Goal: Task Accomplishment & Management: Complete application form

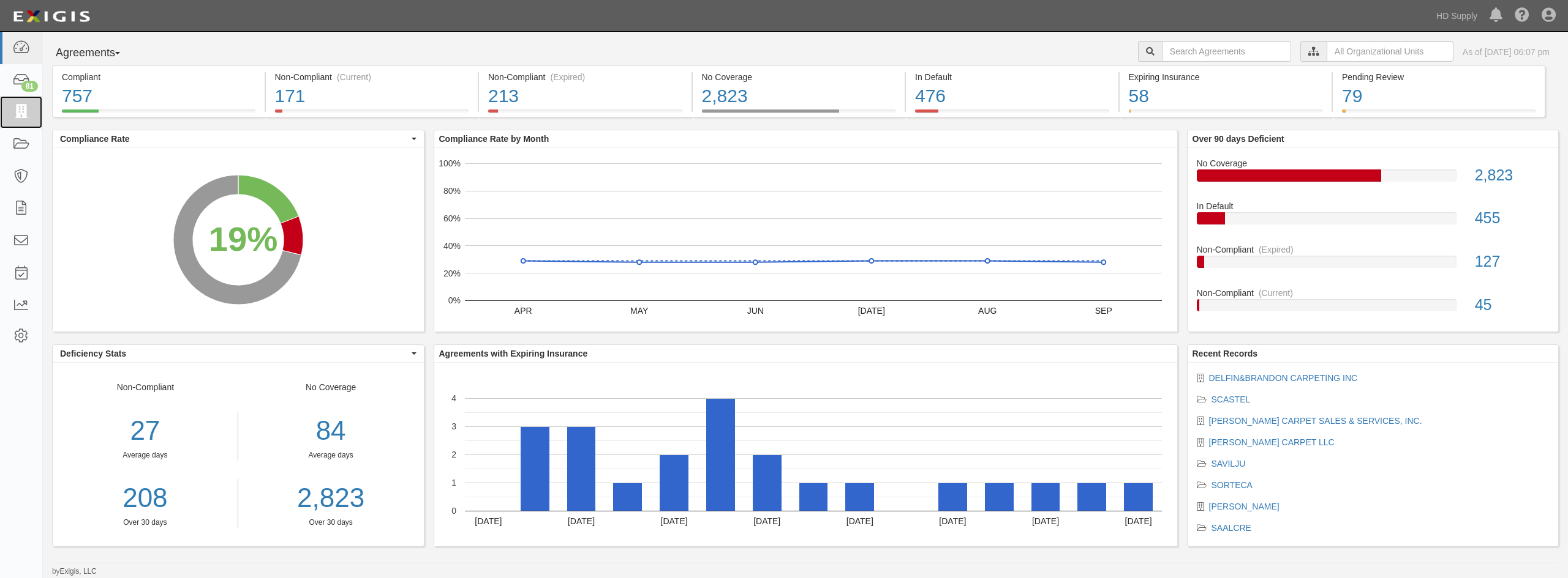
click at [28, 110] on icon at bounding box center [21, 112] width 17 height 14
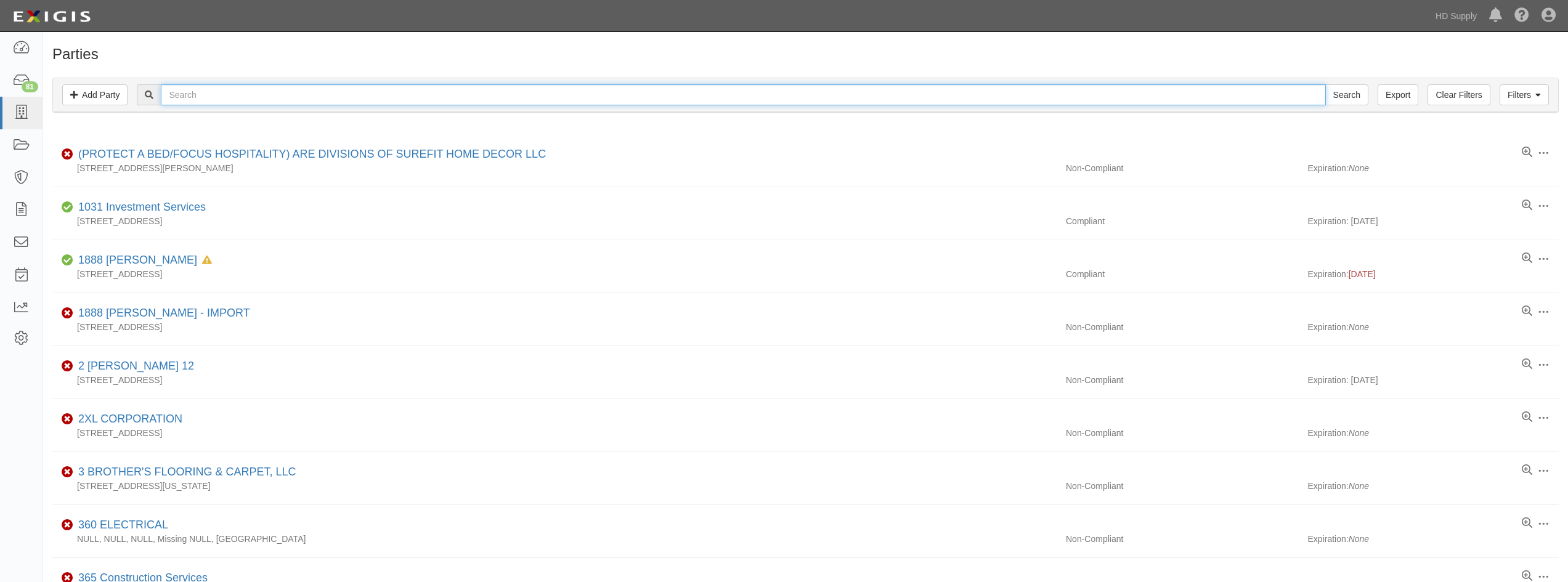
click at [200, 99] on input "text" at bounding box center [743, 95] width 1164 height 21
type input "reliable hom"
click at [1325, 84] on input "Search" at bounding box center [1346, 95] width 43 height 21
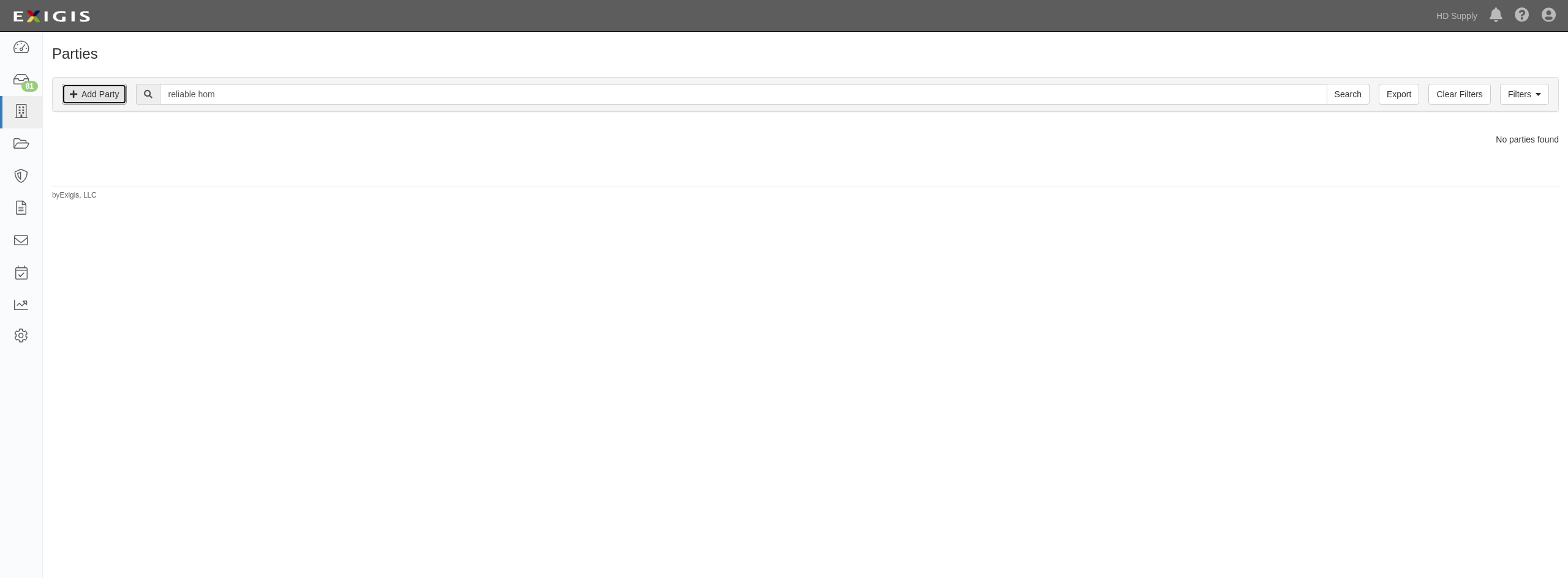
click at [96, 92] on link "Add Party" at bounding box center [94, 94] width 65 height 21
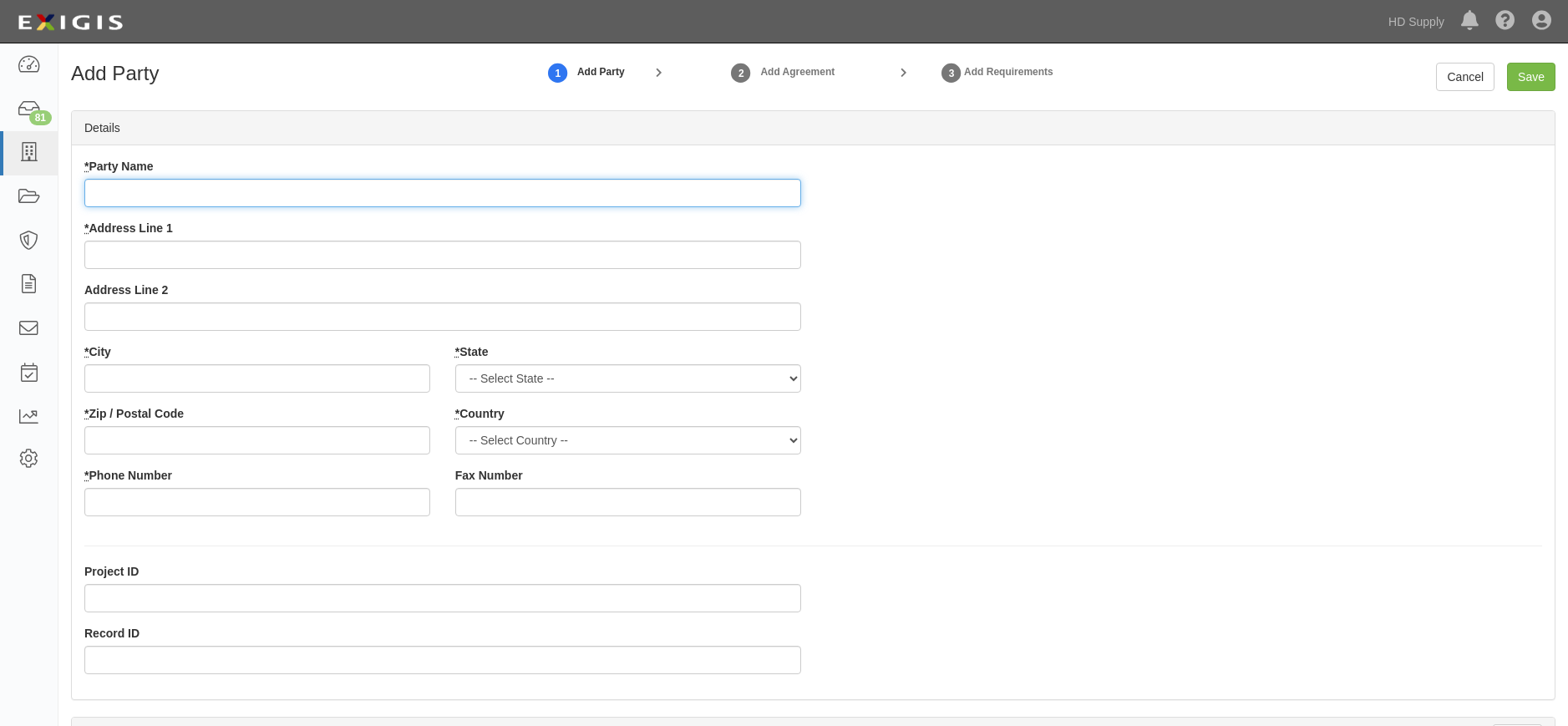
click at [138, 183] on input "* Party Name" at bounding box center [443, 193] width 717 height 29
type input "Reliable Home Solutions, LLC dba Reliable Heating and Air Conditioning"
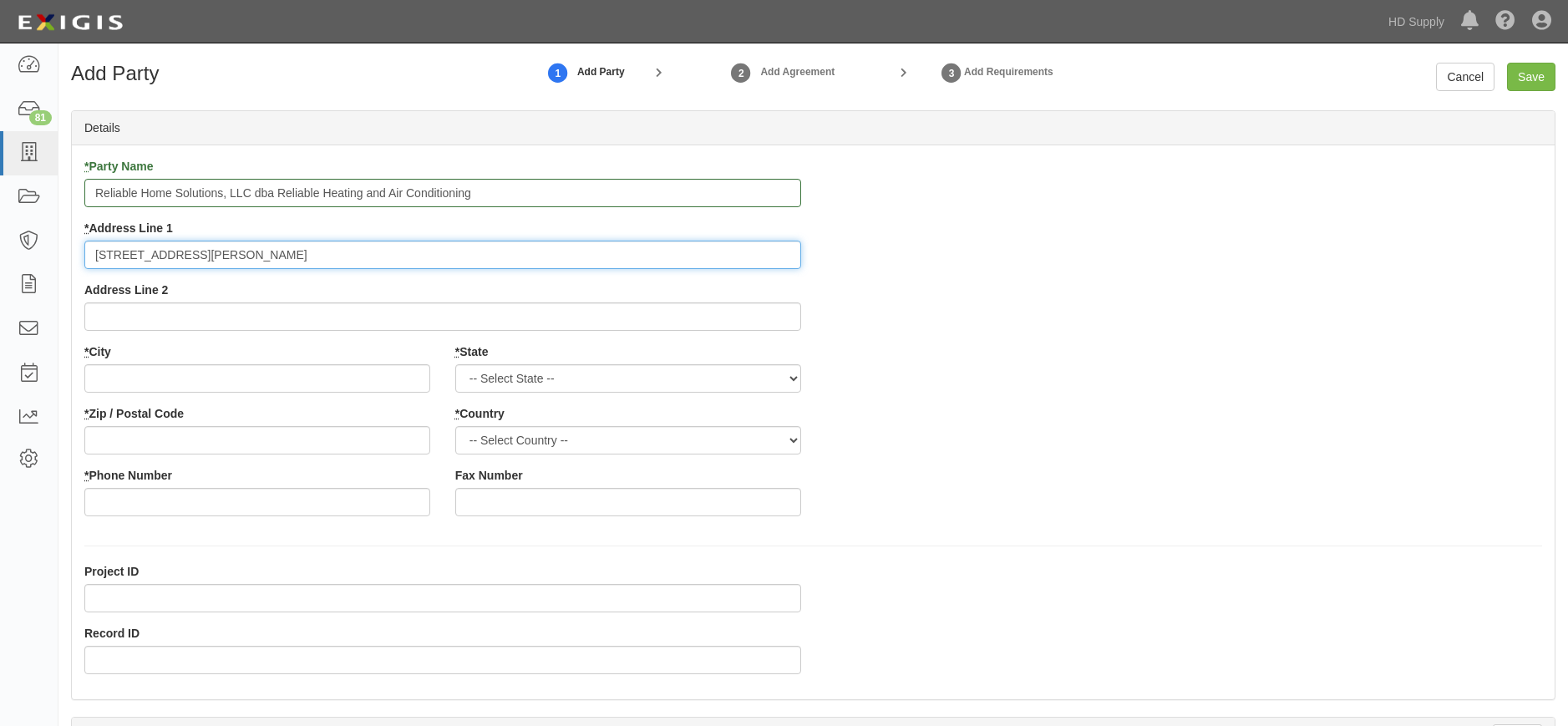
type input "530 Hinton Pond Road, Suite 148"
type input "Knightdale"
select select "NC"
type input "27545"
select select "US"
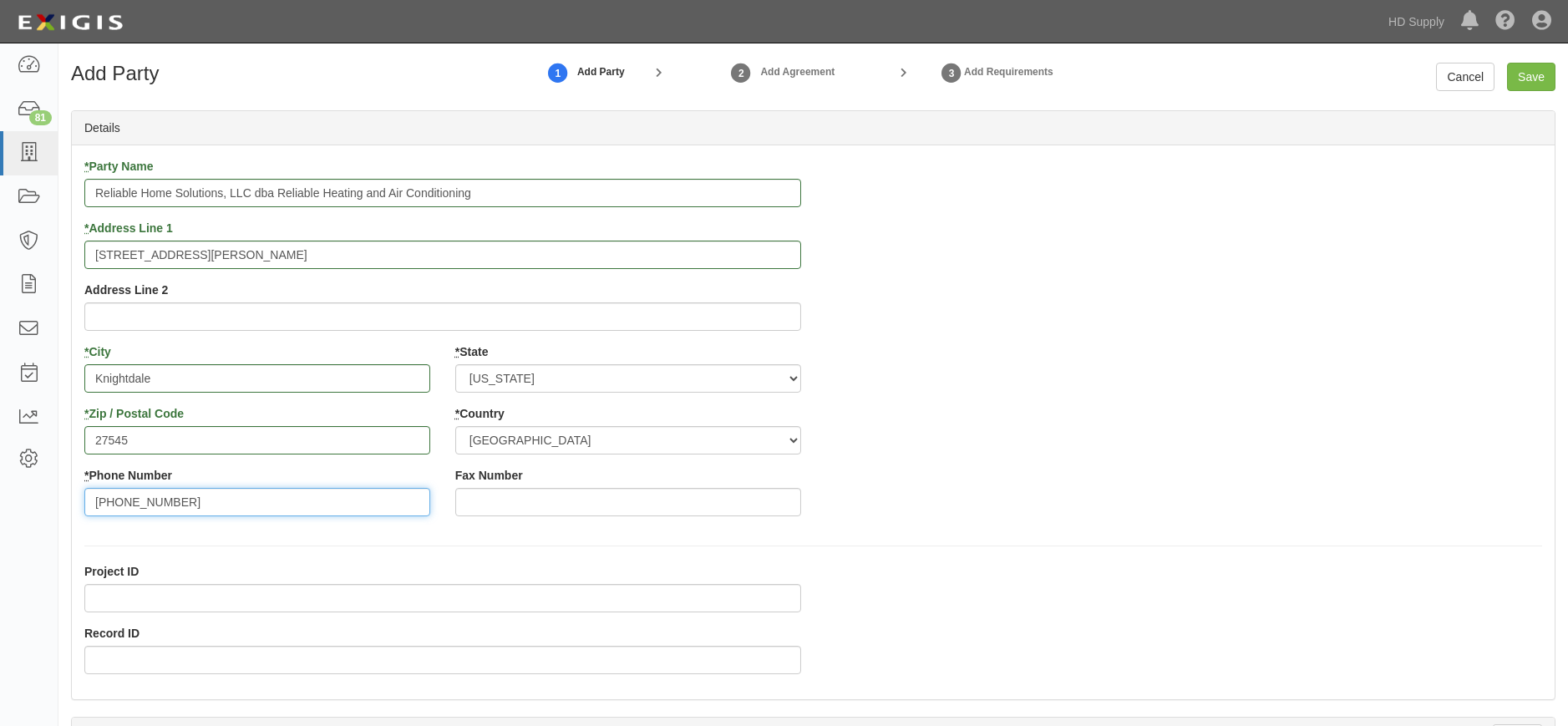
type input "984-389-9727"
click at [124, 658] on input "Record ID" at bounding box center [443, 660] width 717 height 29
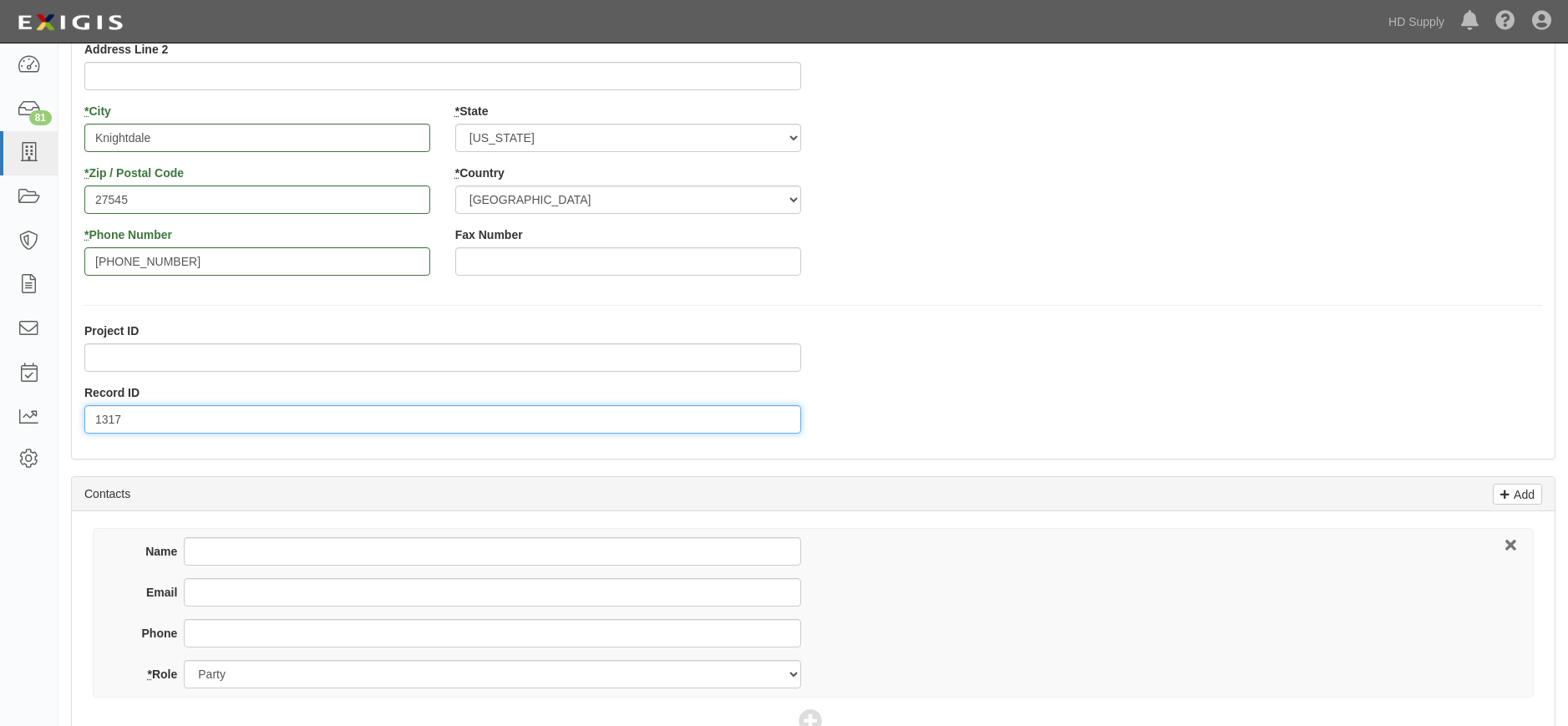
scroll to position [251, 0]
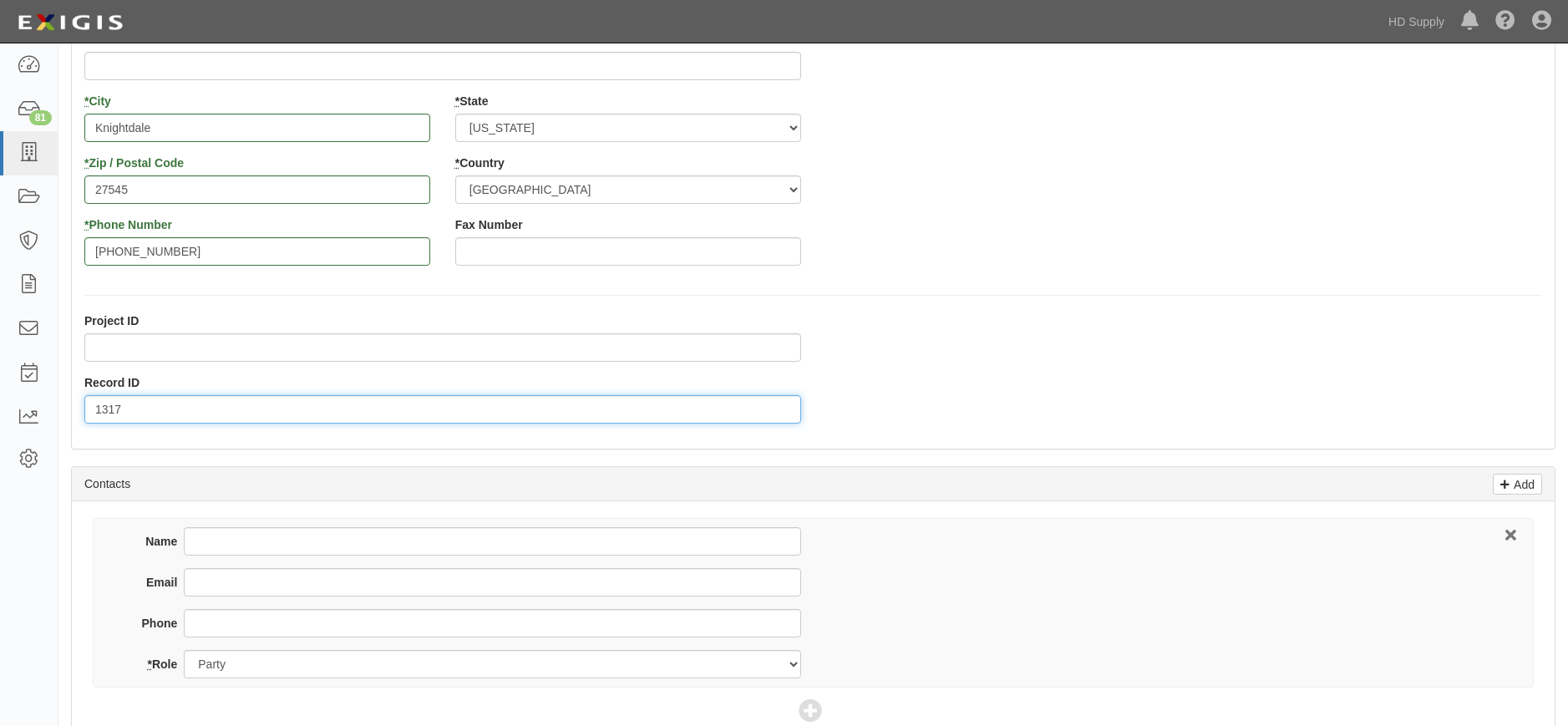
type input "1317"
click at [229, 540] on input "Name" at bounding box center [492, 542] width 616 height 29
type input "Jordan Murray"
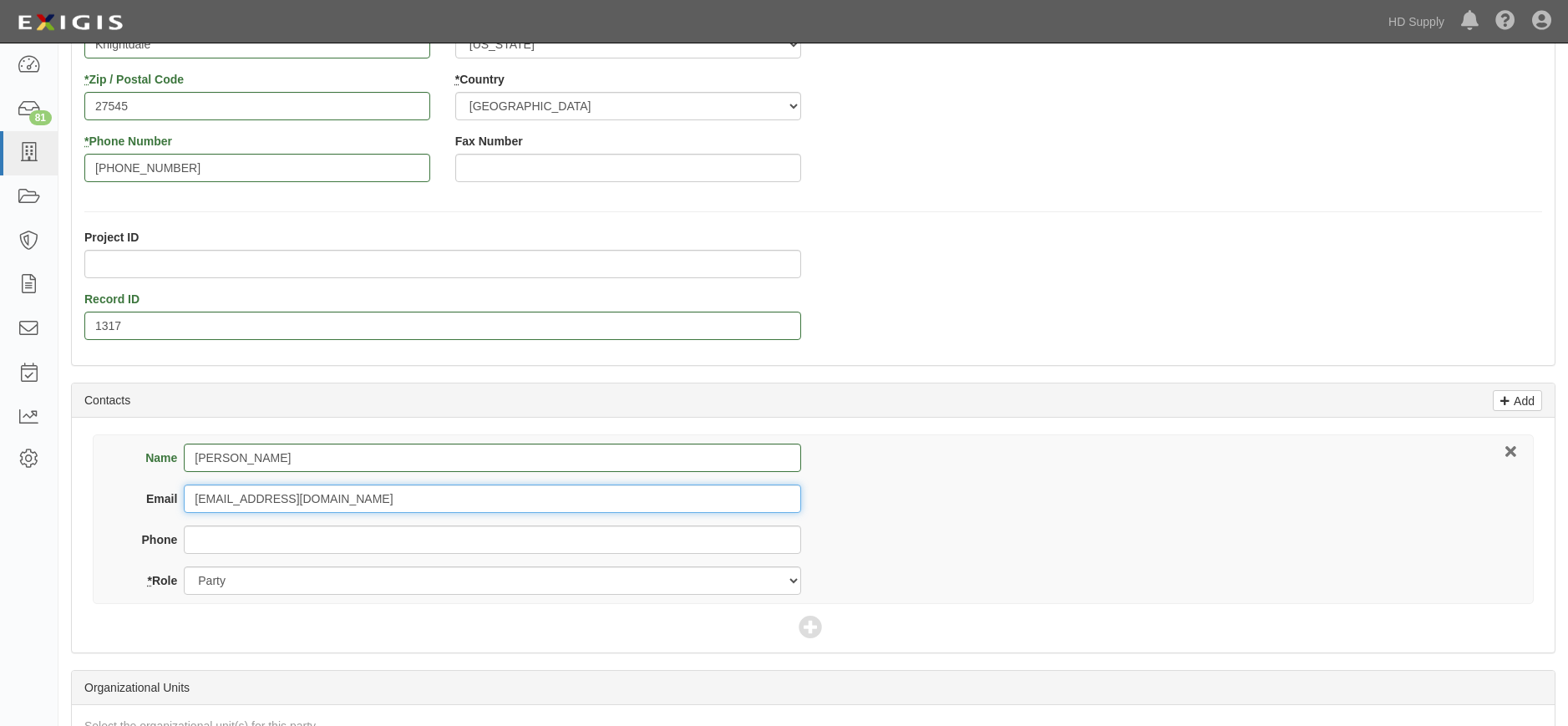
scroll to position [680, 0]
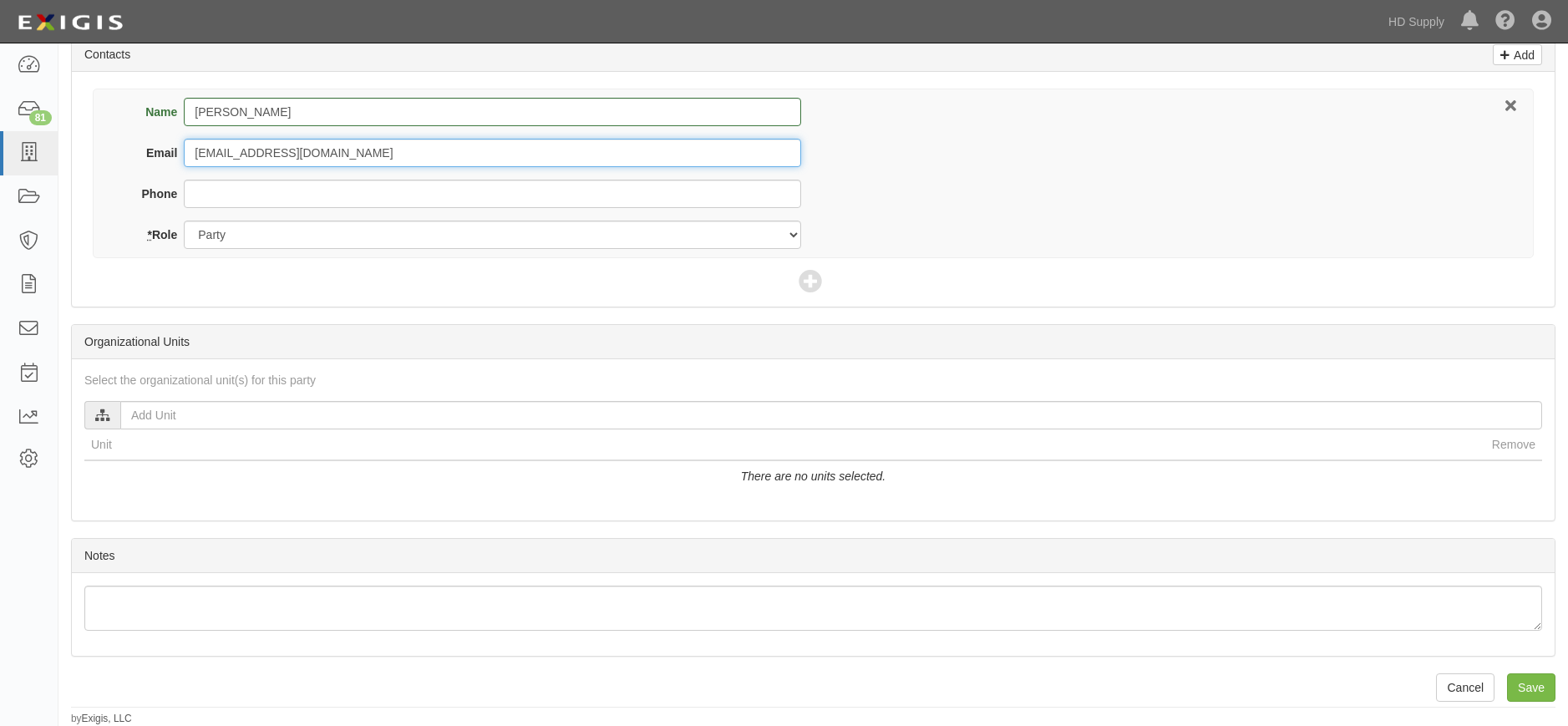
type input "jordan@reliableheatandair.com"
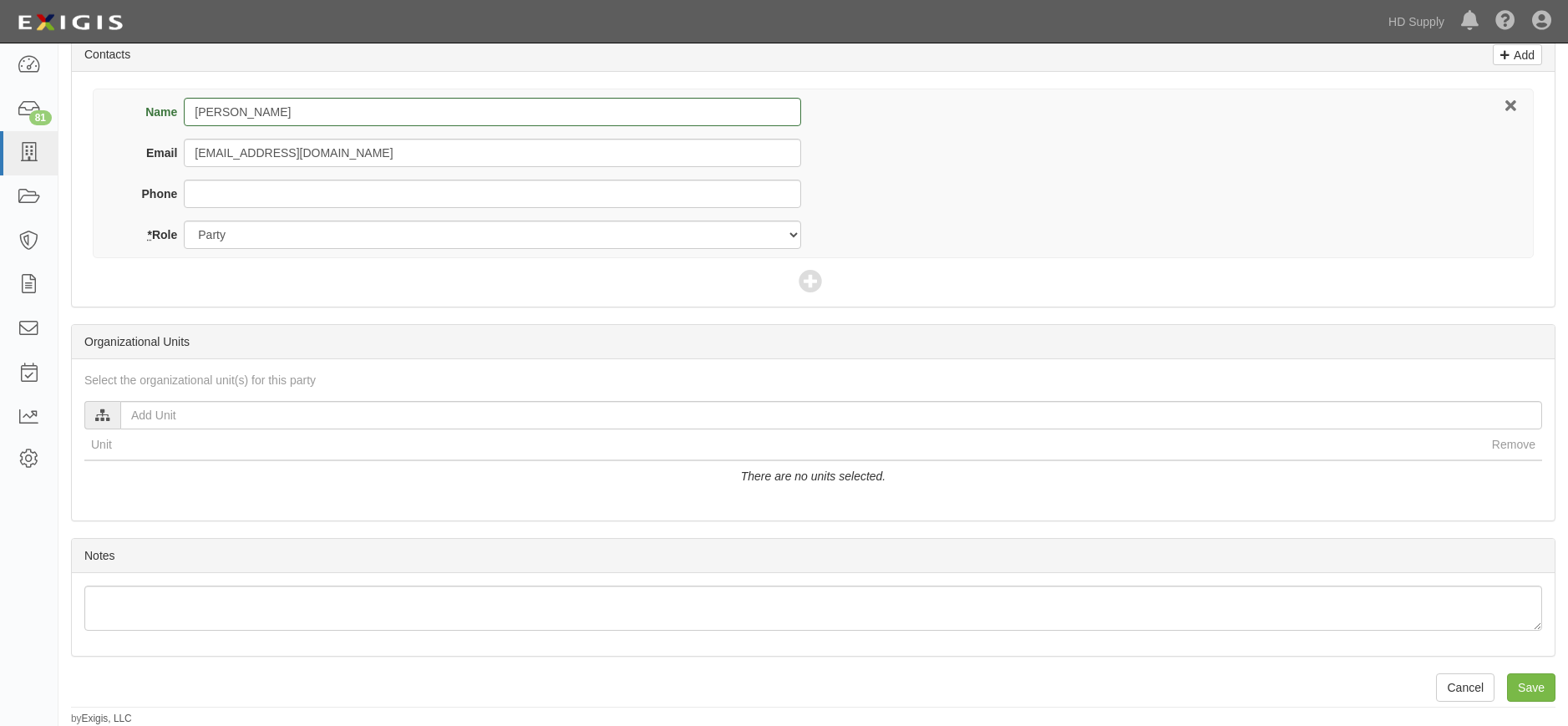
click at [124, 399] on div "Select the organizational unit(s) for this party HD Supply Suppliers HD Pro-Int…" at bounding box center [813, 439] width 1483 height 161
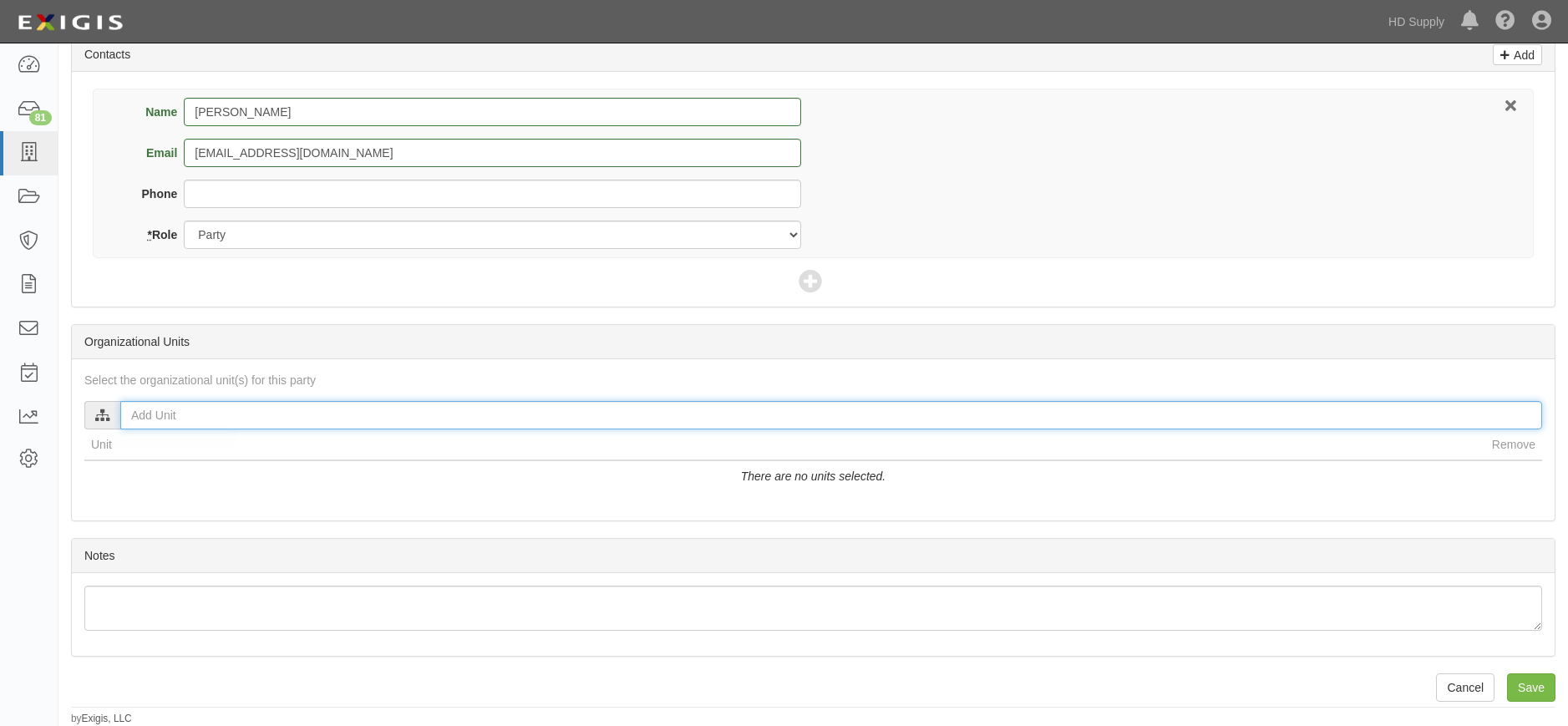
click at [129, 407] on input "text" at bounding box center [831, 415] width 1422 height 29
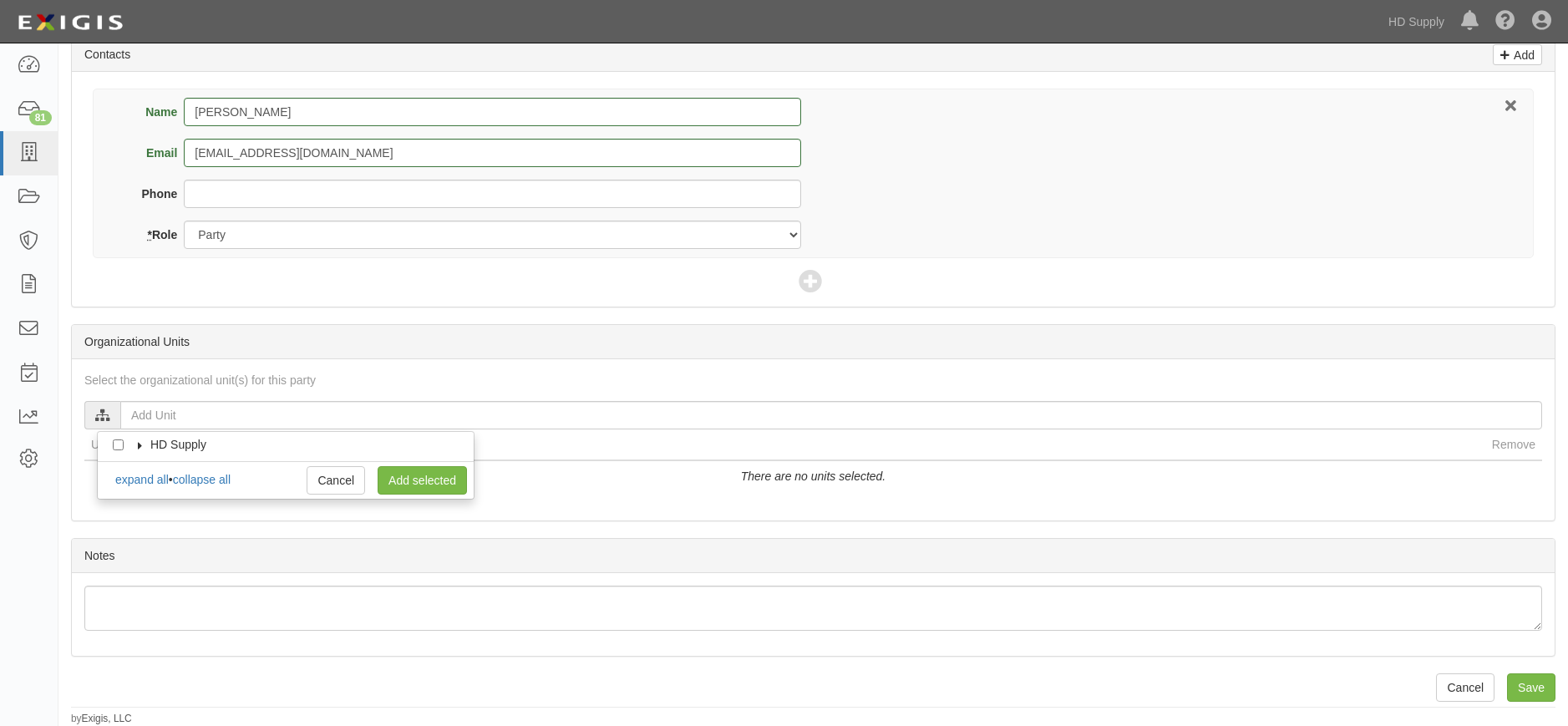
click at [135, 445] on icon at bounding box center [140, 446] width 12 height 7
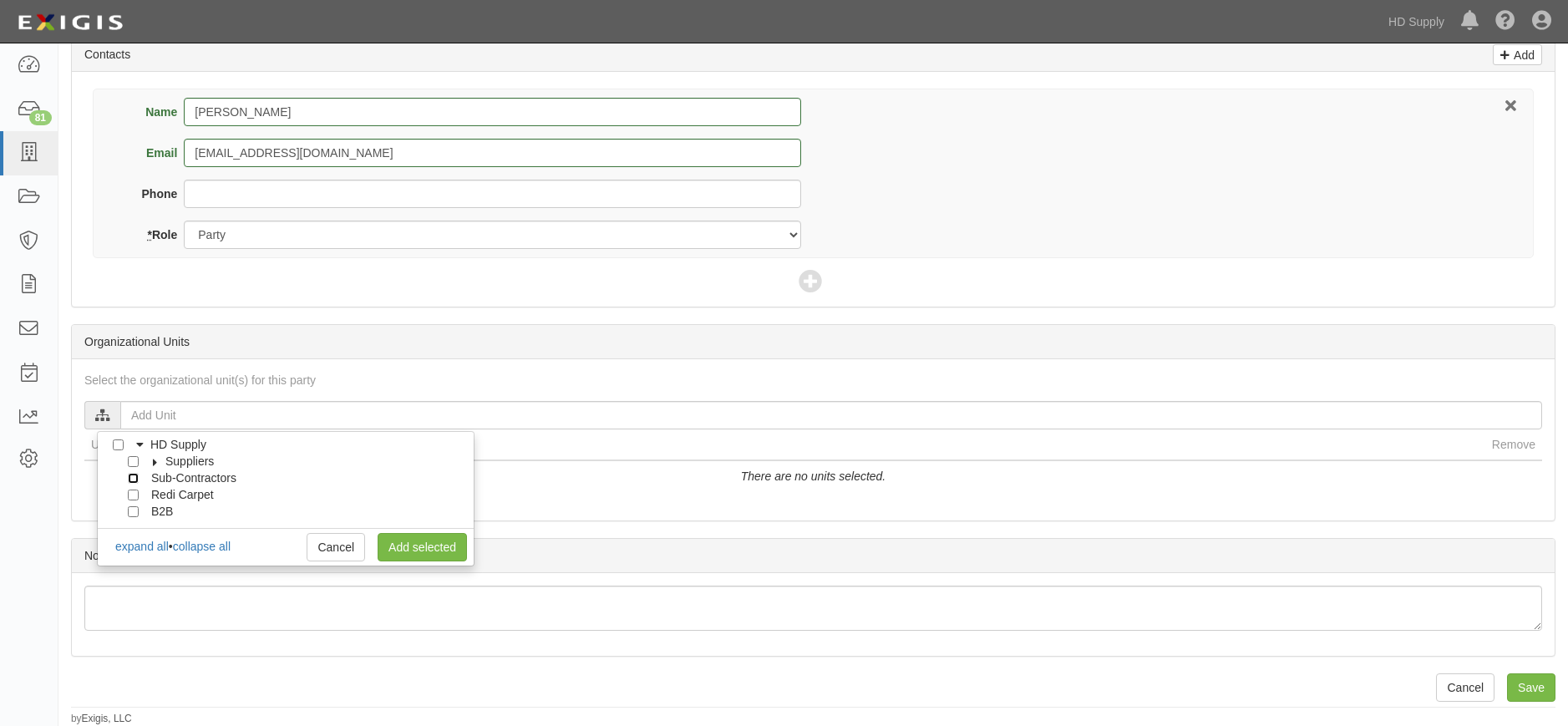
drag, startPoint x: 133, startPoint y: 480, endPoint x: 160, endPoint y: 497, distance: 31.9
click input "Sub-Contractors"
checkbox input "true"
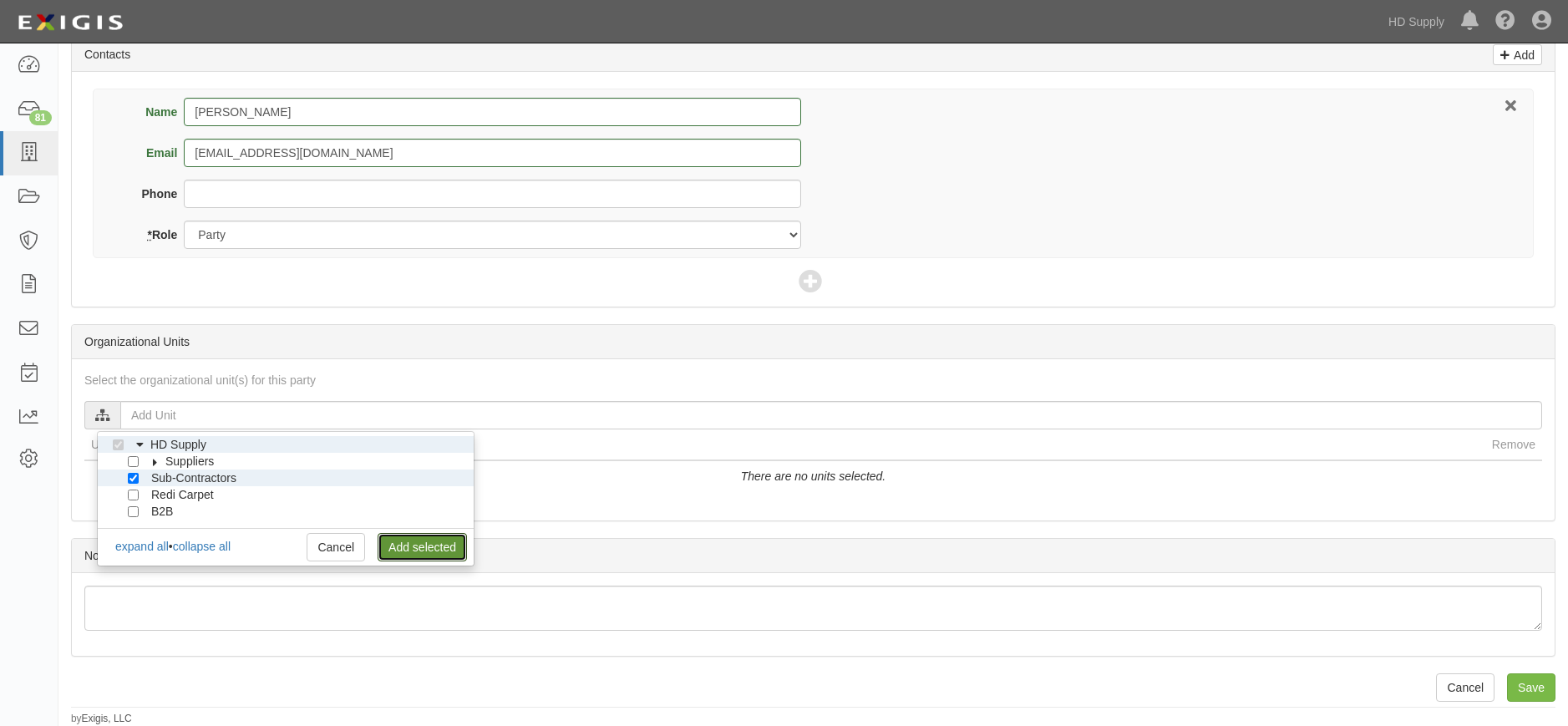
click link "Add selected"
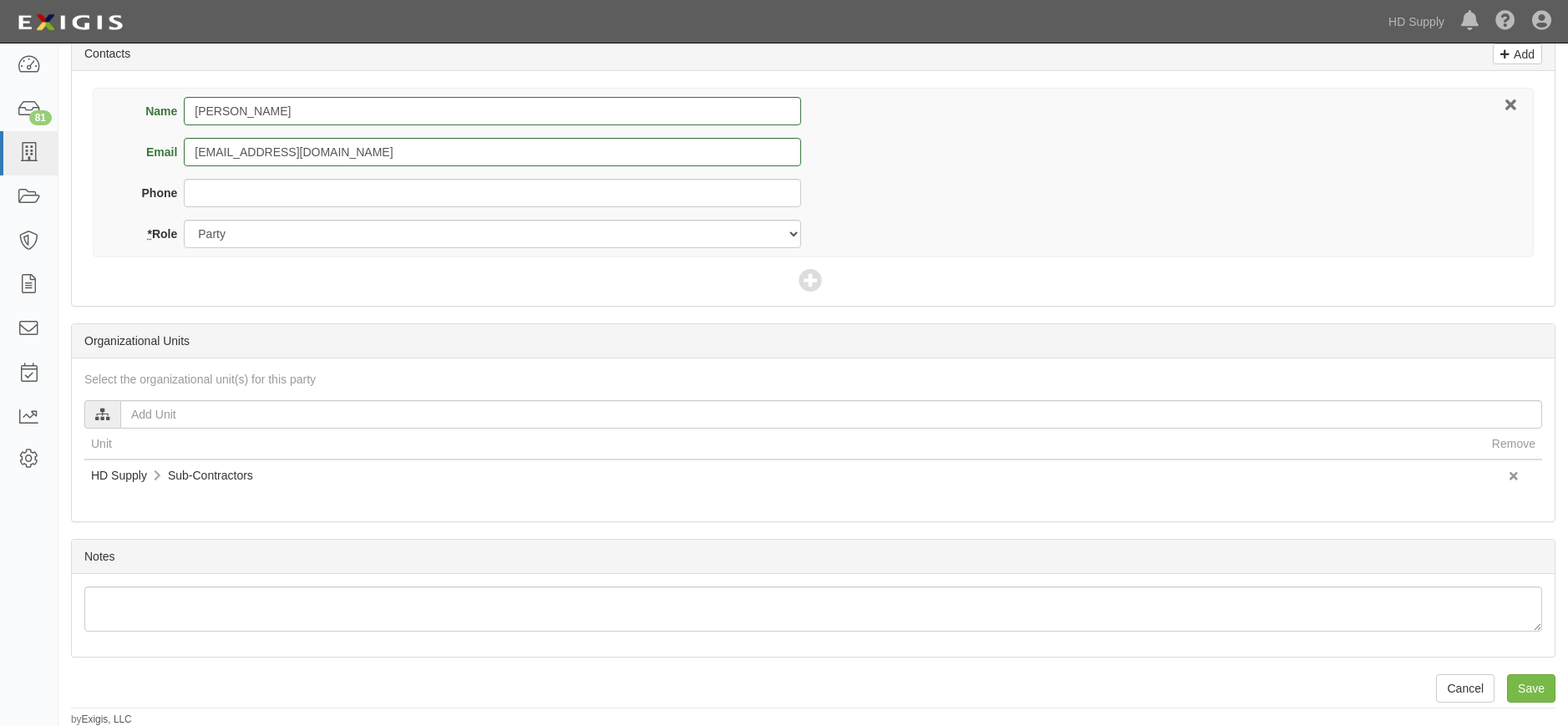
scroll to position [682, 0]
click input "Save"
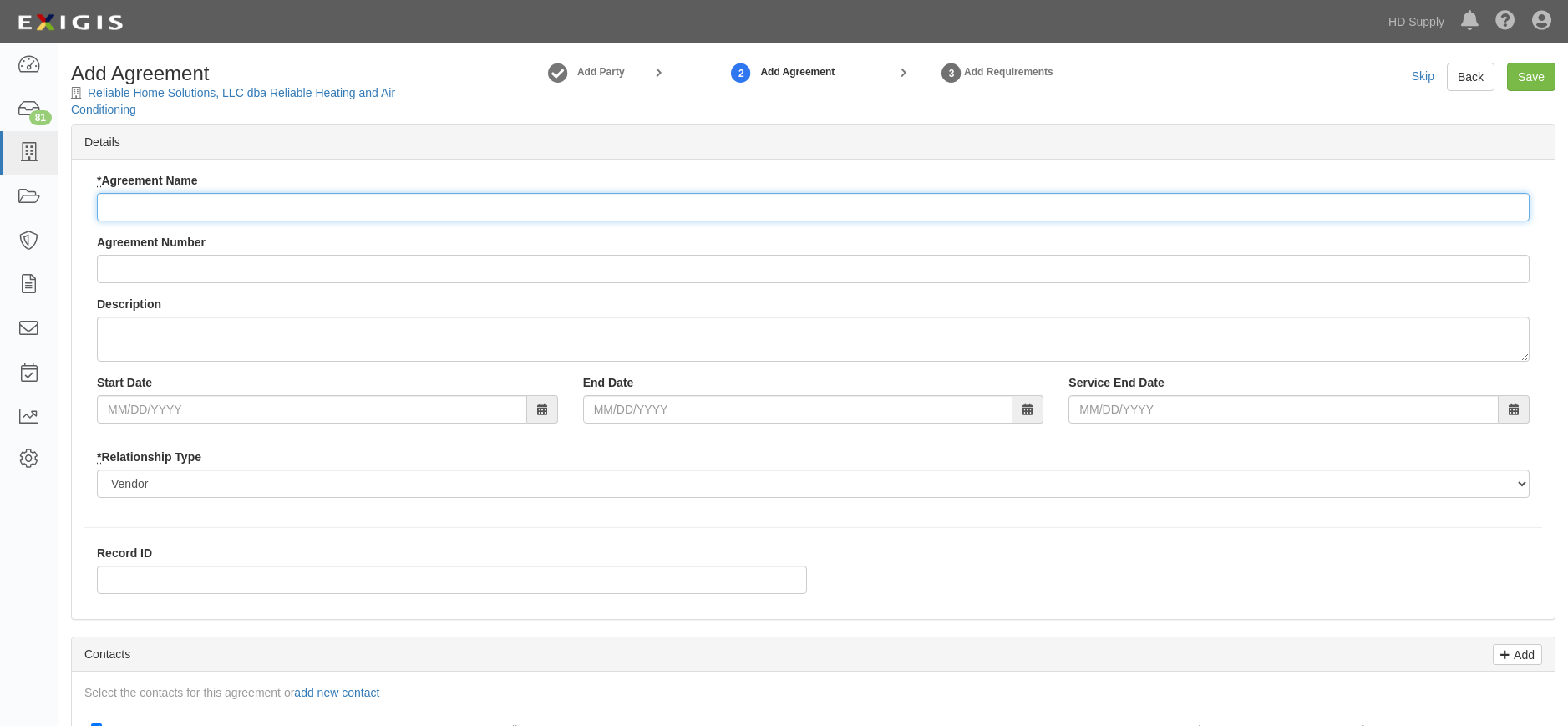
click at [155, 212] on input "* Agreement Name" at bounding box center [813, 208] width 1432 height 29
type input "Installation Services"
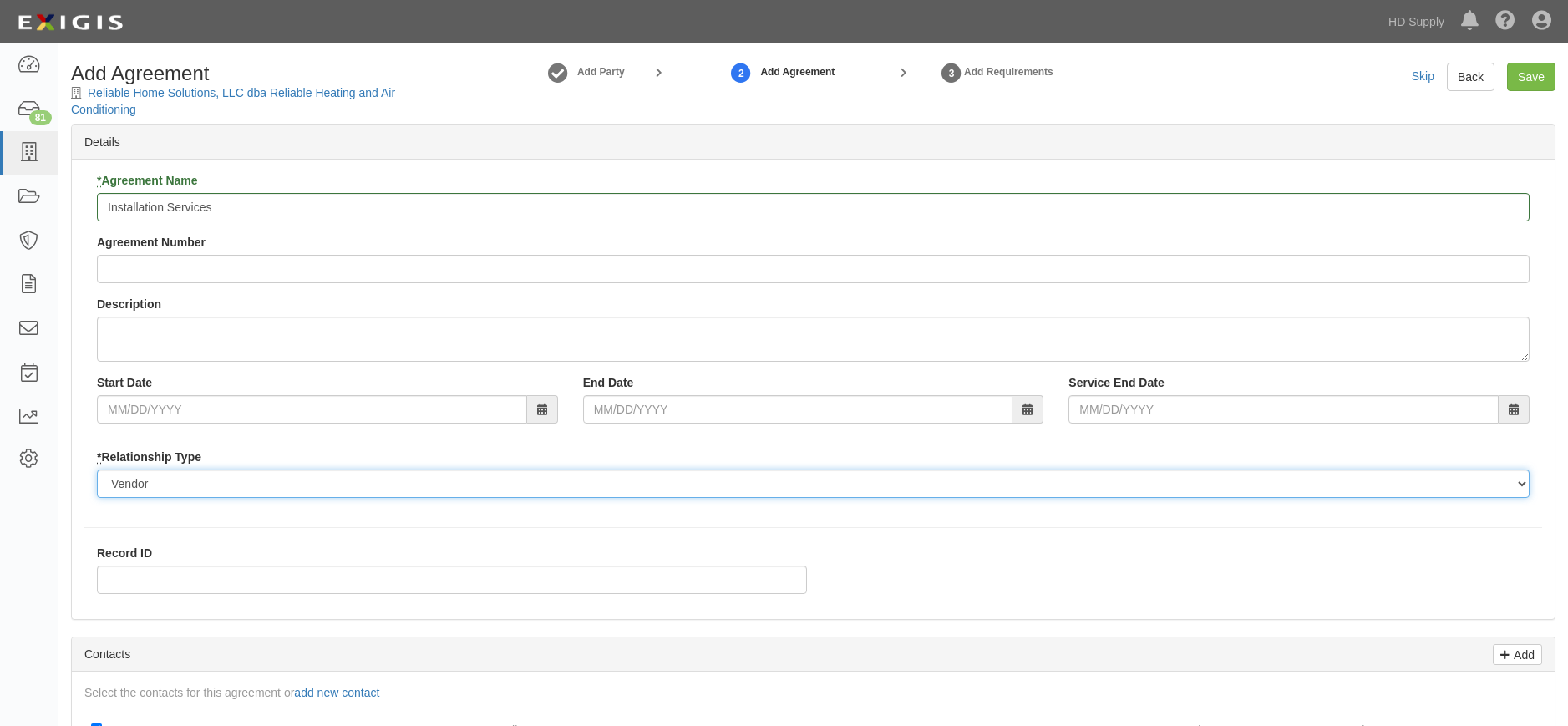
click at [139, 482] on select "Borrower Contractor Franchisee Other Subcontractor Supplier Tenant Vendor" at bounding box center [813, 483] width 1432 height 29
select select "subcontractor"
click at [97, 469] on select "Borrower Contractor Franchisee Other Subcontractor Supplier Tenant Vendor" at bounding box center [813, 483] width 1432 height 29
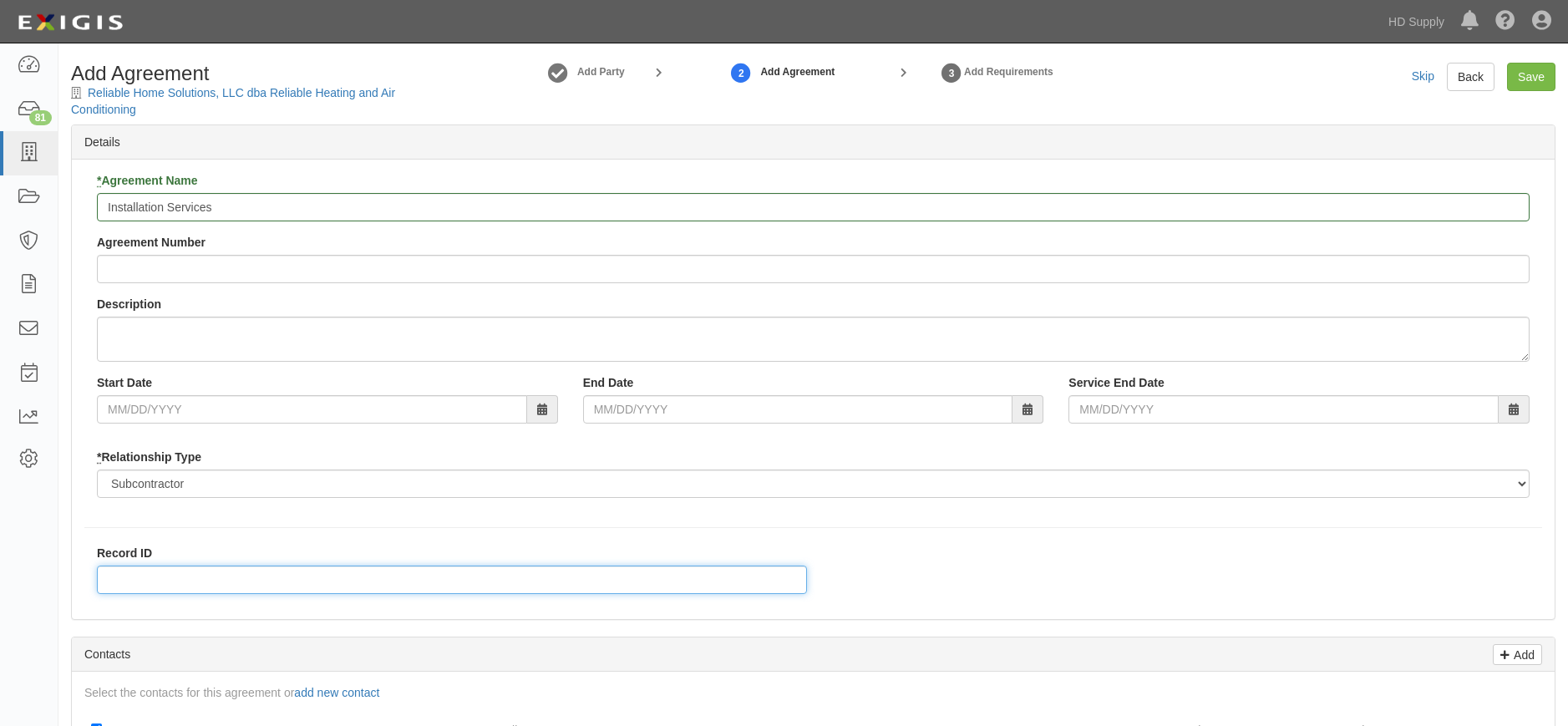
click at [133, 580] on input "Record ID" at bounding box center [452, 580] width 710 height 29
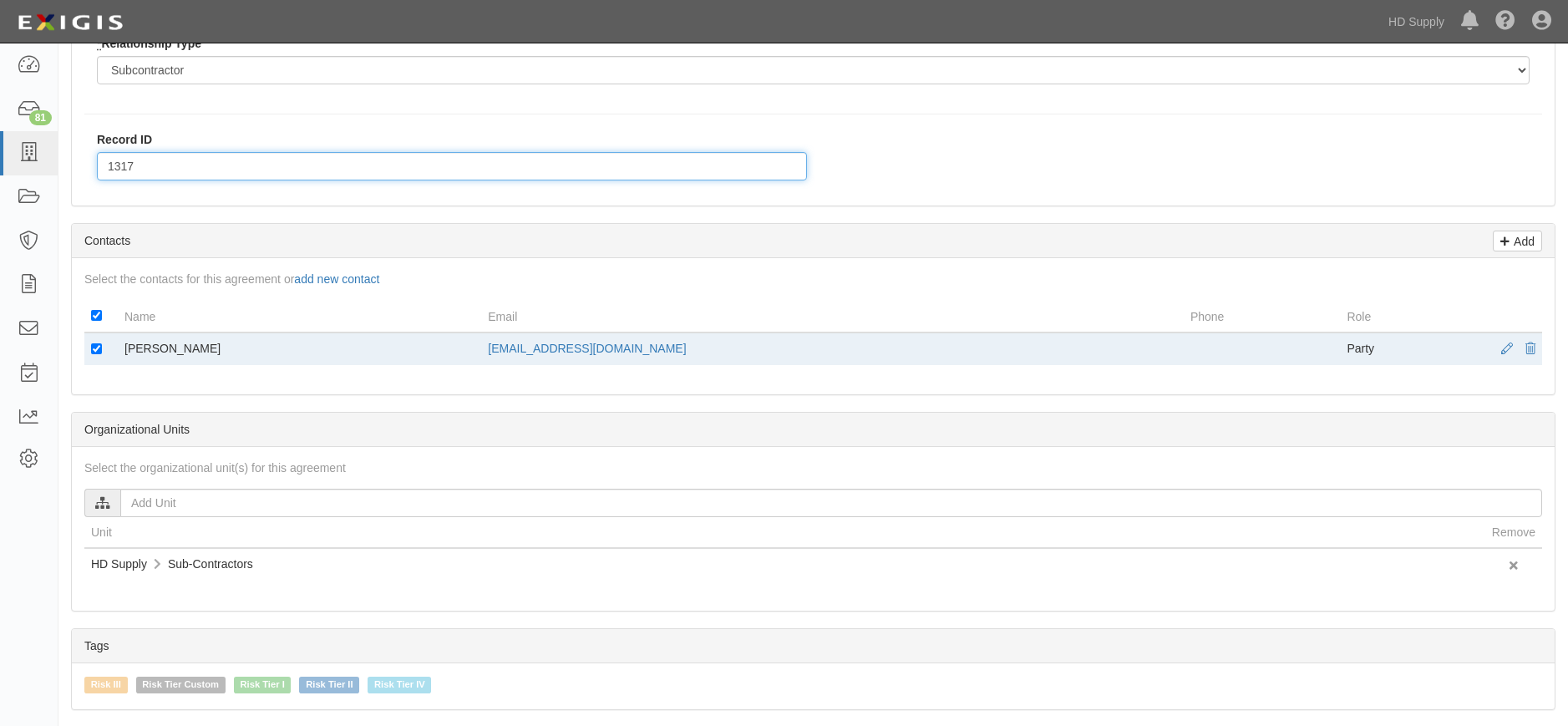
scroll to position [418, 0]
type input "1317"
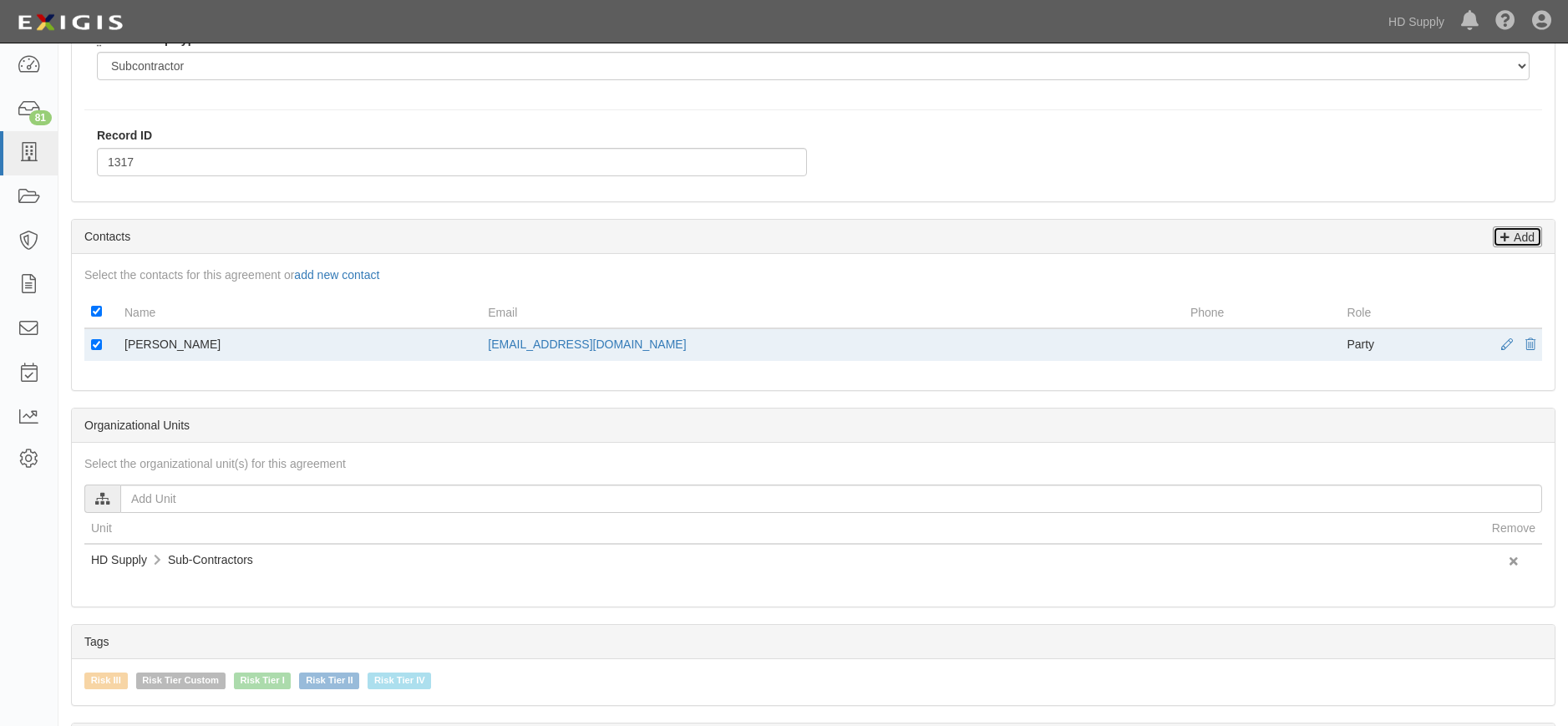
click at [1515, 232] on p "Add" at bounding box center [1522, 236] width 25 height 19
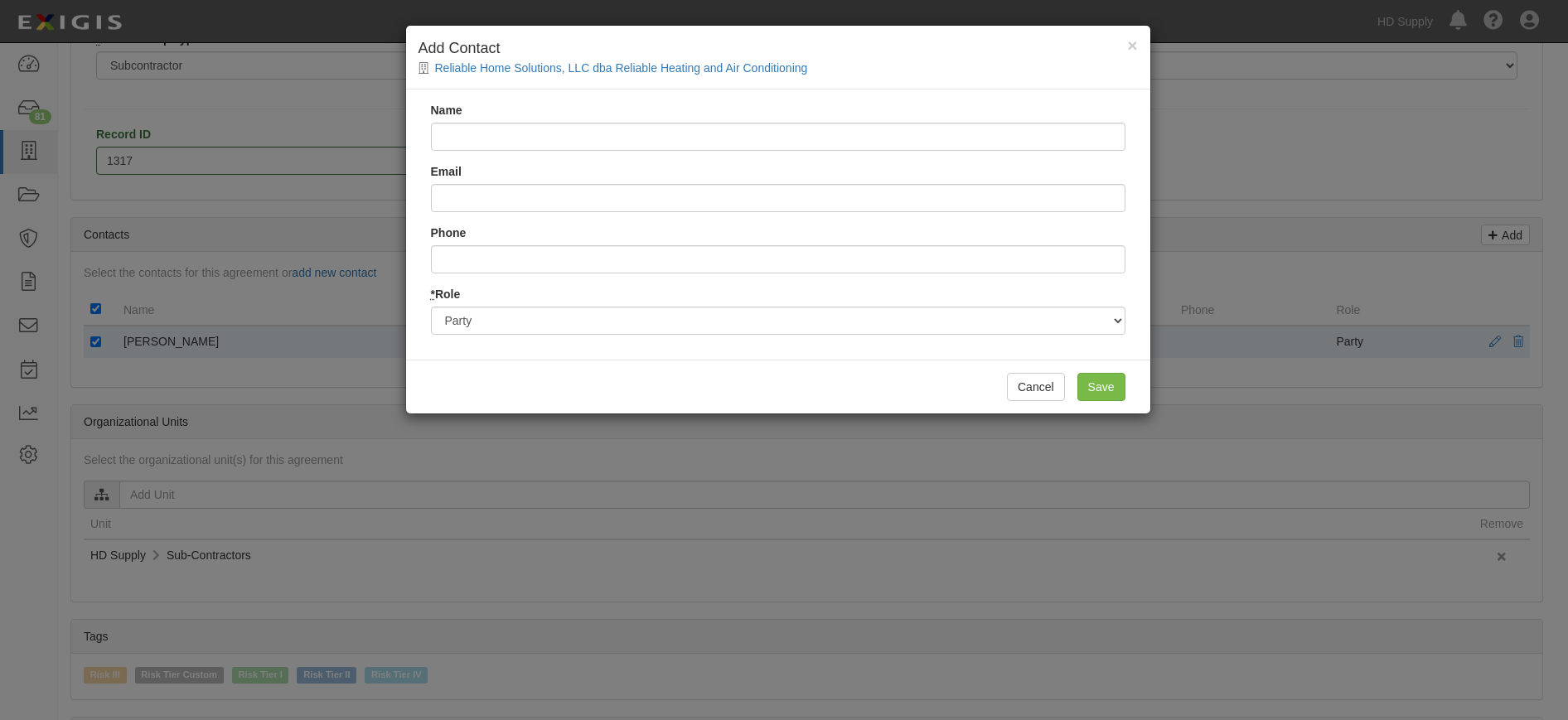
click at [535, 135] on input "Name" at bounding box center [777, 137] width 694 height 29
type input "M"
type input "Christopher Mcclellan"
click at [499, 196] on input "Email" at bounding box center [777, 198] width 694 height 29
type input "b"
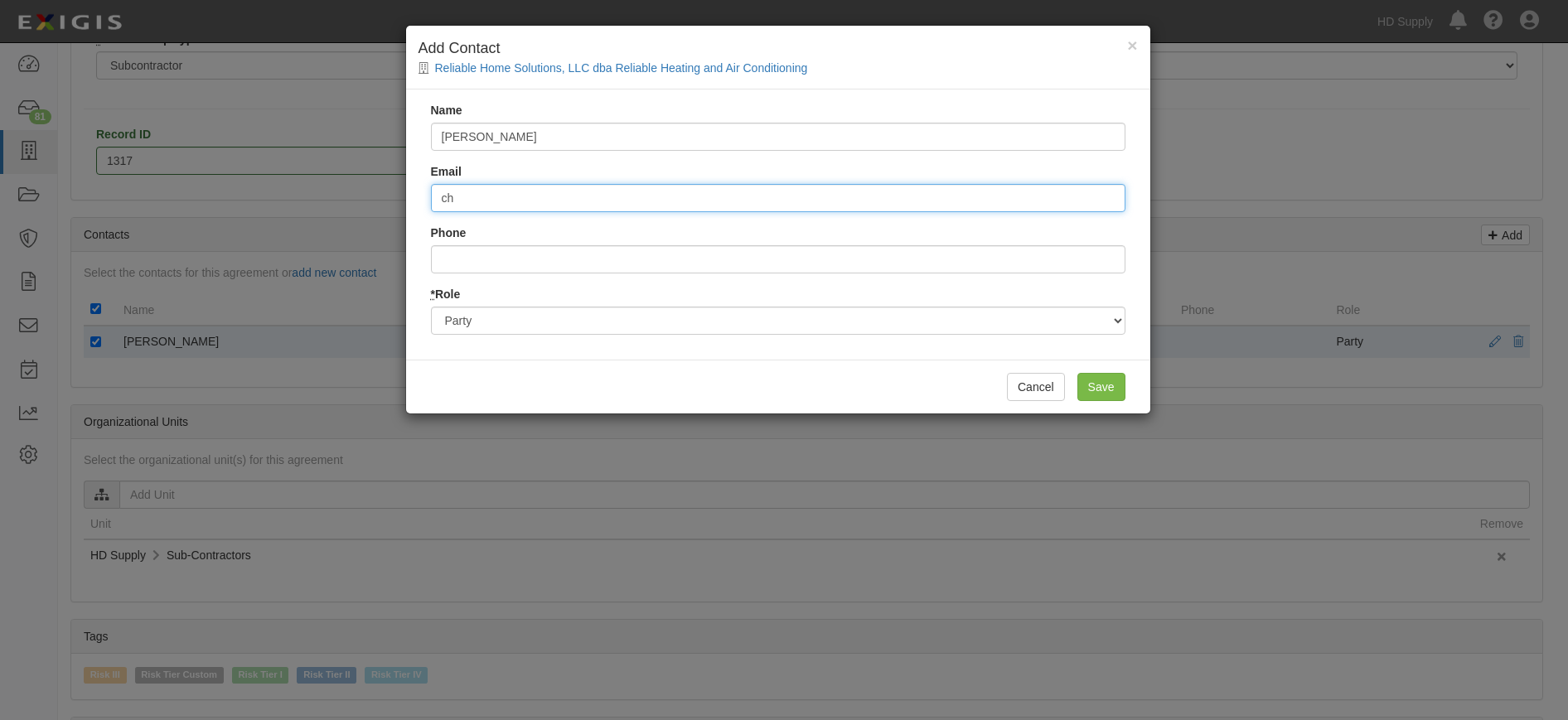
type input "chris.mcclellan@hdsupply.com"
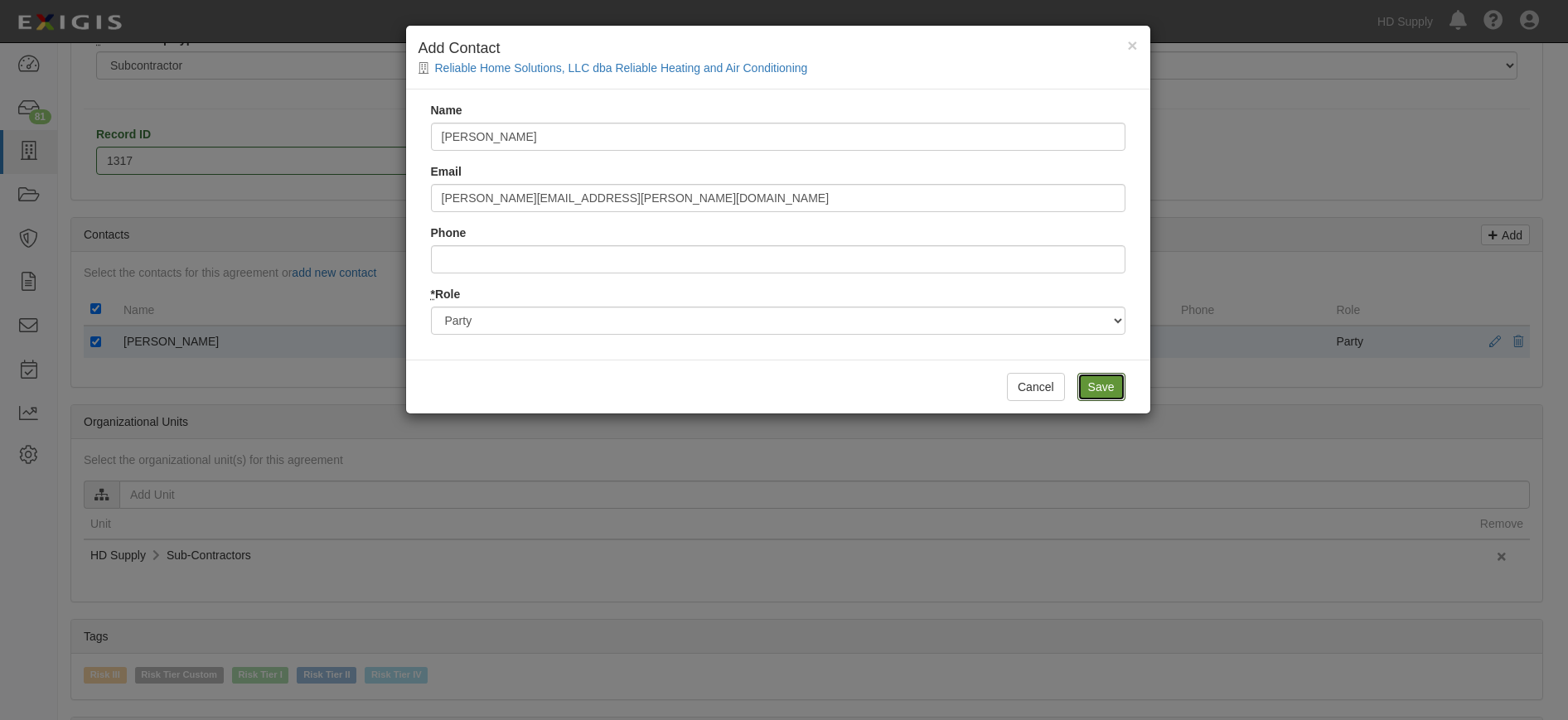
click at [1088, 388] on input "Save" at bounding box center [1101, 387] width 48 height 29
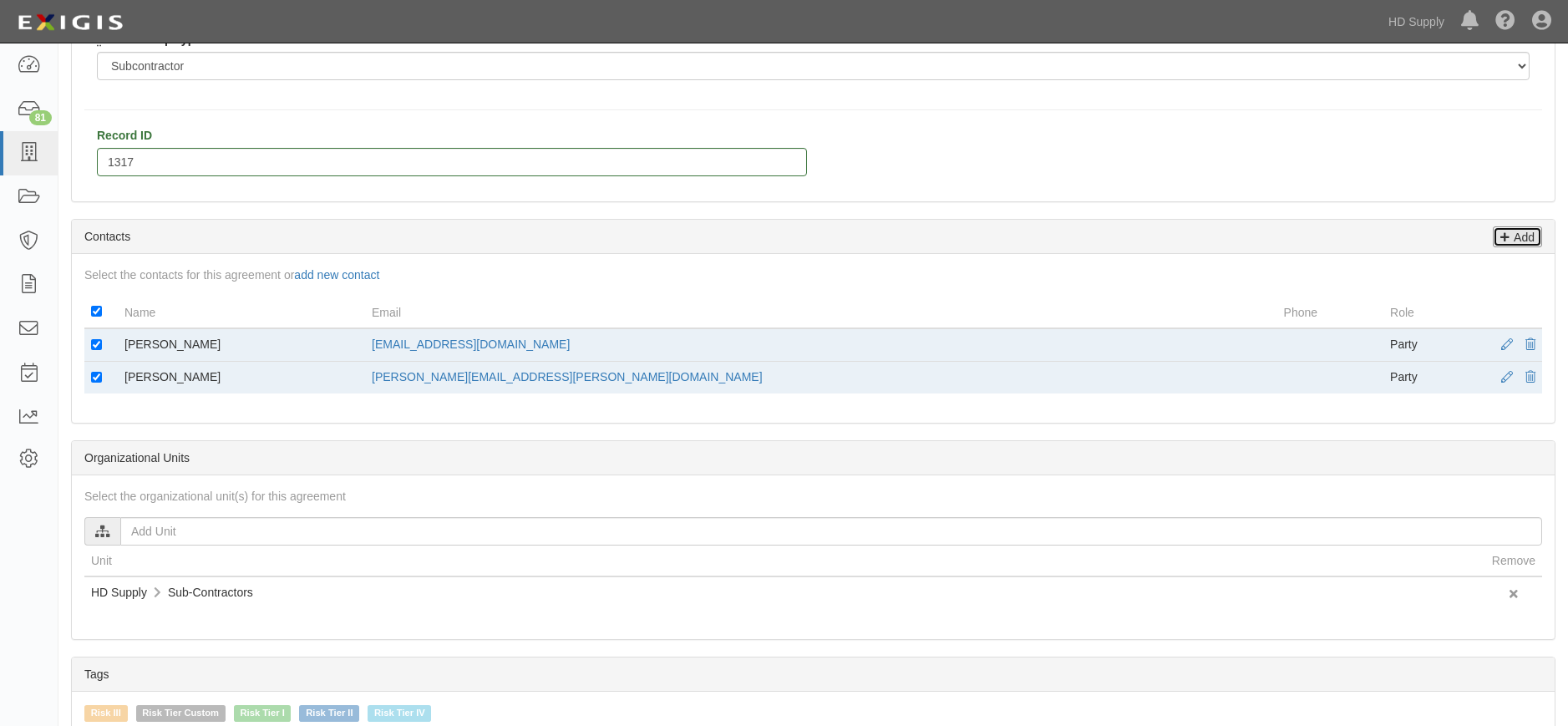
drag, startPoint x: 1523, startPoint y: 234, endPoint x: 1490, endPoint y: 231, distance: 33.1
click at [1523, 234] on p "Add" at bounding box center [1522, 236] width 25 height 19
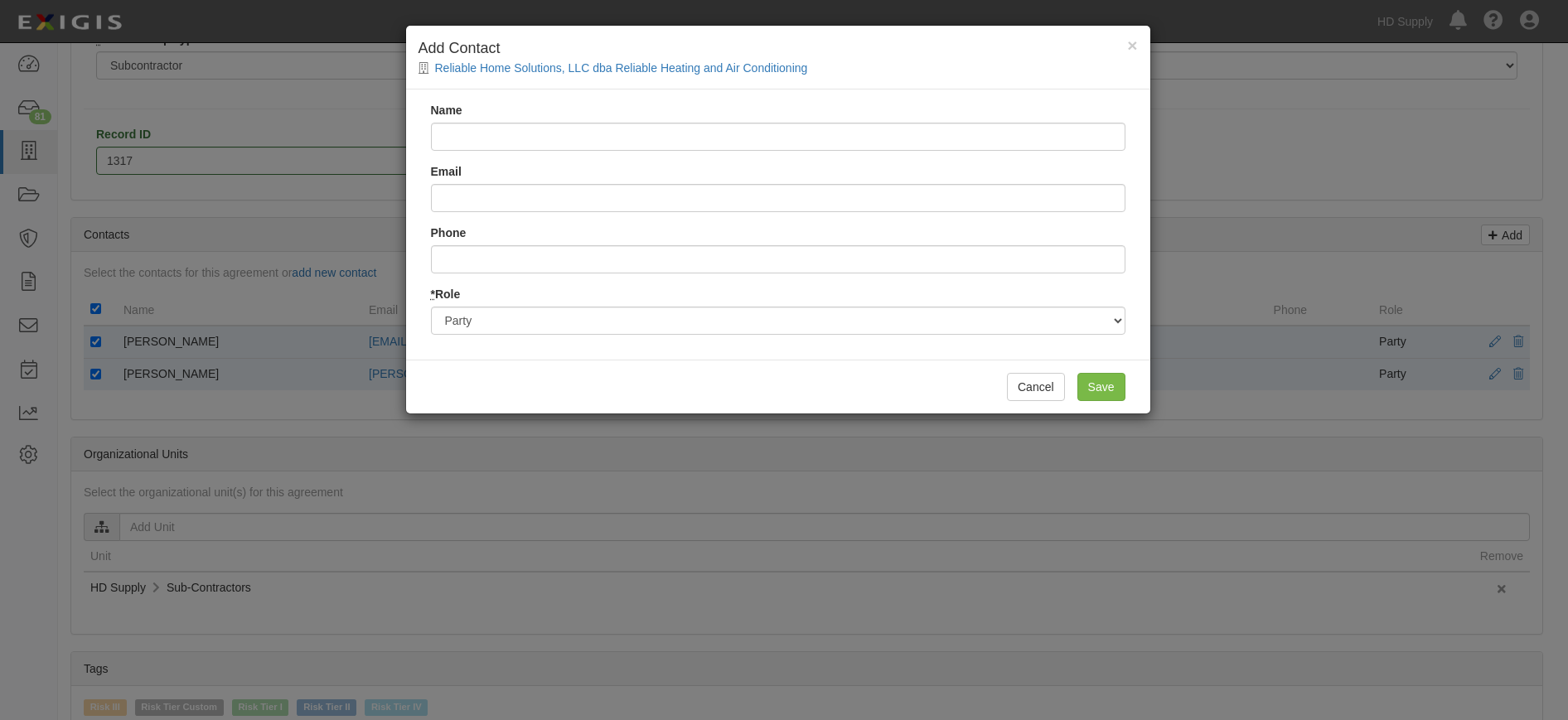
click at [476, 132] on input "Name" at bounding box center [777, 137] width 694 height 29
type input "Brandon Underhill"
click at [543, 194] on input "Email" at bounding box center [777, 198] width 694 height 29
type input "brandon.underhill@hdsupply.com"
click at [1114, 381] on input "Save" at bounding box center [1101, 387] width 48 height 29
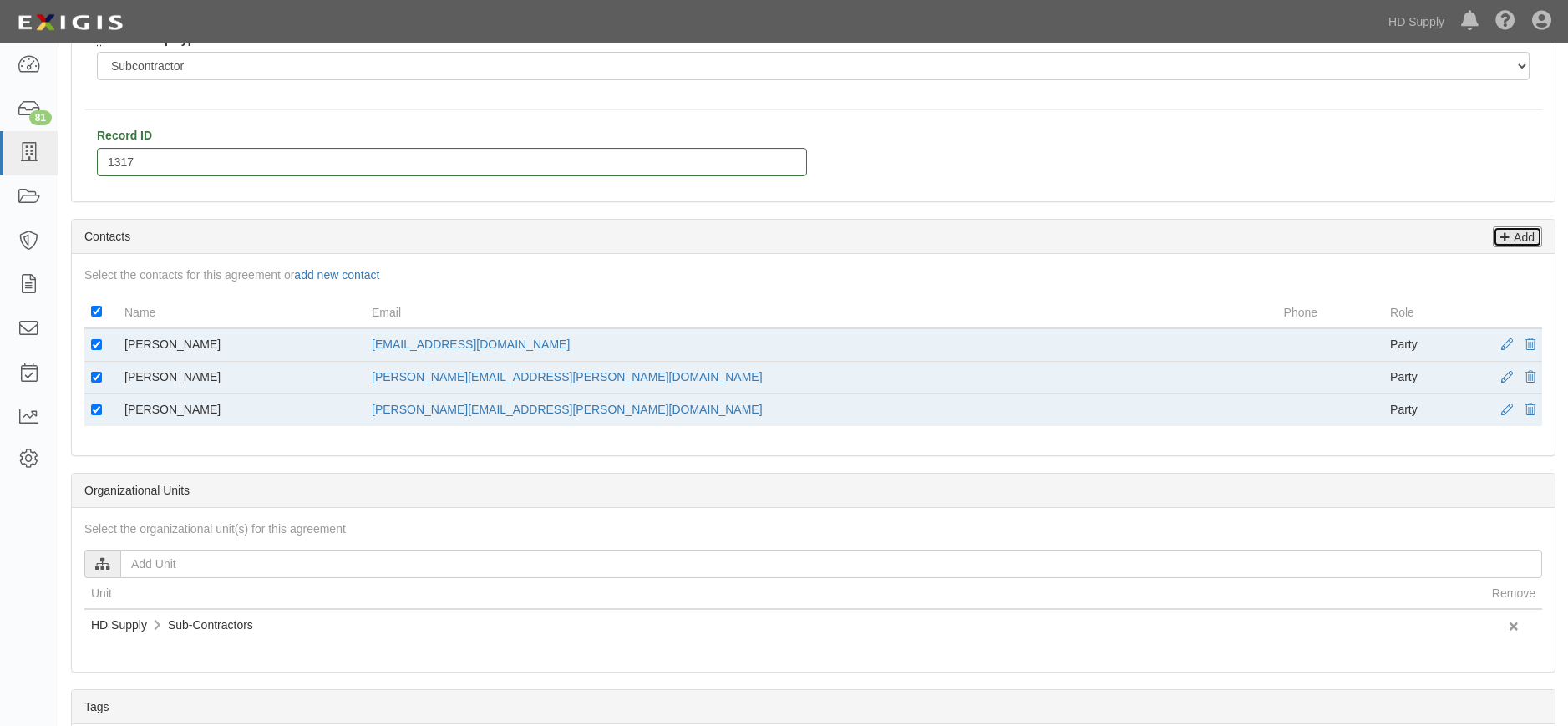
click at [1529, 233] on p "Add" at bounding box center [1522, 236] width 25 height 19
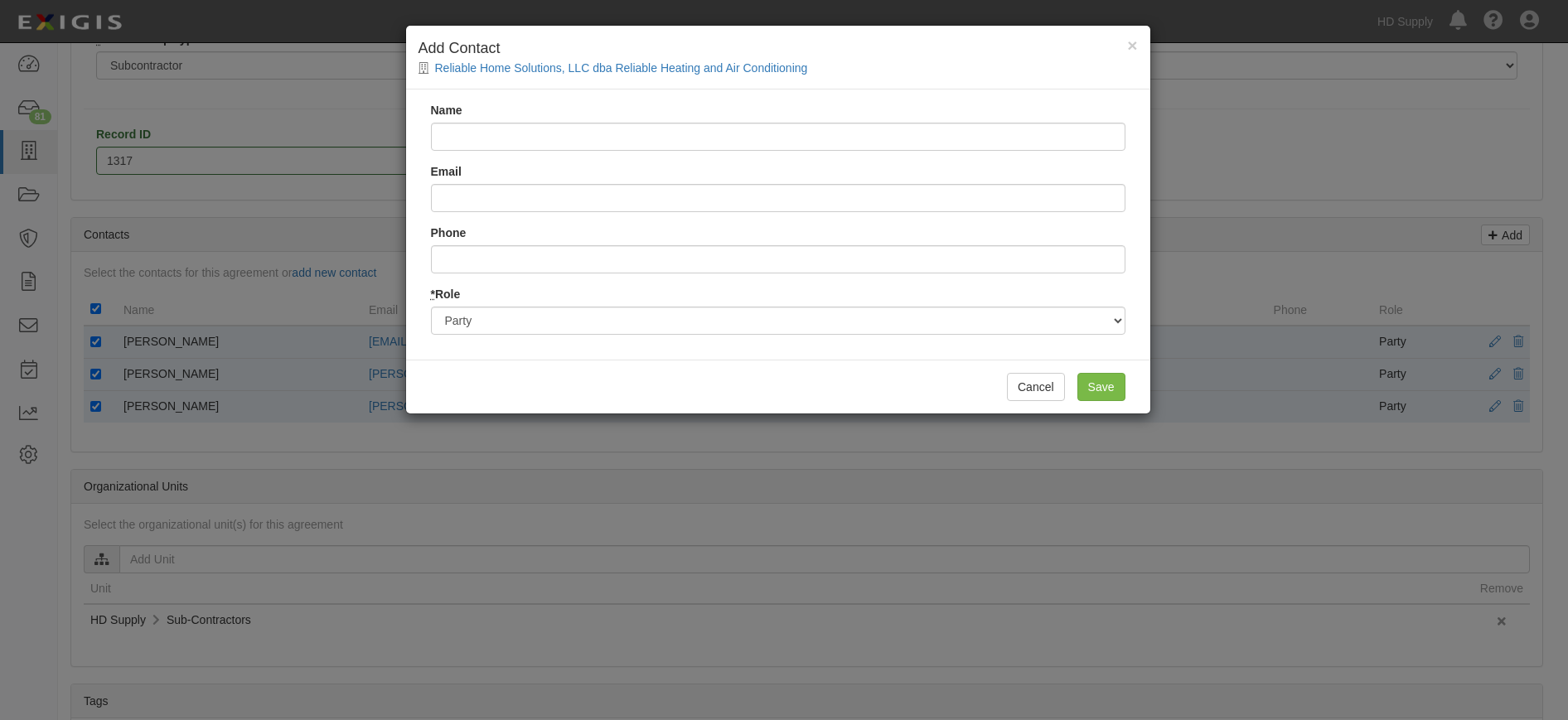
click at [538, 139] on input "Name" at bounding box center [777, 137] width 694 height 29
type input "Trish Black"
click at [523, 191] on input "Email" at bounding box center [777, 198] width 694 height 29
type input "tricia.black@hdsupply.com"
click at [1115, 380] on input "Save" at bounding box center [1101, 387] width 48 height 29
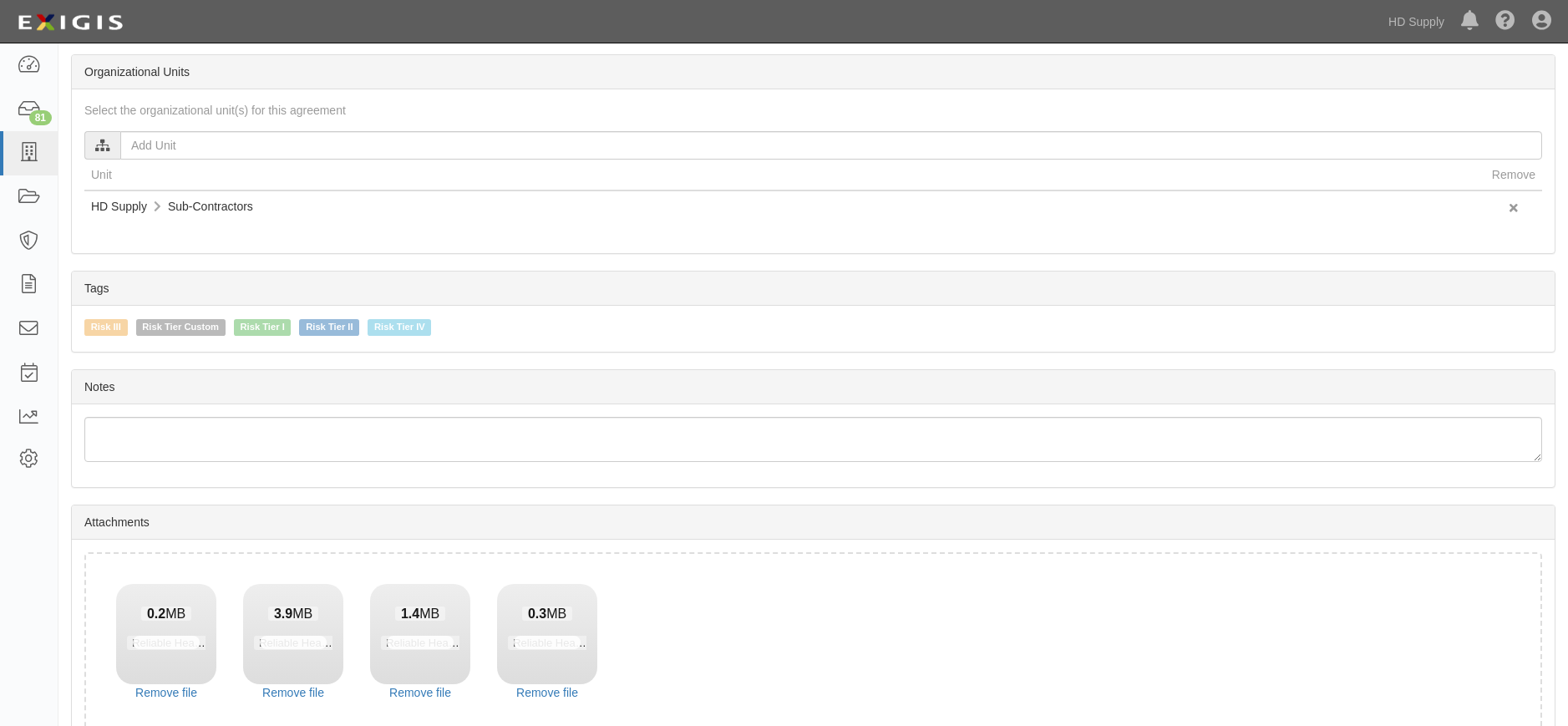
scroll to position [958, 0]
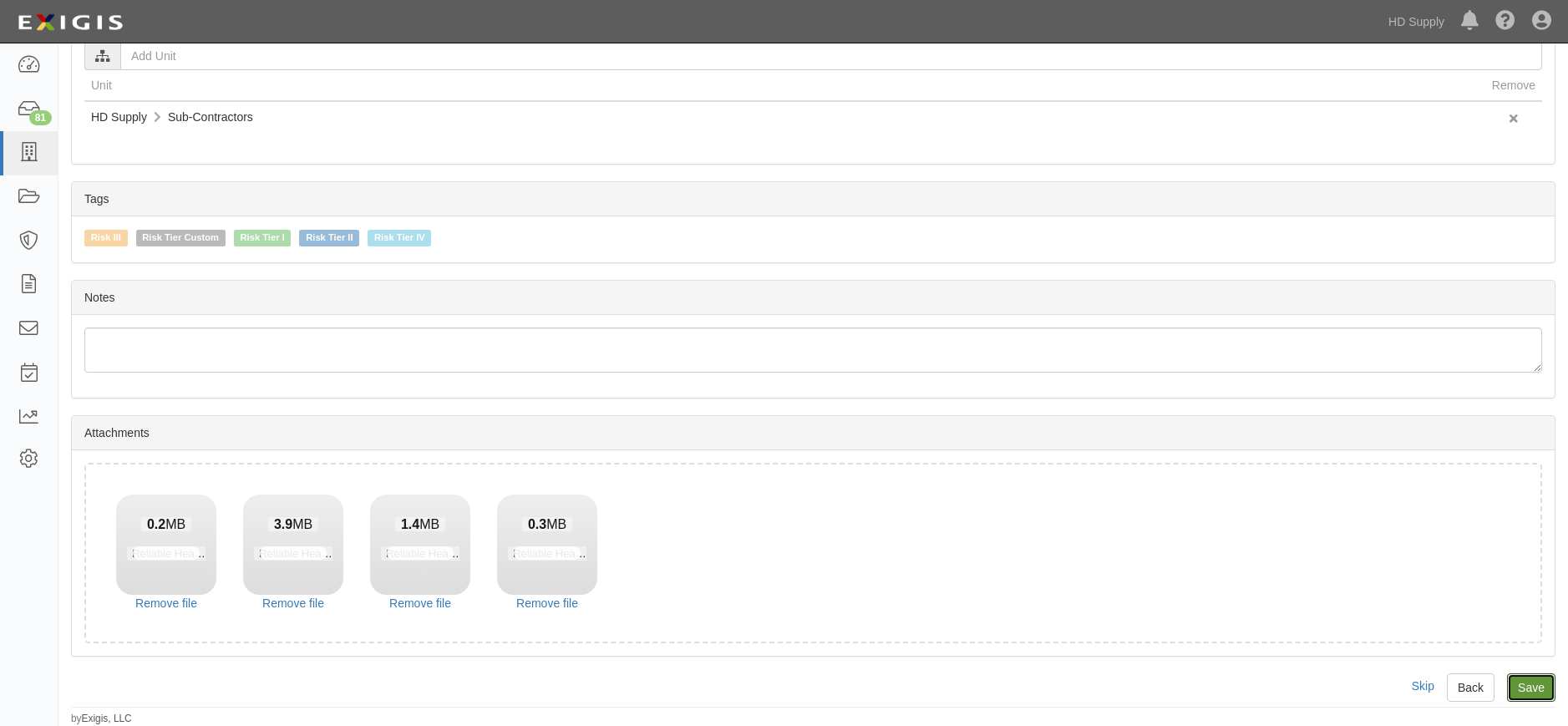
click at [1525, 681] on input "Save" at bounding box center [1531, 687] width 49 height 29
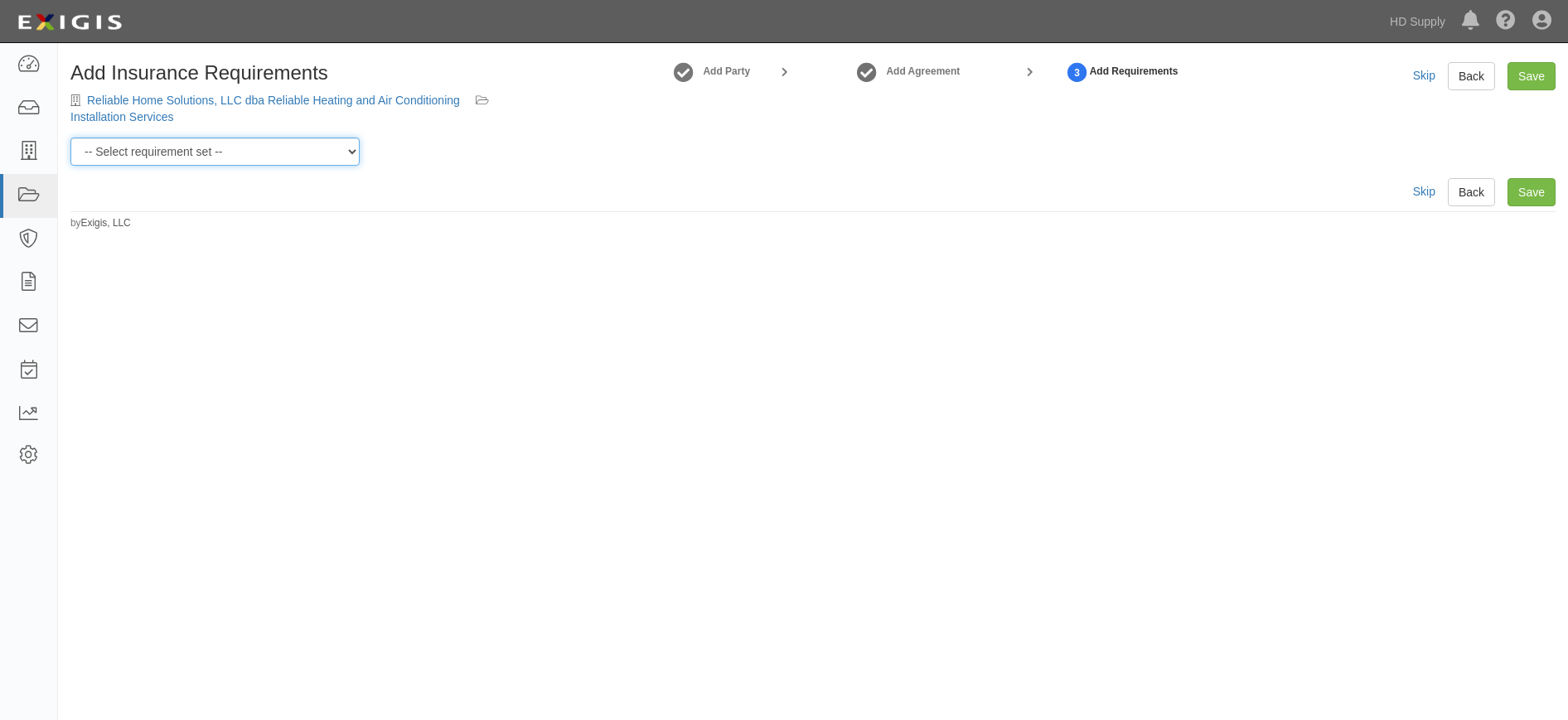
click at [267, 149] on select "-- Select requirement set -- Risk Tier Custom Risk Tier II Risk Tier II (Produc…" at bounding box center [215, 151] width 289 height 29
select select "46715"
click at [70, 137] on select "-- Select requirement set -- Risk Tier Custom Risk Tier II Risk Tier II (Produc…" at bounding box center [215, 151] width 289 height 29
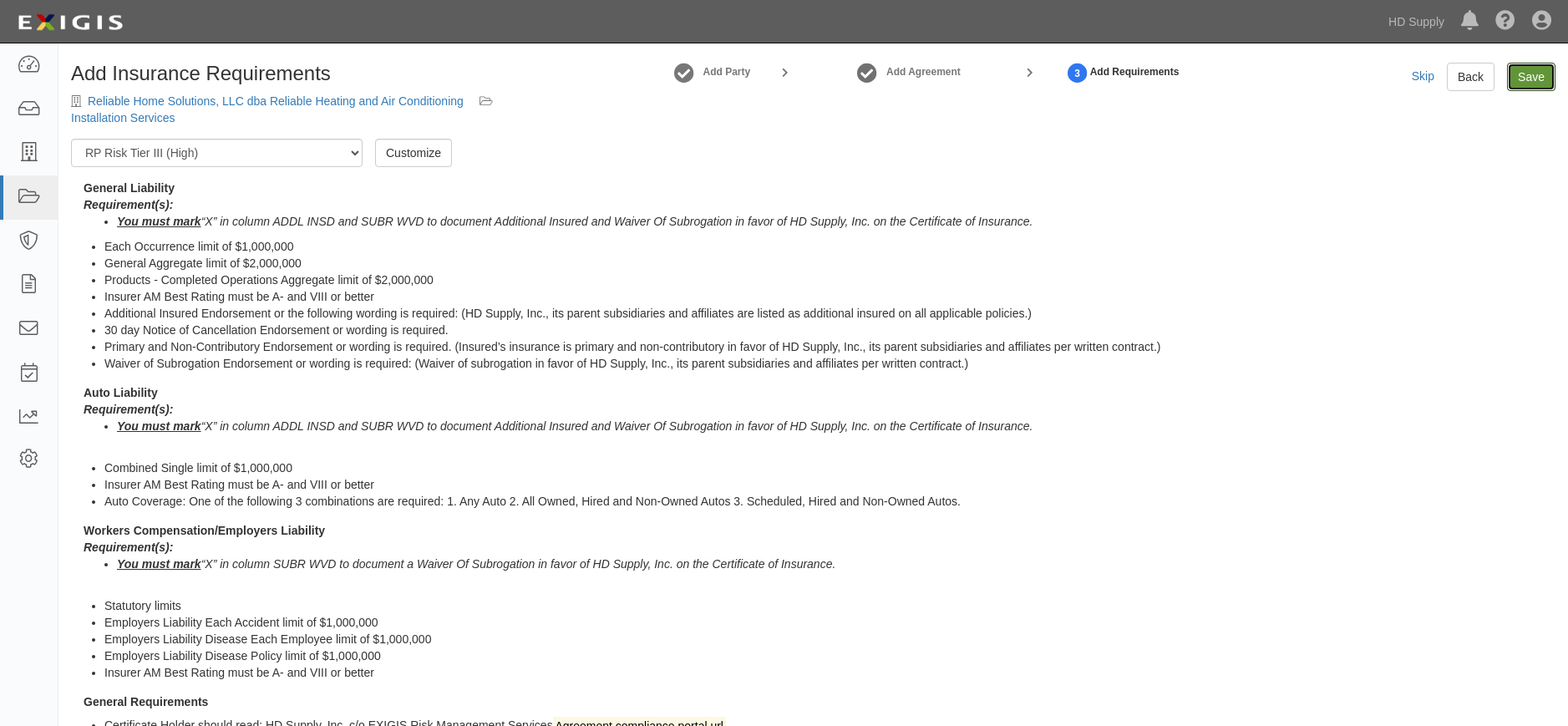
click at [1536, 84] on link "Save" at bounding box center [1531, 77] width 49 height 29
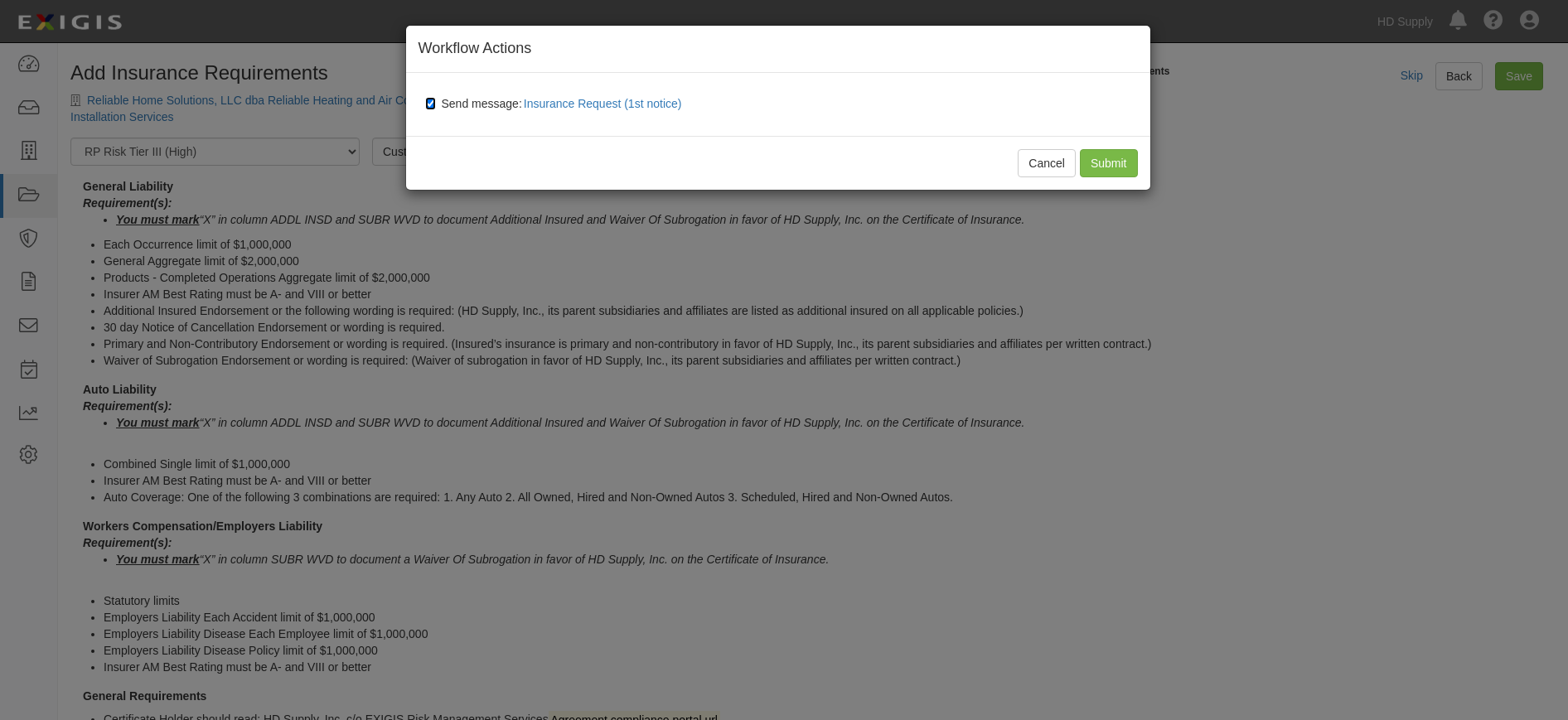
click at [433, 101] on input "Send message: Insurance Request (1st notice)" at bounding box center [431, 103] width 11 height 13
checkbox input "false"
click at [1112, 170] on input "Submit" at bounding box center [1108, 163] width 58 height 29
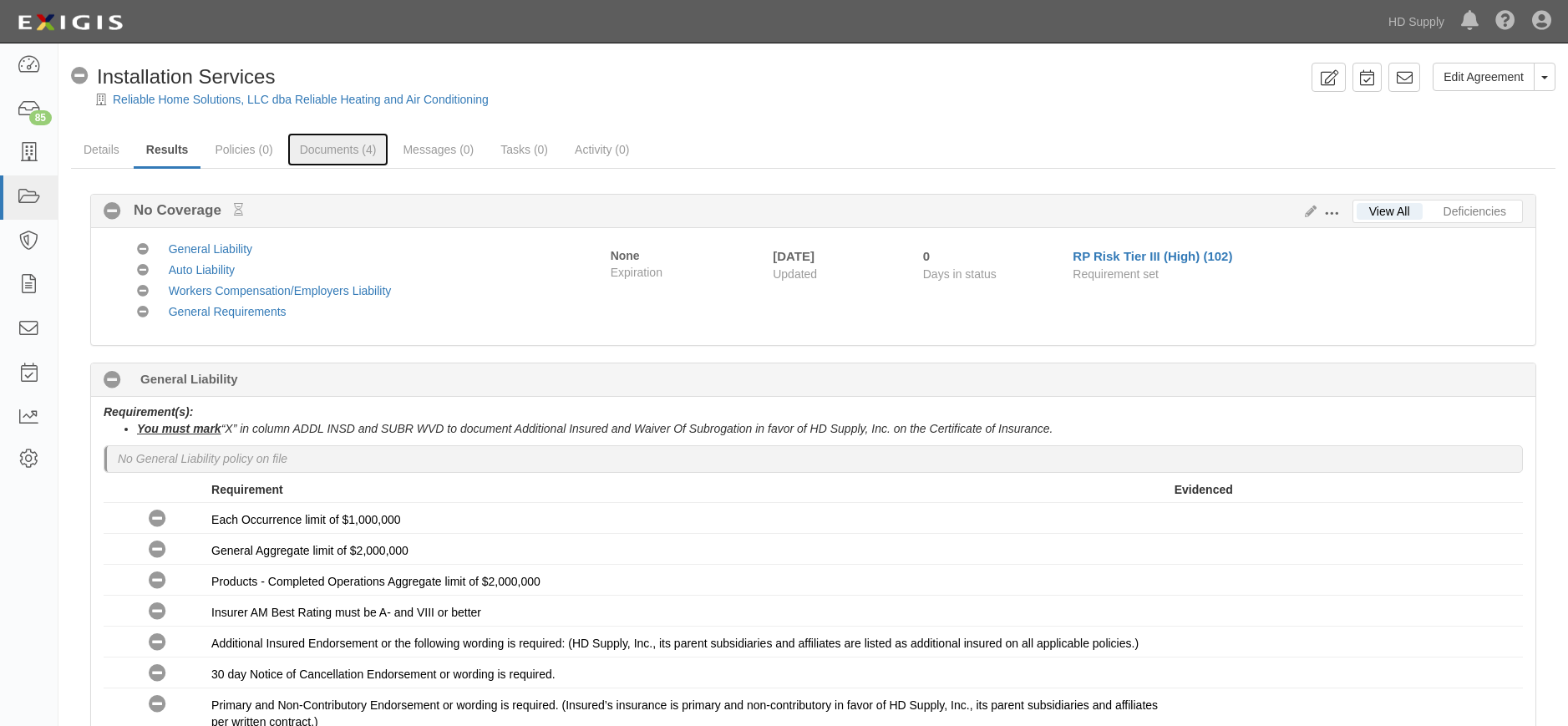
click at [354, 148] on link "Documents (4)" at bounding box center [338, 149] width 102 height 33
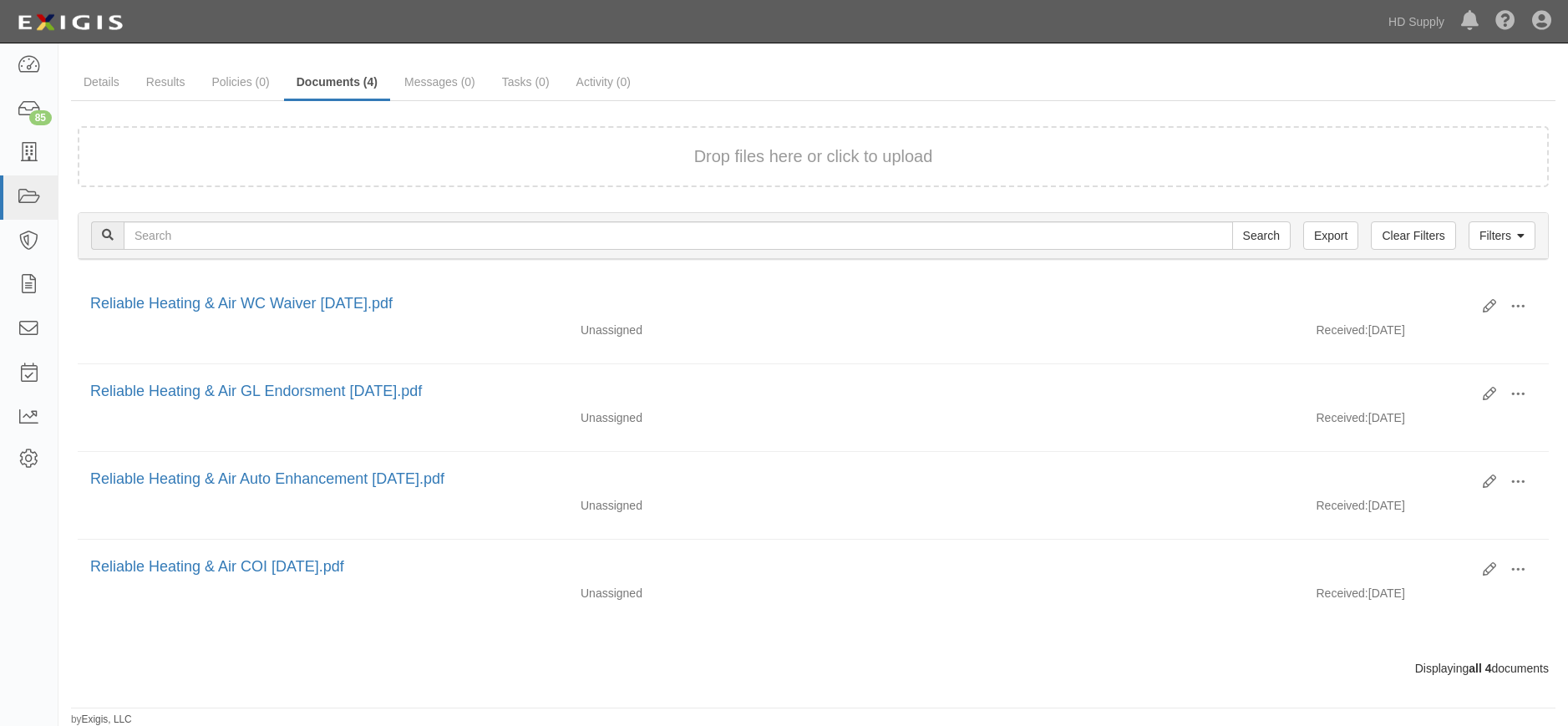
scroll to position [68, 0]
click at [1514, 568] on span at bounding box center [1518, 569] width 15 height 15
click at [1440, 556] on link "Edit" at bounding box center [1436, 562] width 132 height 30
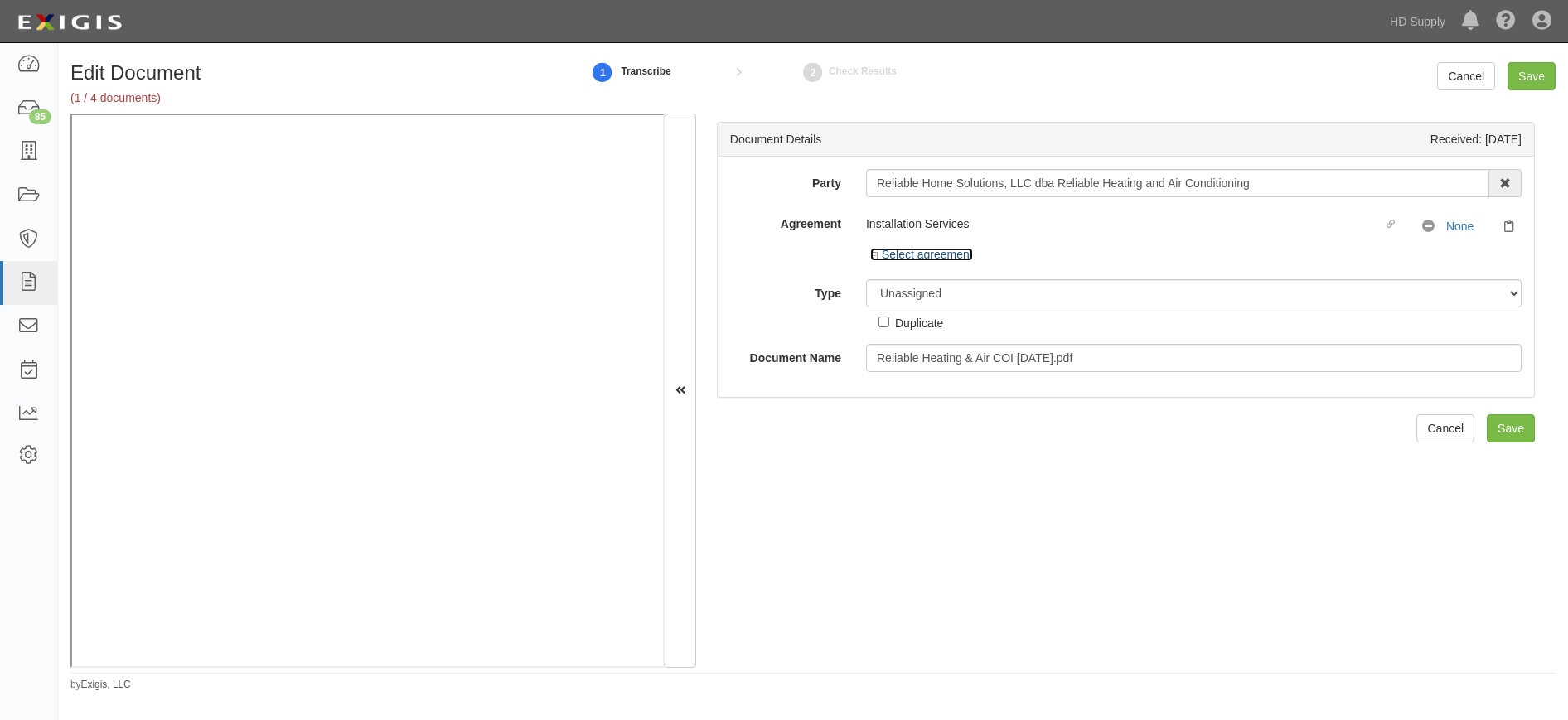
click at [877, 255] on icon at bounding box center [875, 256] width 12 height 8
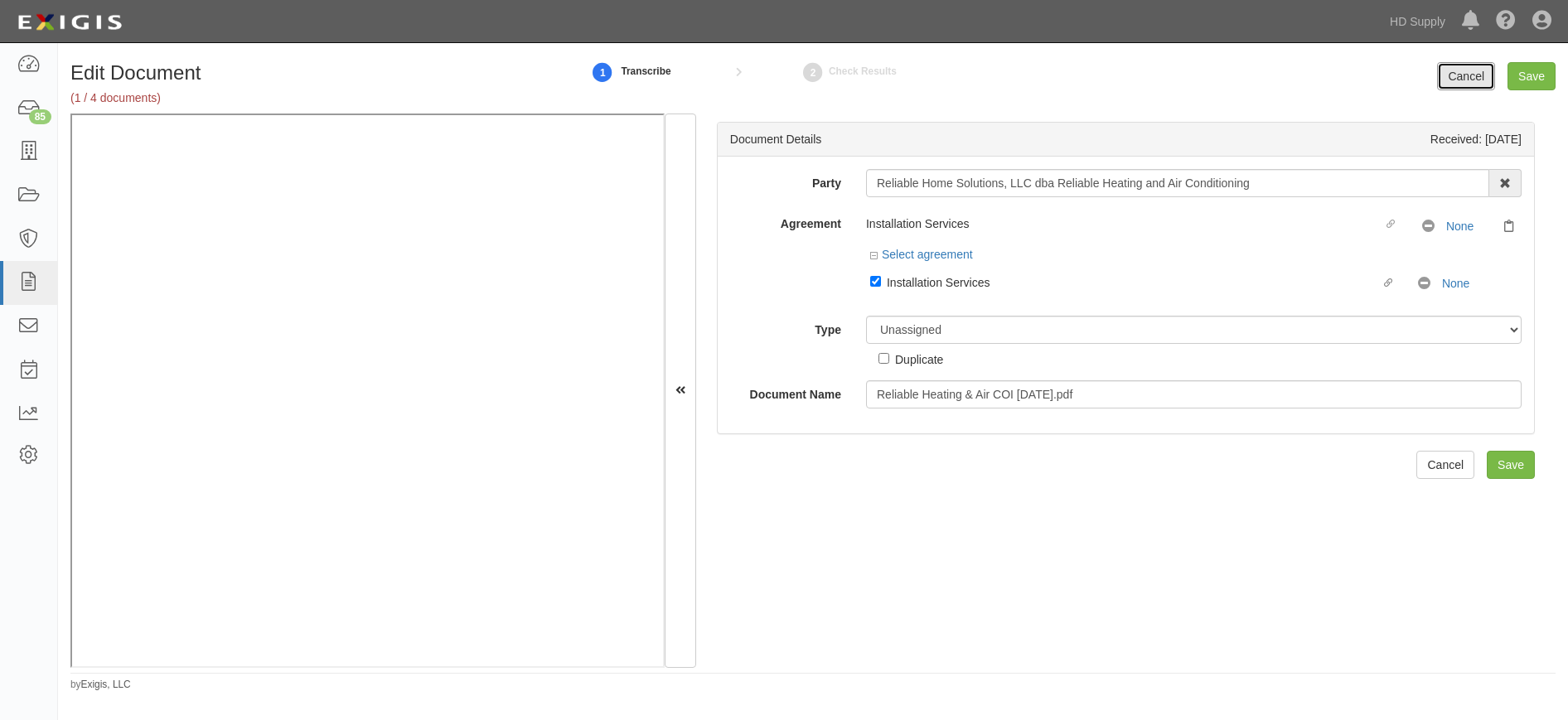
click at [1460, 67] on link "Cancel" at bounding box center [1465, 77] width 58 height 29
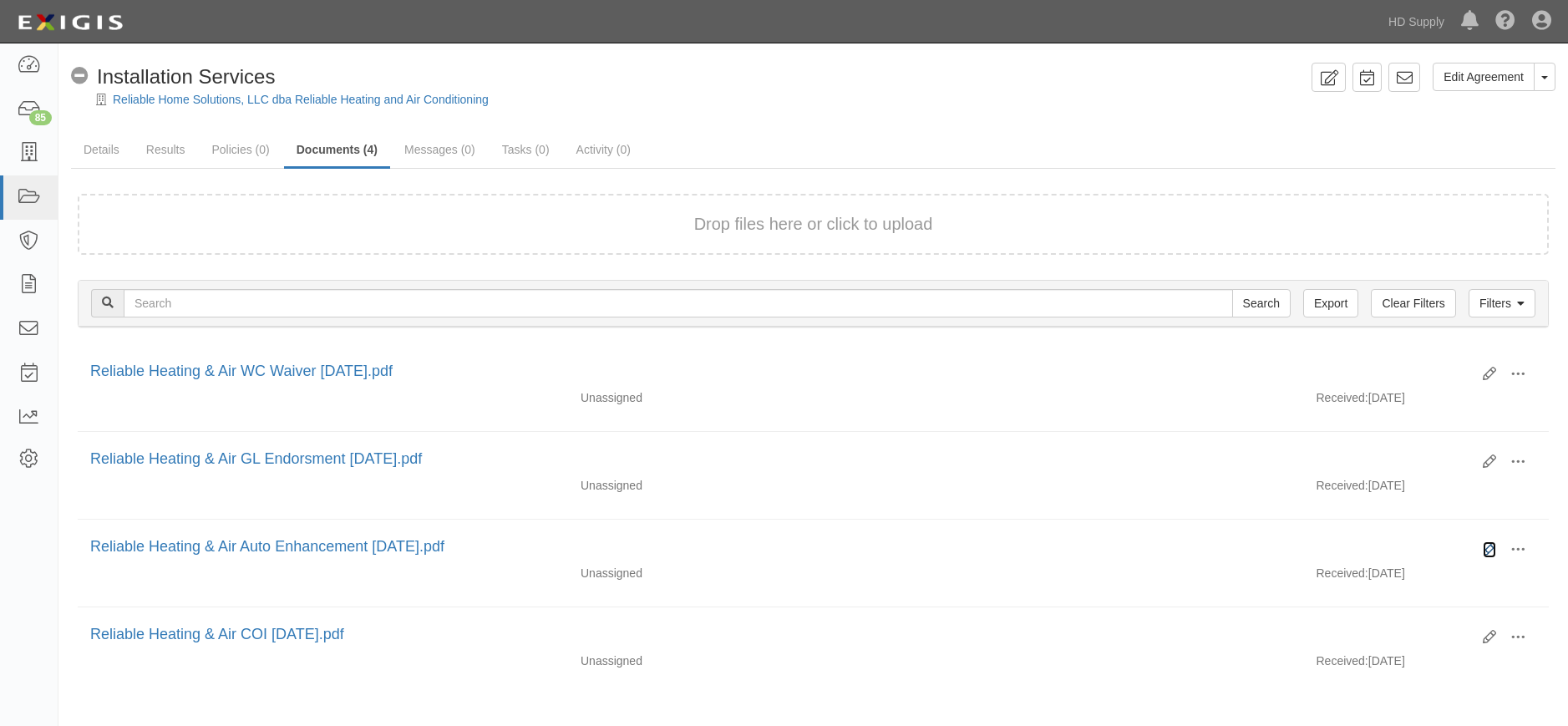
click at [1489, 543] on icon at bounding box center [1489, 549] width 13 height 13
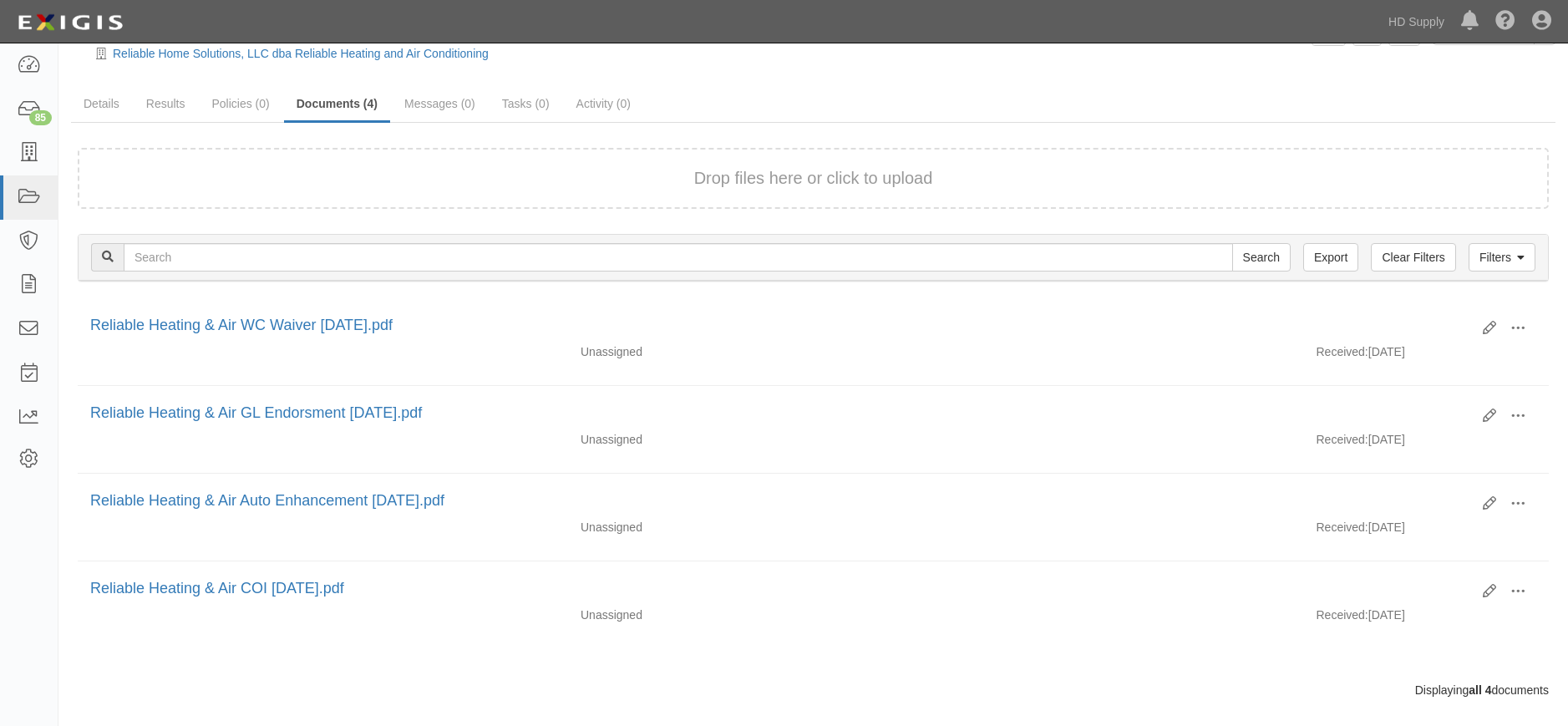
scroll to position [68, 0]
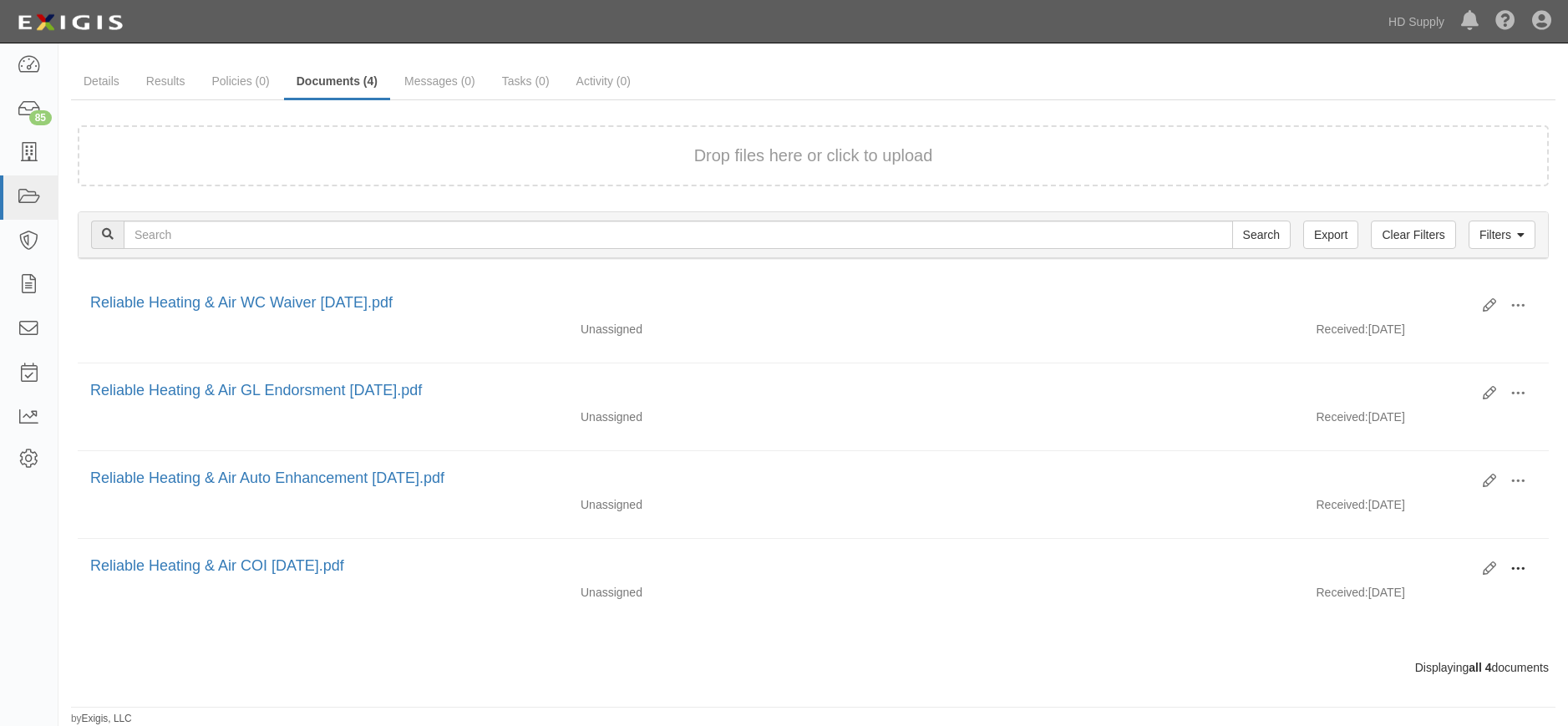
click at [1519, 565] on span at bounding box center [1518, 569] width 15 height 15
click at [1407, 682] on link "Delete" at bounding box center [1436, 685] width 132 height 30
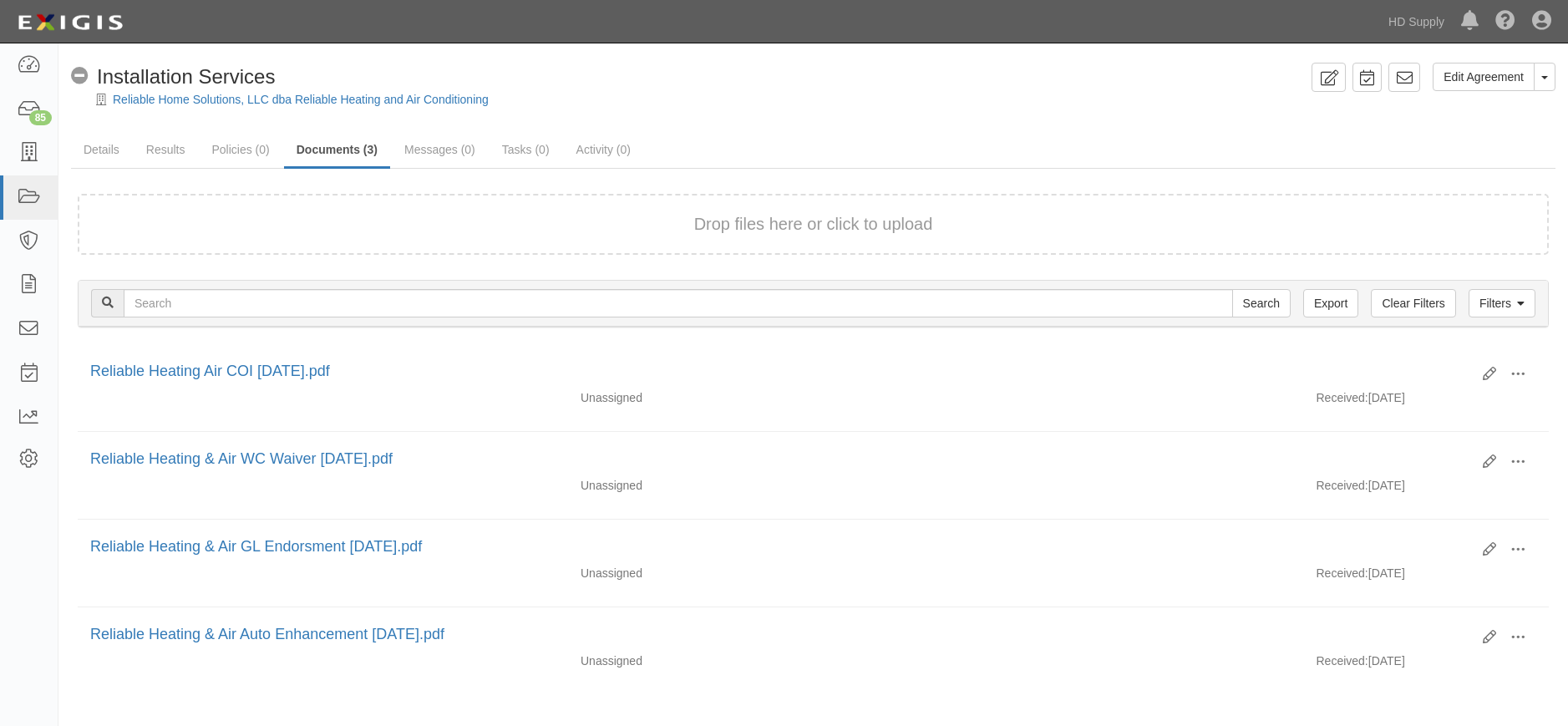
scroll to position [68, 0]
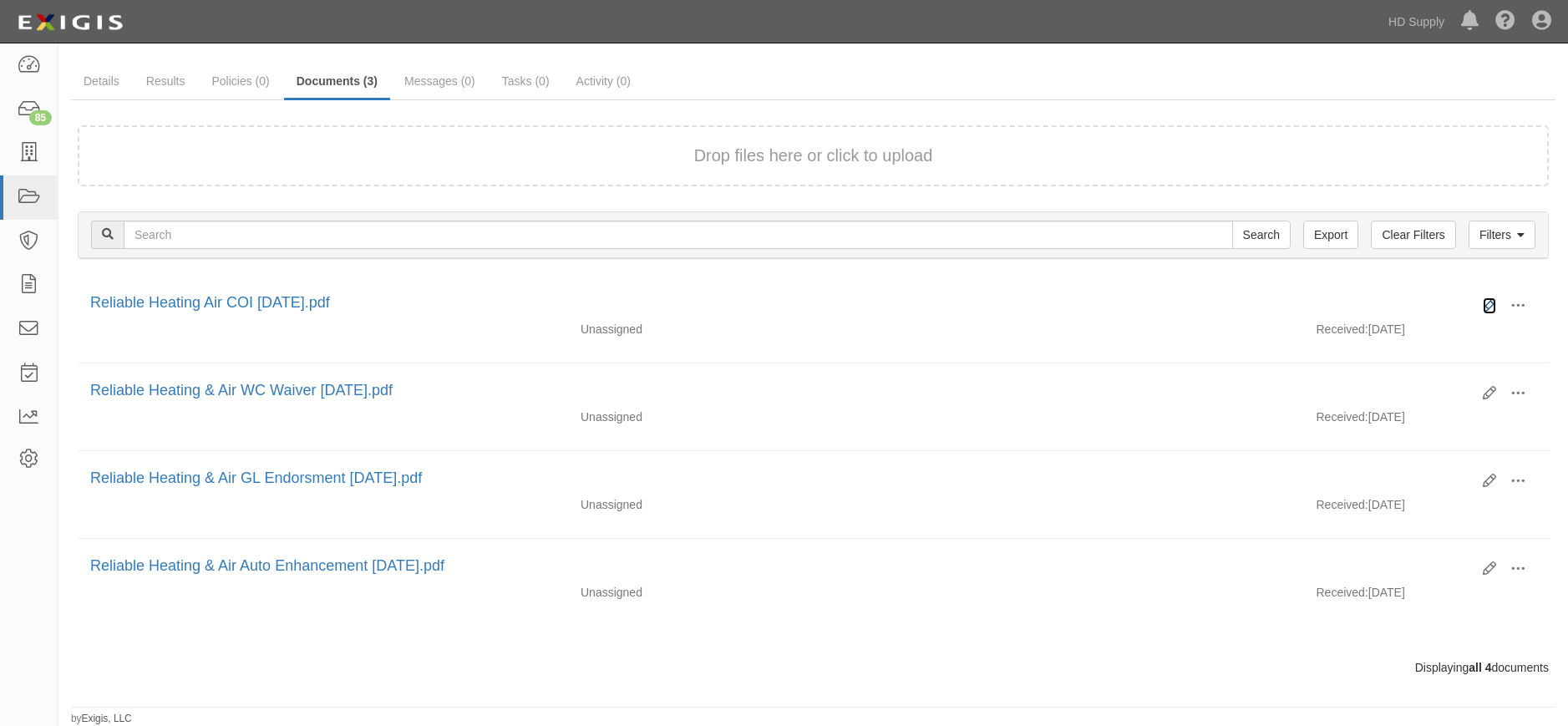
click at [1490, 301] on icon at bounding box center [1489, 305] width 13 height 13
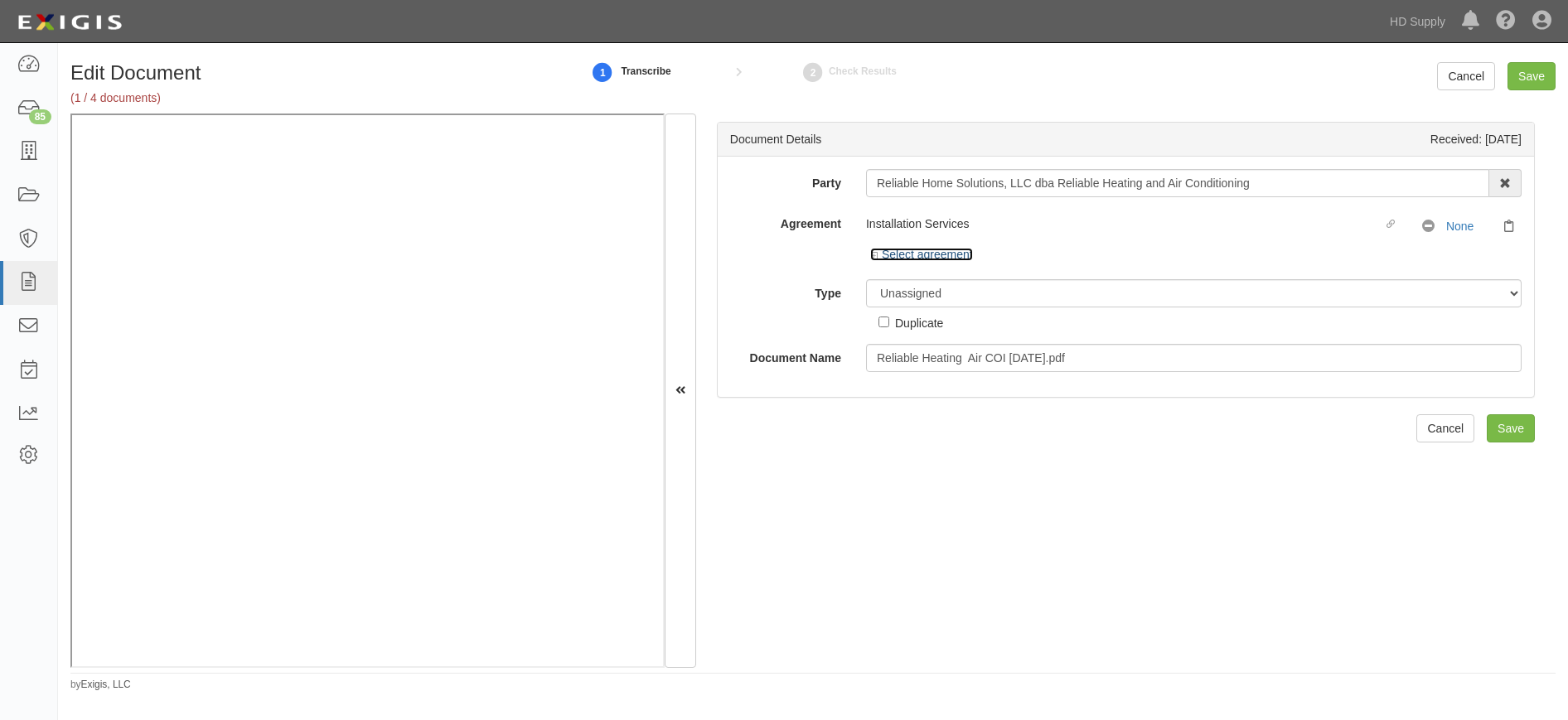
click at [875, 253] on icon at bounding box center [875, 256] width 12 height 8
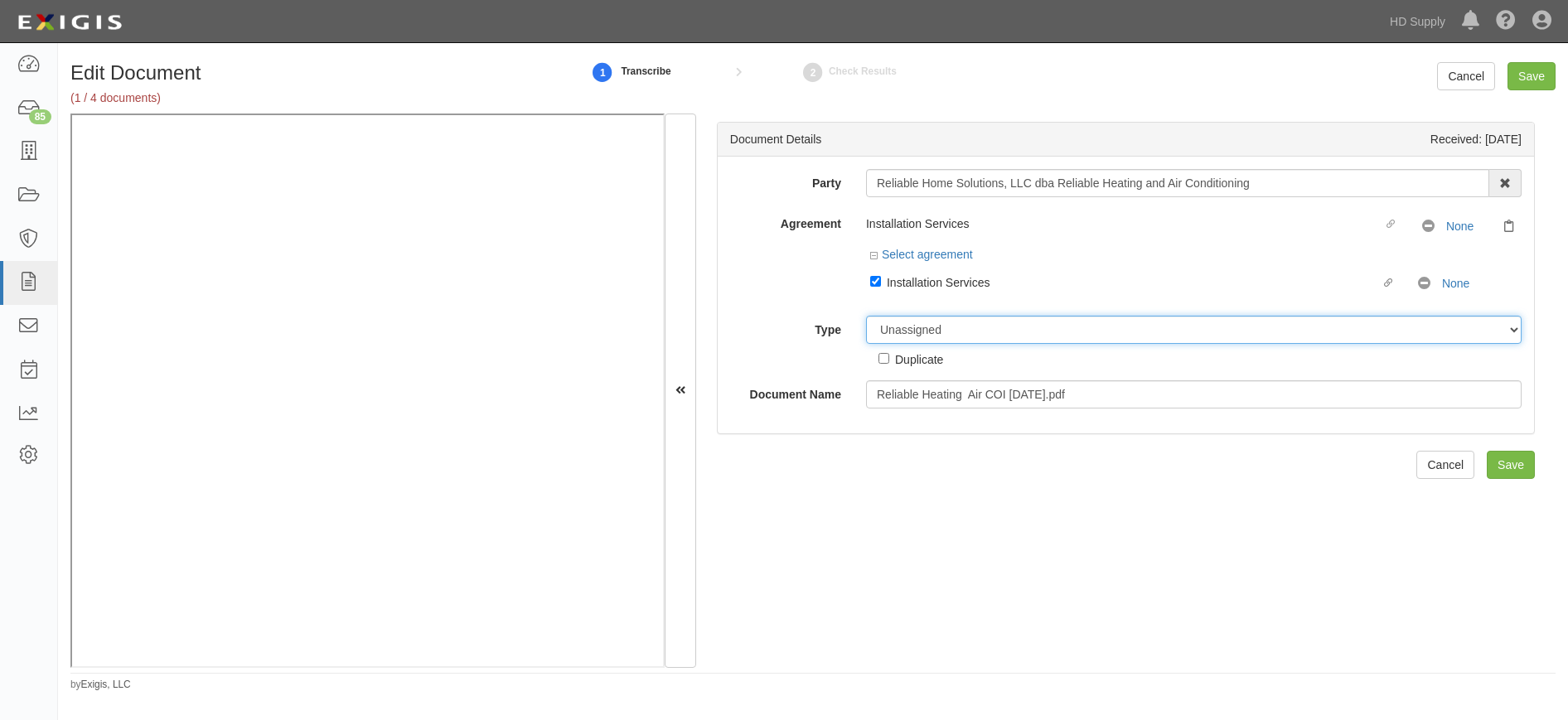
click at [905, 329] on select "Unassigned Binder Cancellation Notice Certificate Contract Endorsement Insuranc…" at bounding box center [1193, 330] width 655 height 29
select select "CertificateDetail"
click at [866, 315] on select "Unassigned Binder Cancellation Notice Certificate Contract Endorsement Insuranc…" at bounding box center [1193, 330] width 655 height 29
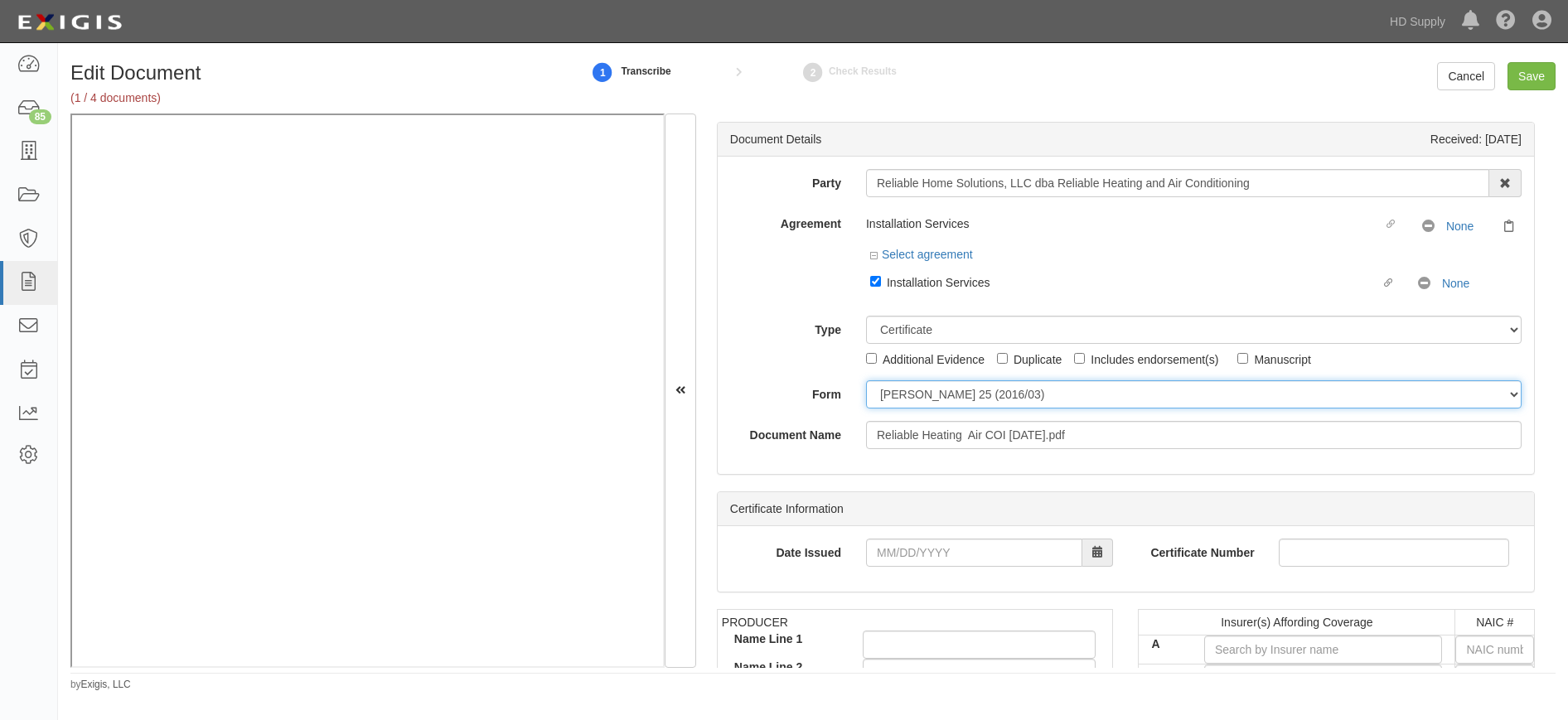
click at [879, 402] on select "ACORD 25 (2016/03) ACORD 101 ACORD 855 NY (2014/05) General" at bounding box center [1193, 395] width 655 height 29
select select "GeneralFormDetail"
click at [866, 380] on select "ACORD 25 (2016/03) ACORD 101 ACORD 855 NY (2014/05) General" at bounding box center [1193, 395] width 655 height 29
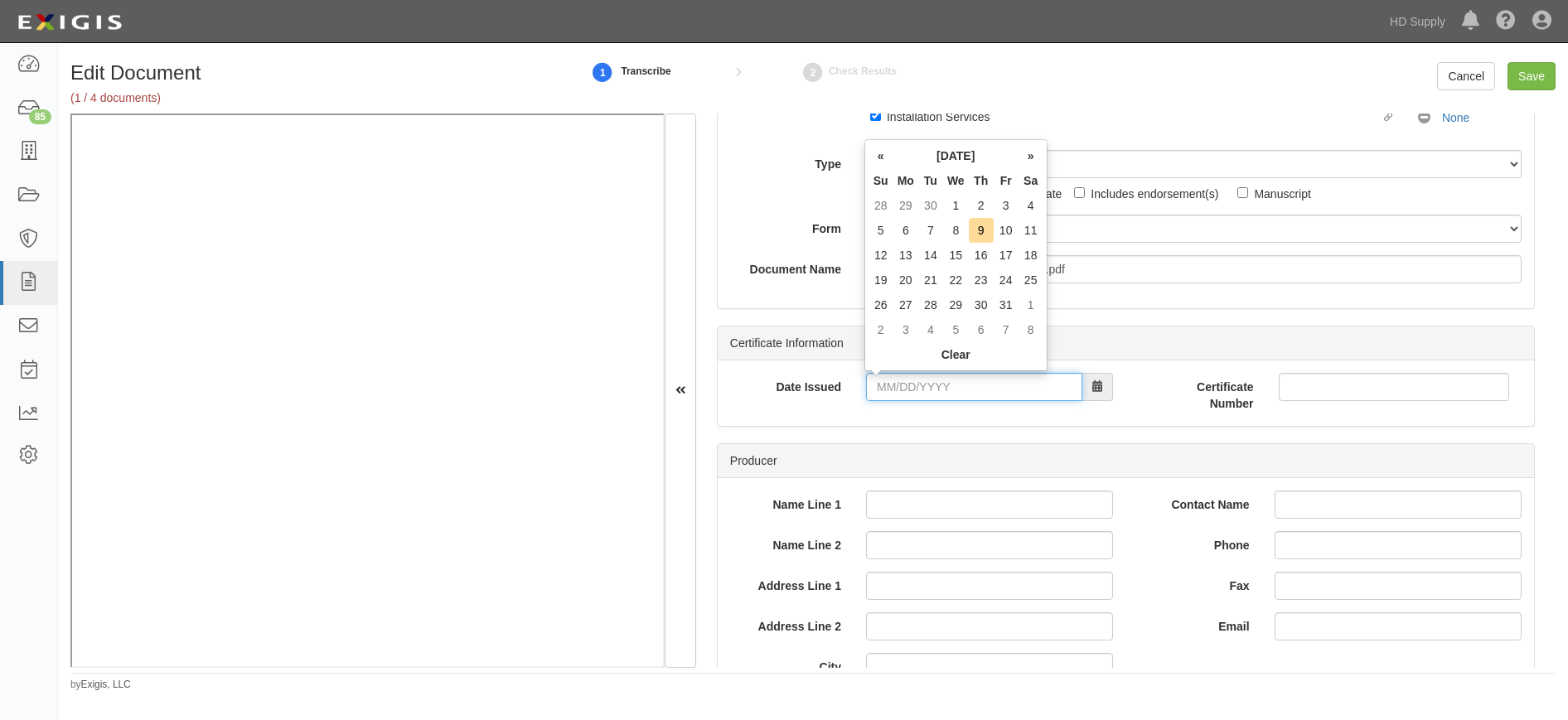
click at [880, 388] on input "Date Issued" at bounding box center [973, 387] width 217 height 29
drag, startPoint x: 993, startPoint y: 381, endPoint x: 806, endPoint y: 381, distance: 187.0
click at [806, 381] on div "Date Issued 09/15/0202" at bounding box center [922, 387] width 408 height 29
type input "09/15/2025"
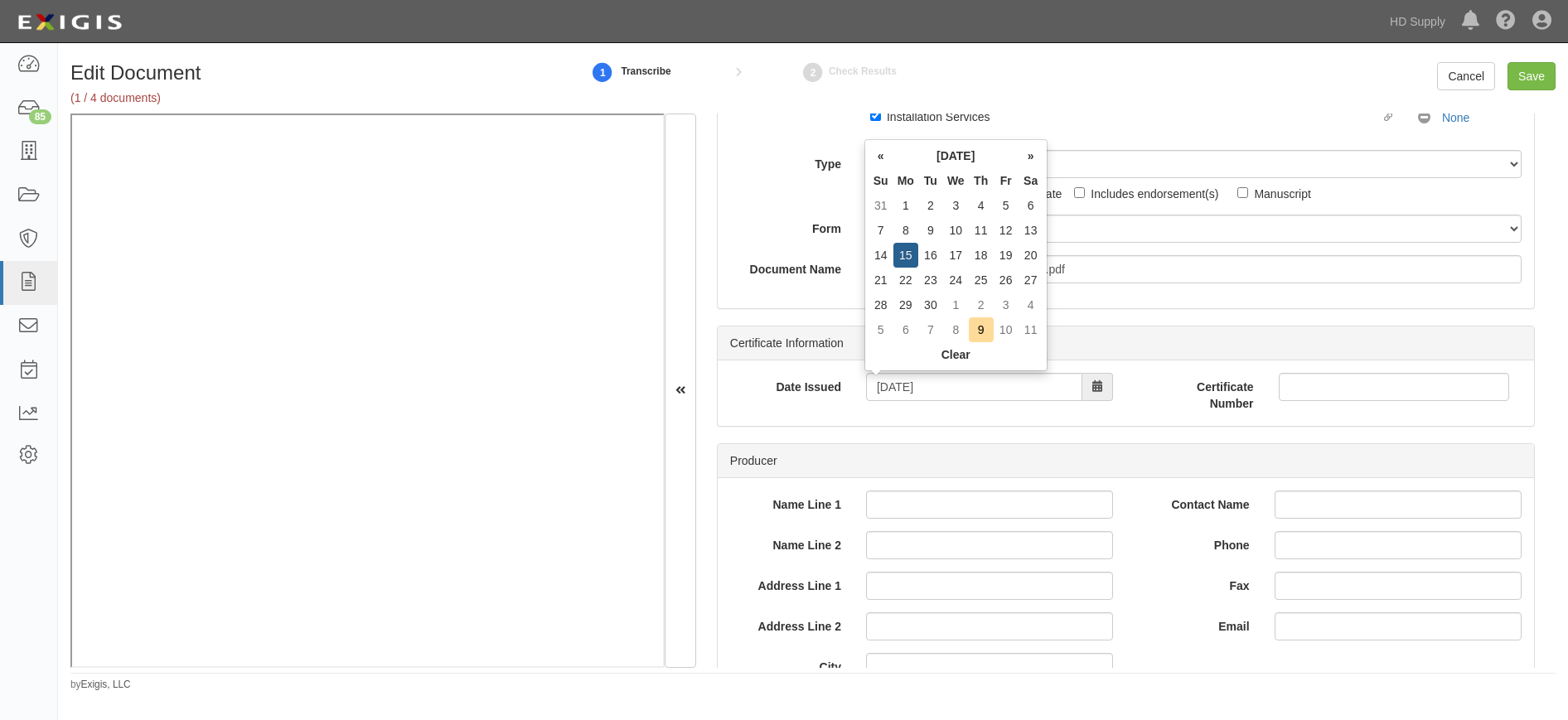
click at [790, 418] on div "Date Issued 09/15/2025 Certificate Number" at bounding box center [1126, 392] width 817 height 65
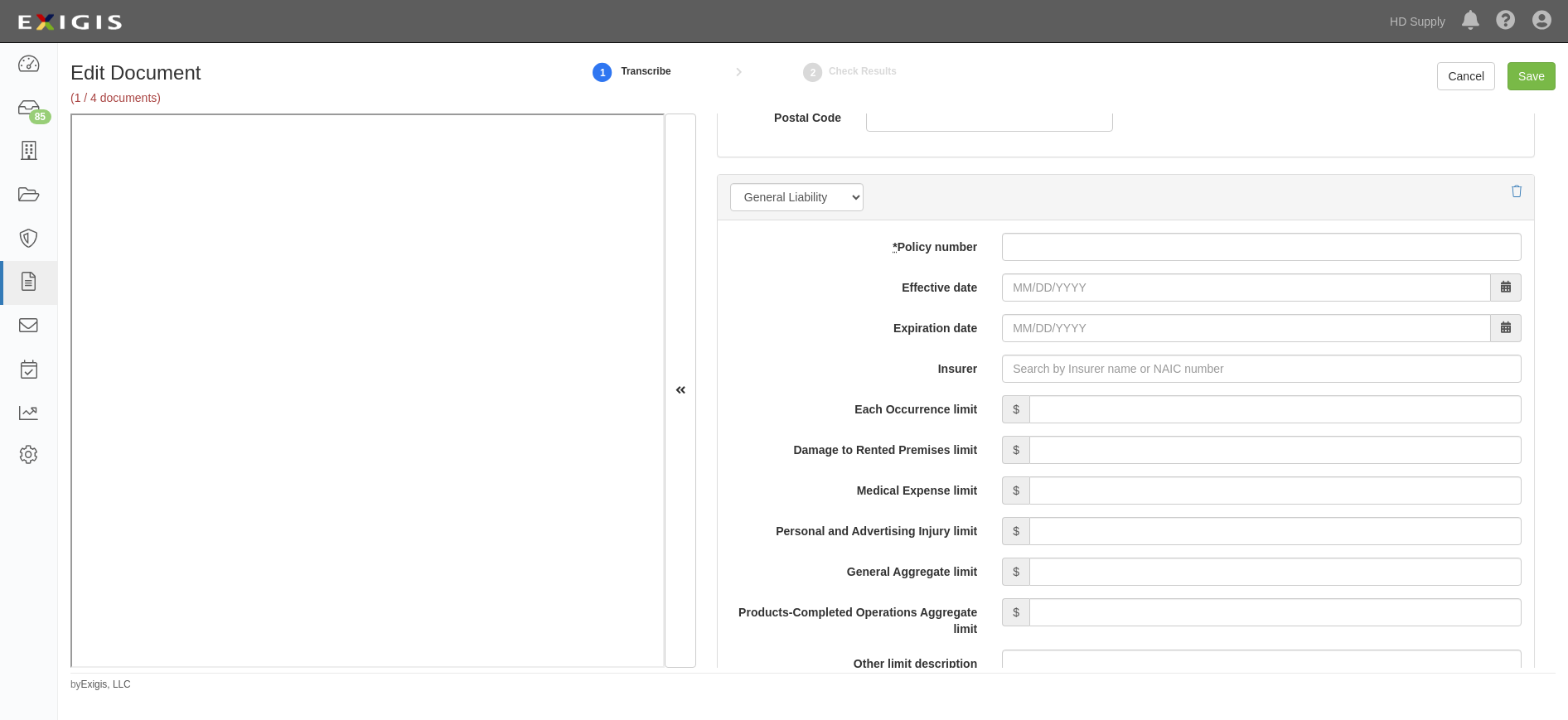
scroll to position [1159, 0]
drag, startPoint x: 1053, startPoint y: 255, endPoint x: 999, endPoint y: 225, distance: 61.8
click at [1053, 255] on input "* Policy number" at bounding box center [1261, 244] width 520 height 29
type input "pcp000607700"
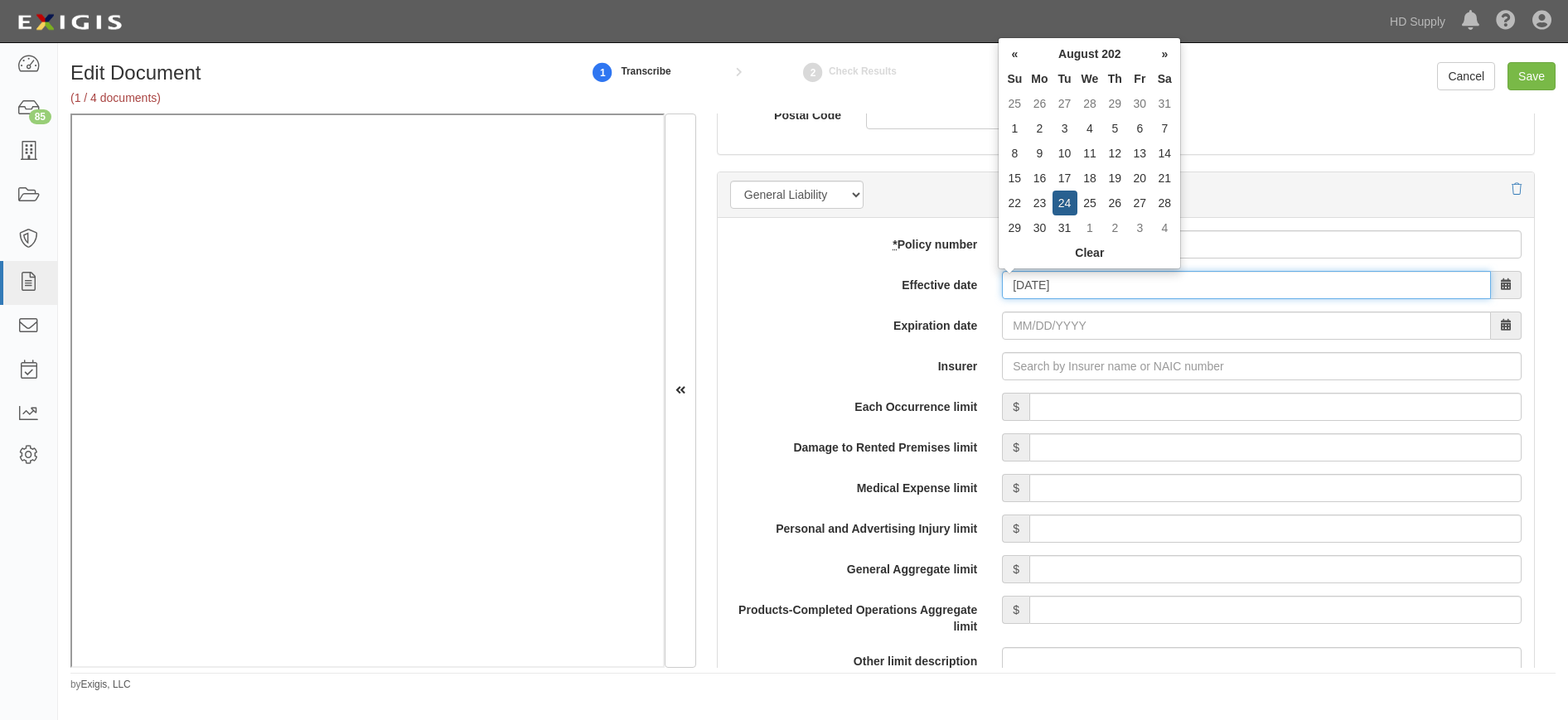
type input "08/24/2025"
type input "[DATE]"
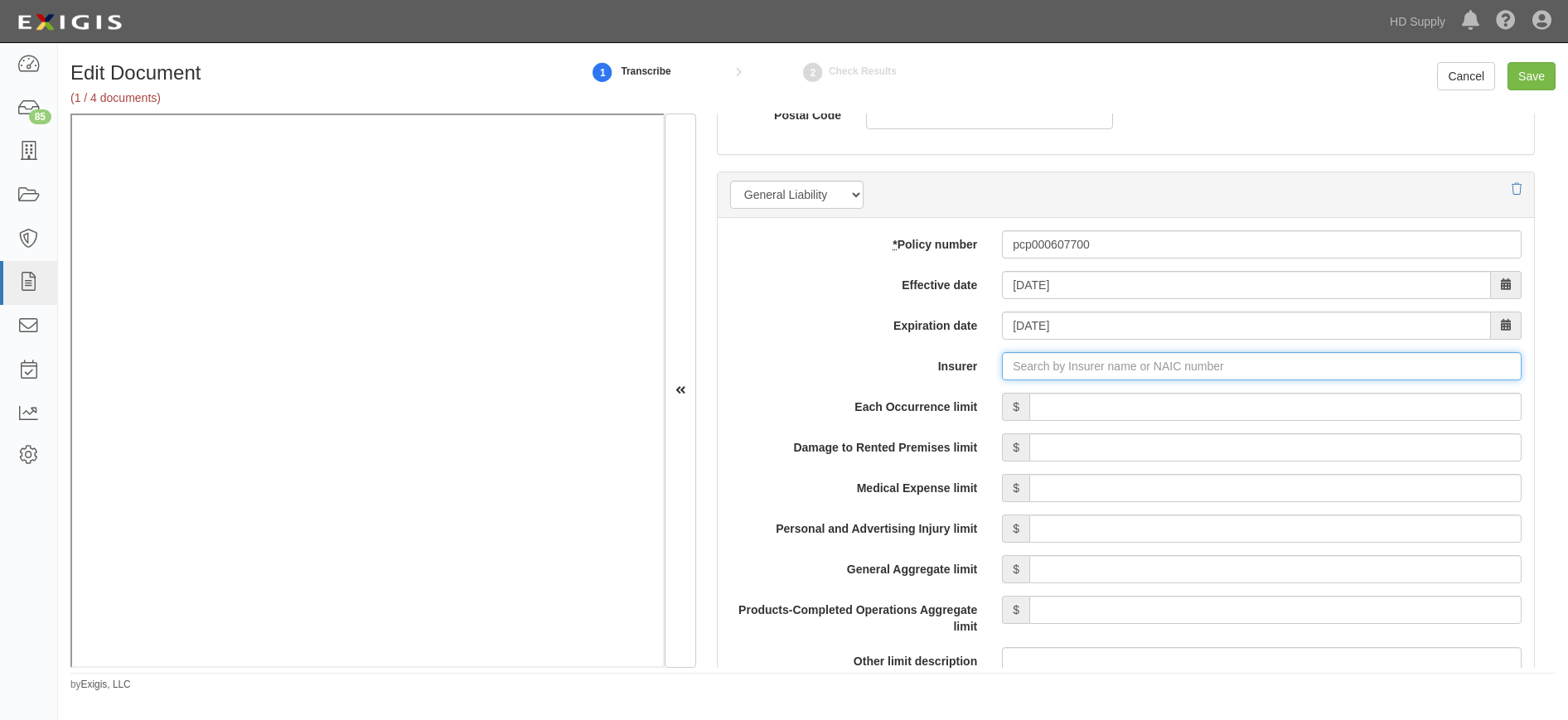
type input "180 Seguros S.A. (0) NR Rating"
type input "1"
type input "Builders Premier Insurance Company (13036) A X Rating"
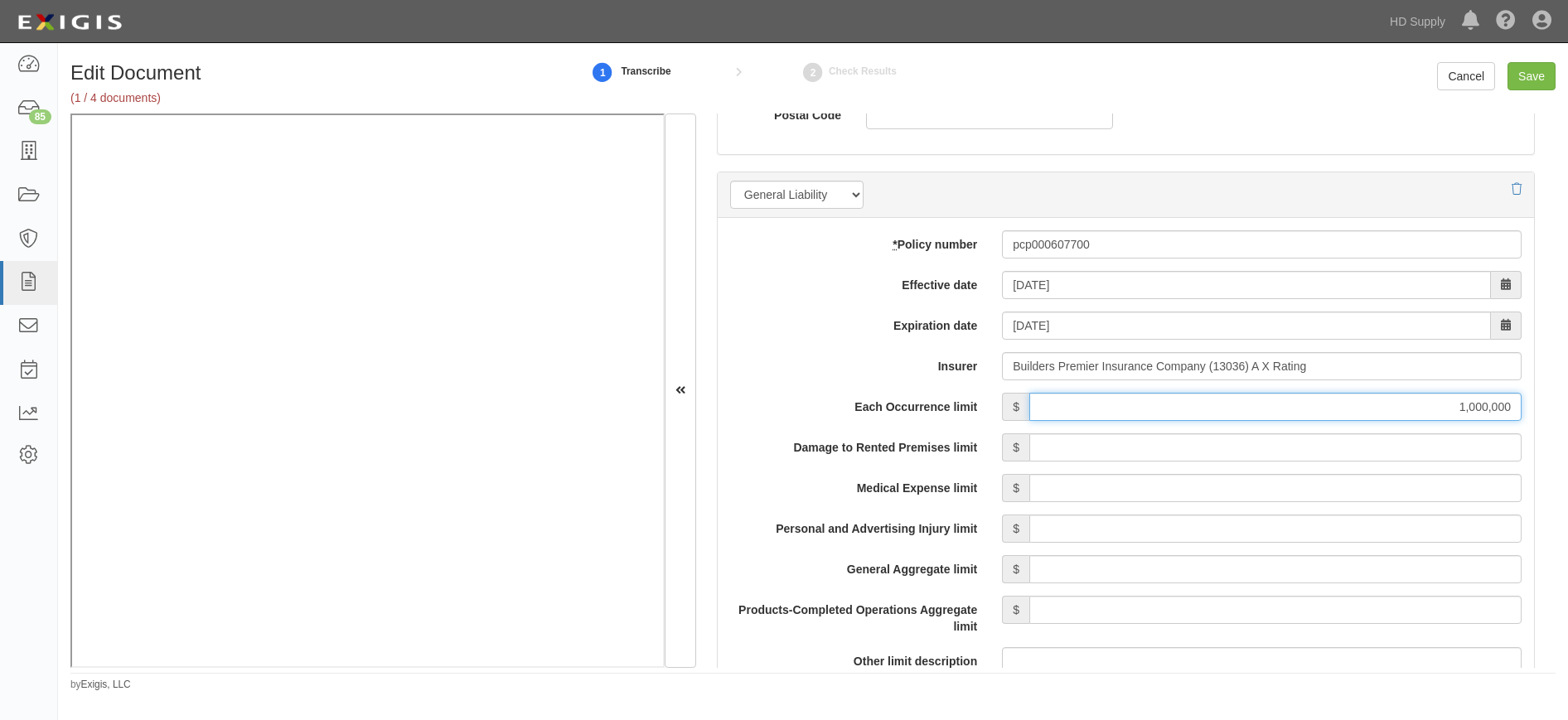
type input "1,000,000"
type input "100,000"
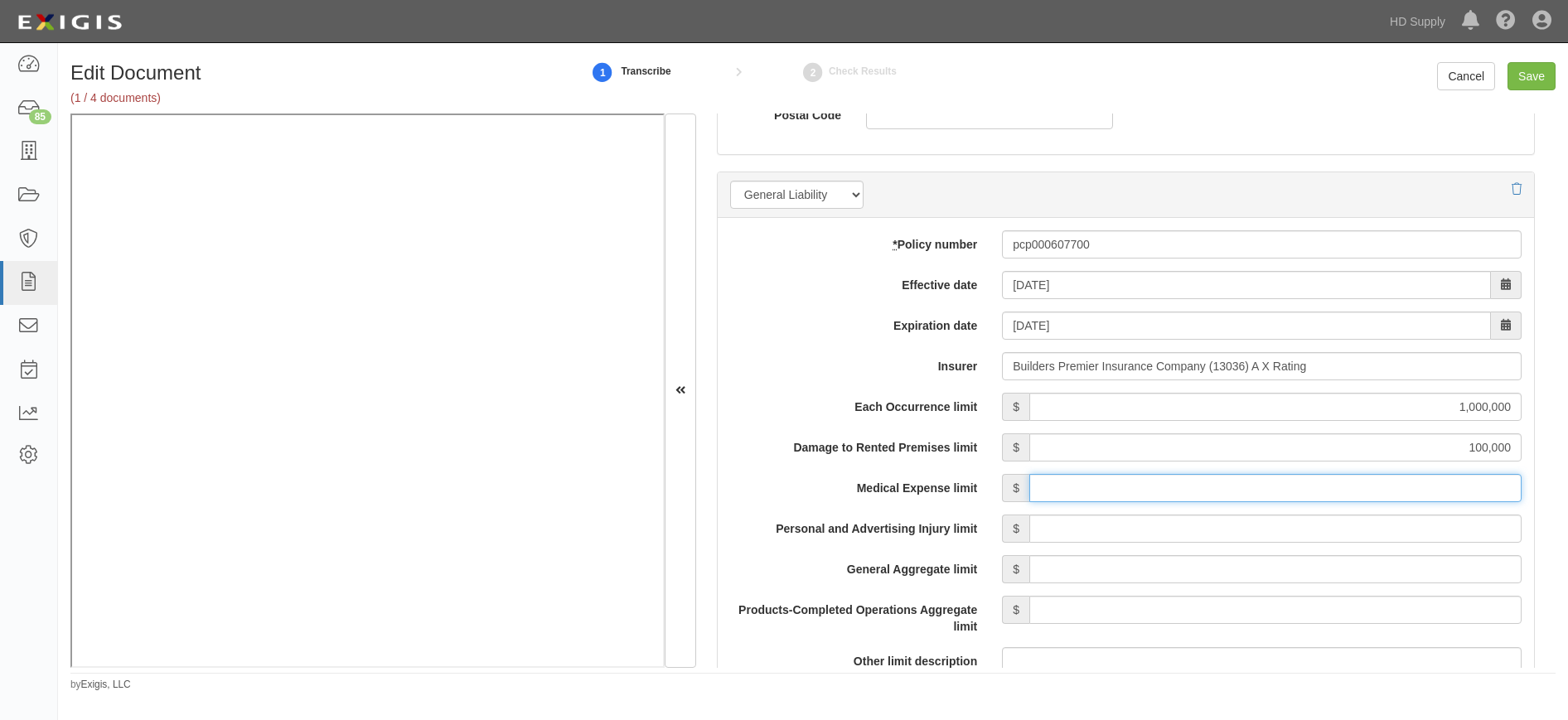
click at [1321, 488] on input "Medical Expense limit" at bounding box center [1276, 488] width 492 height 29
type input "5,000"
click at [1324, 524] on input "Personal and Advertising Injury limit" at bounding box center [1276, 528] width 492 height 29
type input "1,000,000"
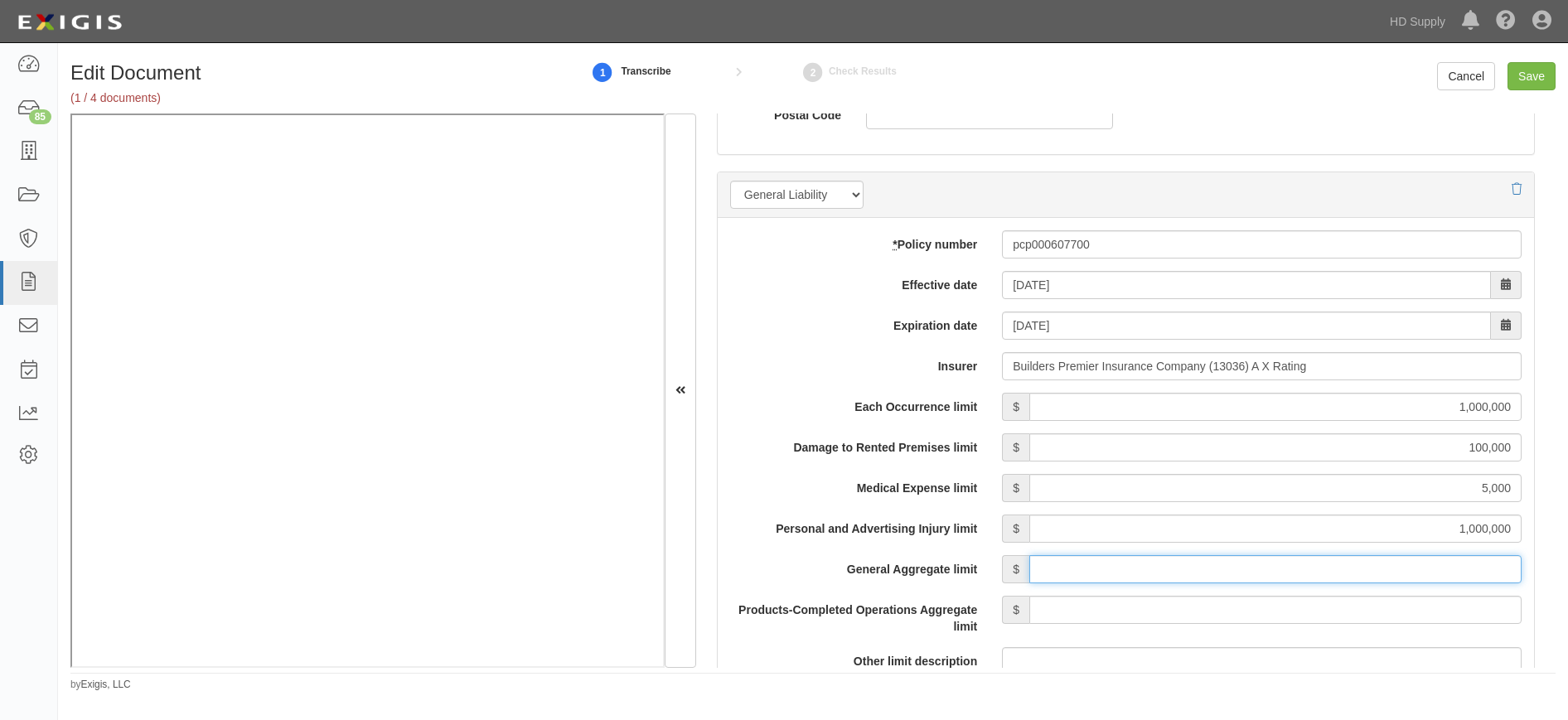
click at [1324, 570] on input "General Aggregate limit" at bounding box center [1276, 569] width 492 height 29
type input "2,000,000"
click at [1326, 607] on input "Products-Completed Operations Aggregate limit" at bounding box center [1276, 610] width 492 height 29
type input "2,000,000"
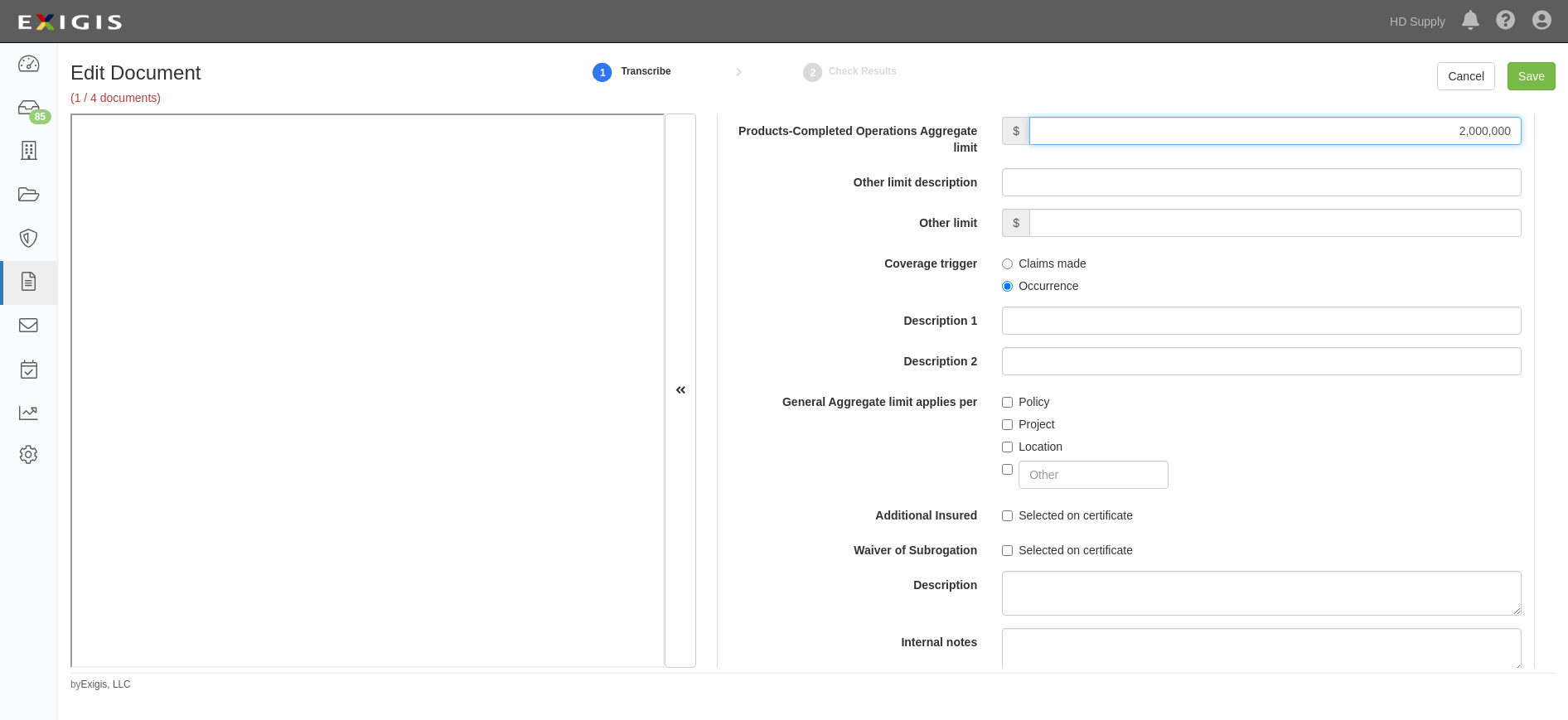
scroll to position [1657, 0]
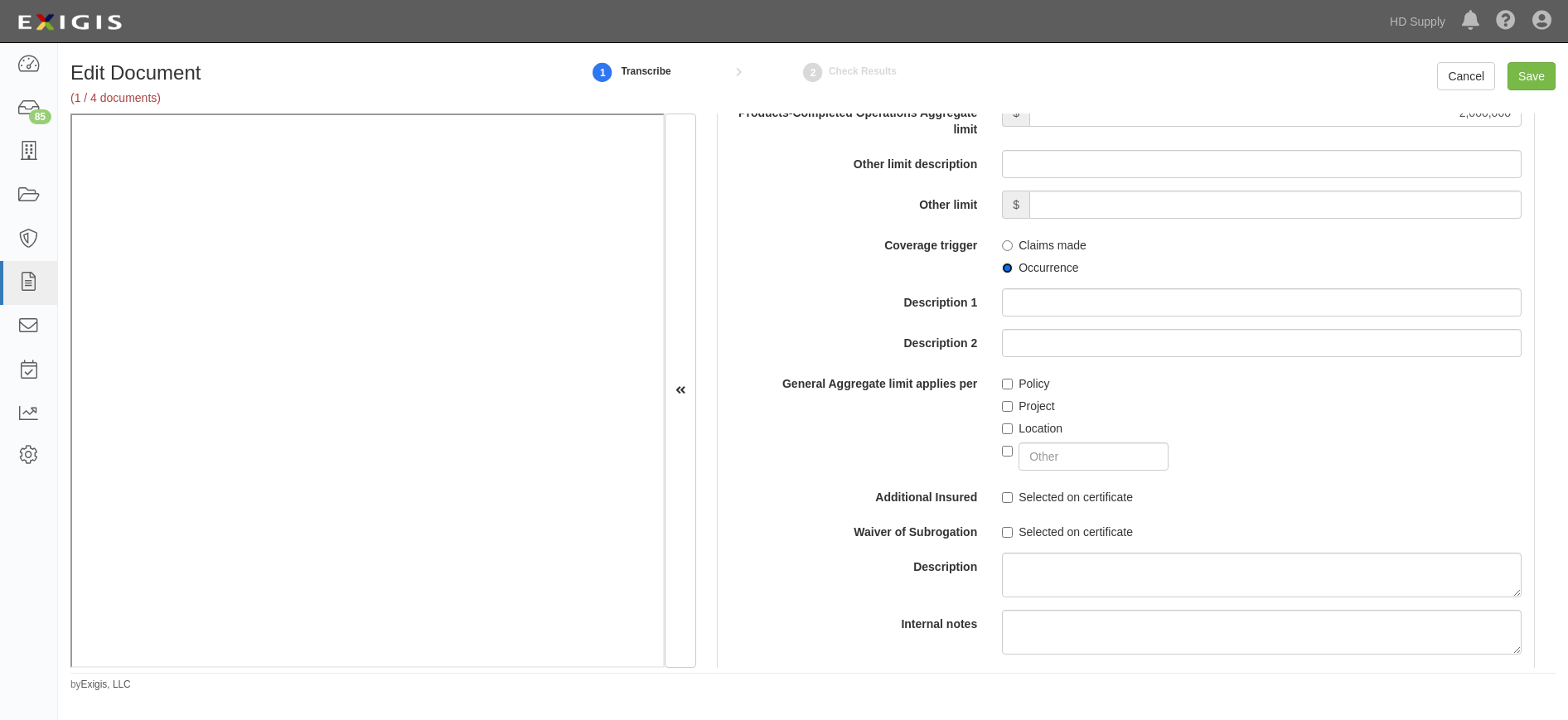
click at [1003, 267] on input "Occurrence" at bounding box center [1007, 268] width 11 height 11
radio input "true"
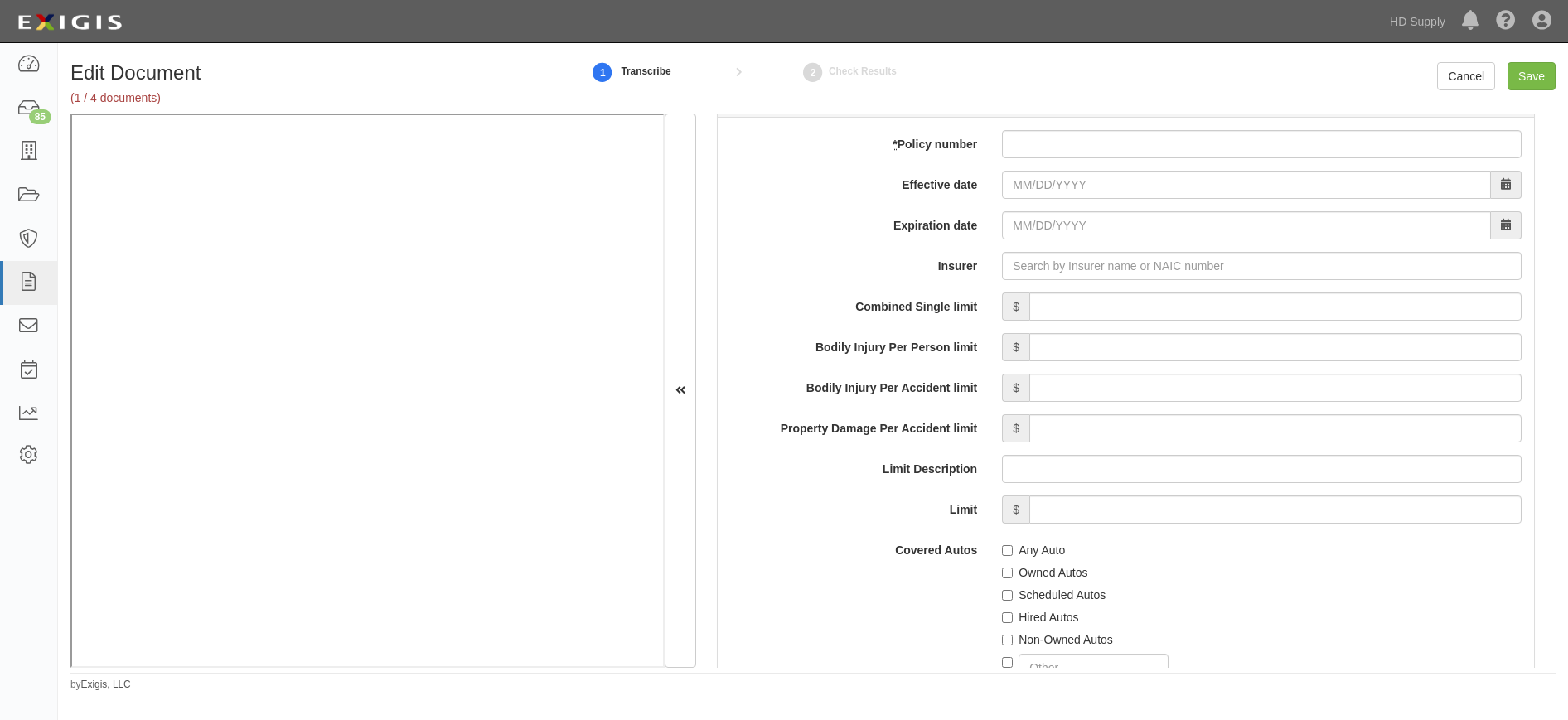
scroll to position [2320, 0]
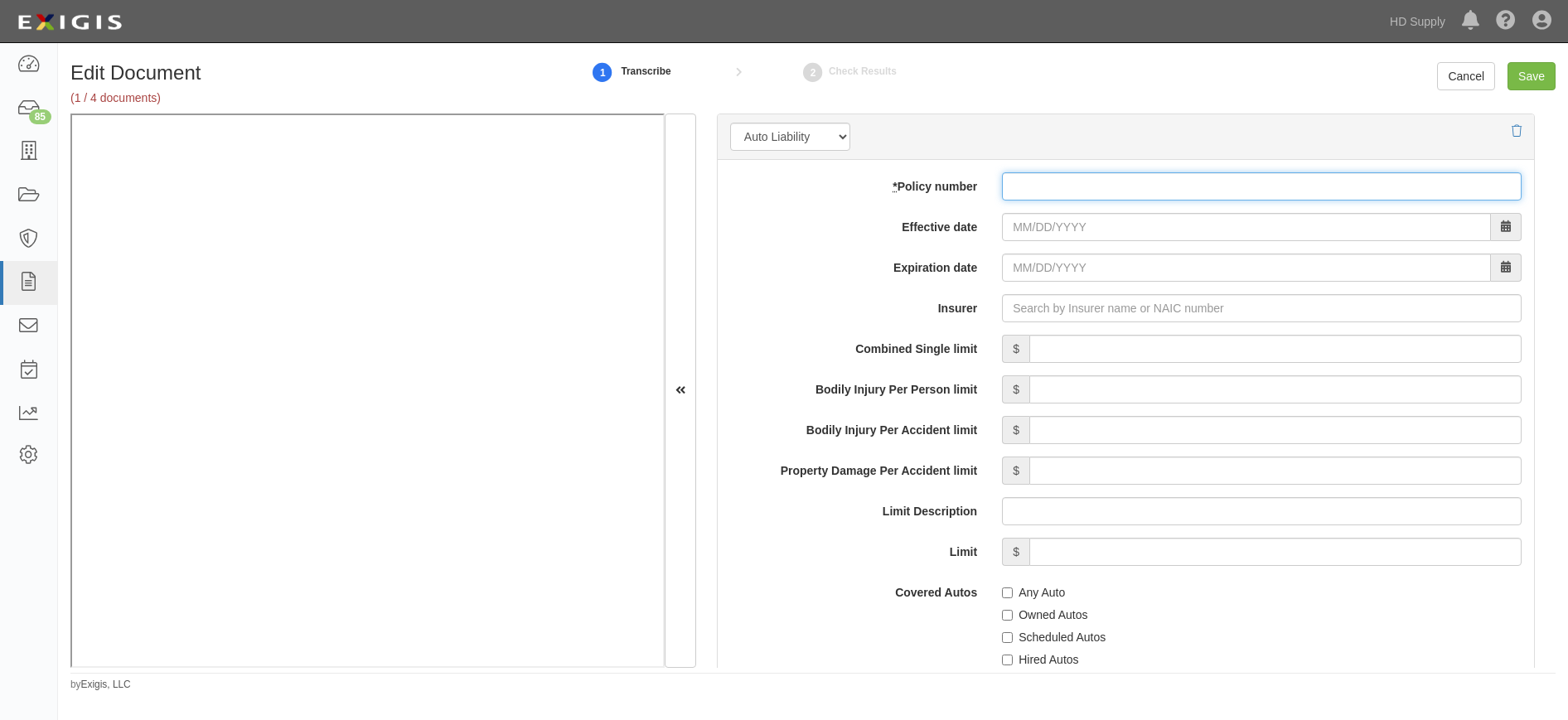
click at [1042, 183] on input "* Policy number" at bounding box center [1261, 186] width 520 height 29
type input "cap005092900"
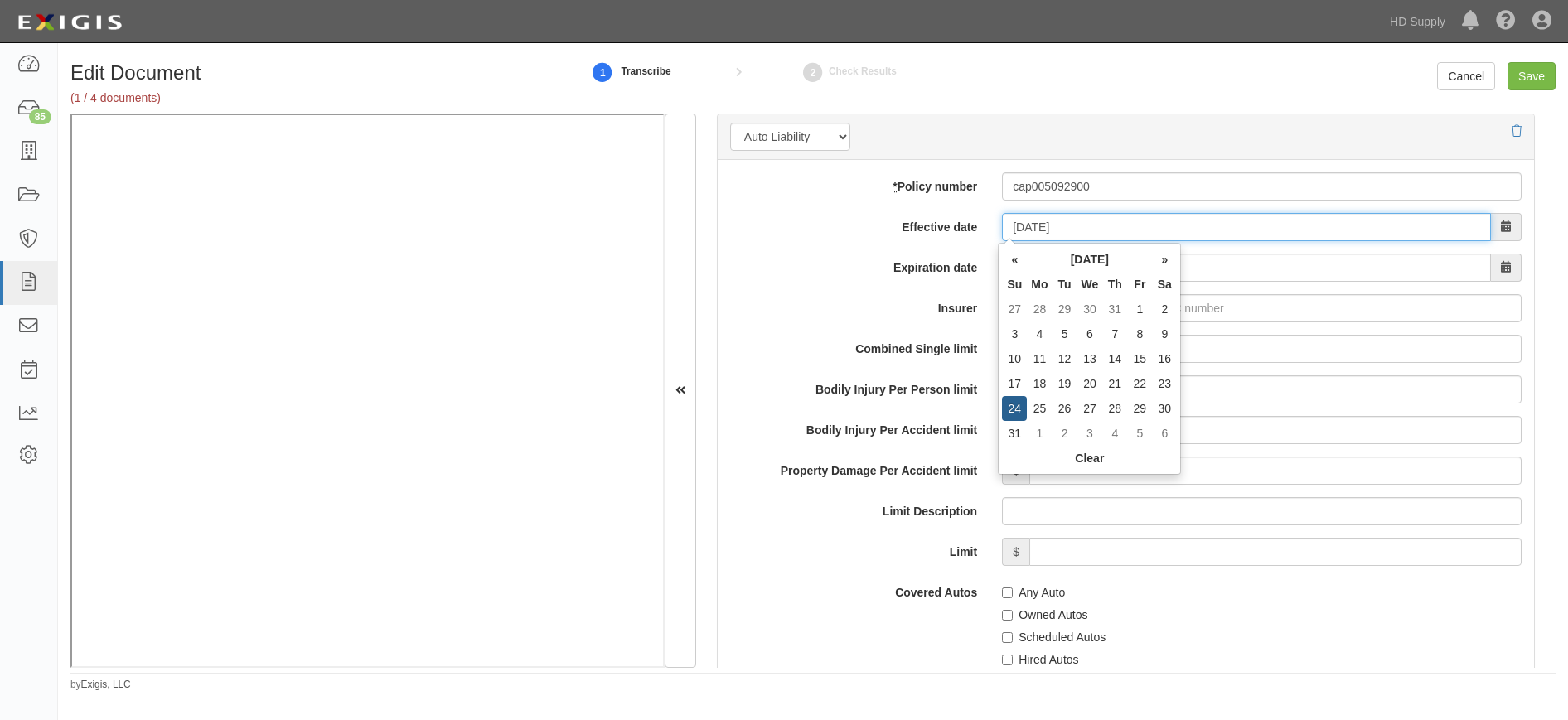
type input "08/24/2025"
type input "[DATE]"
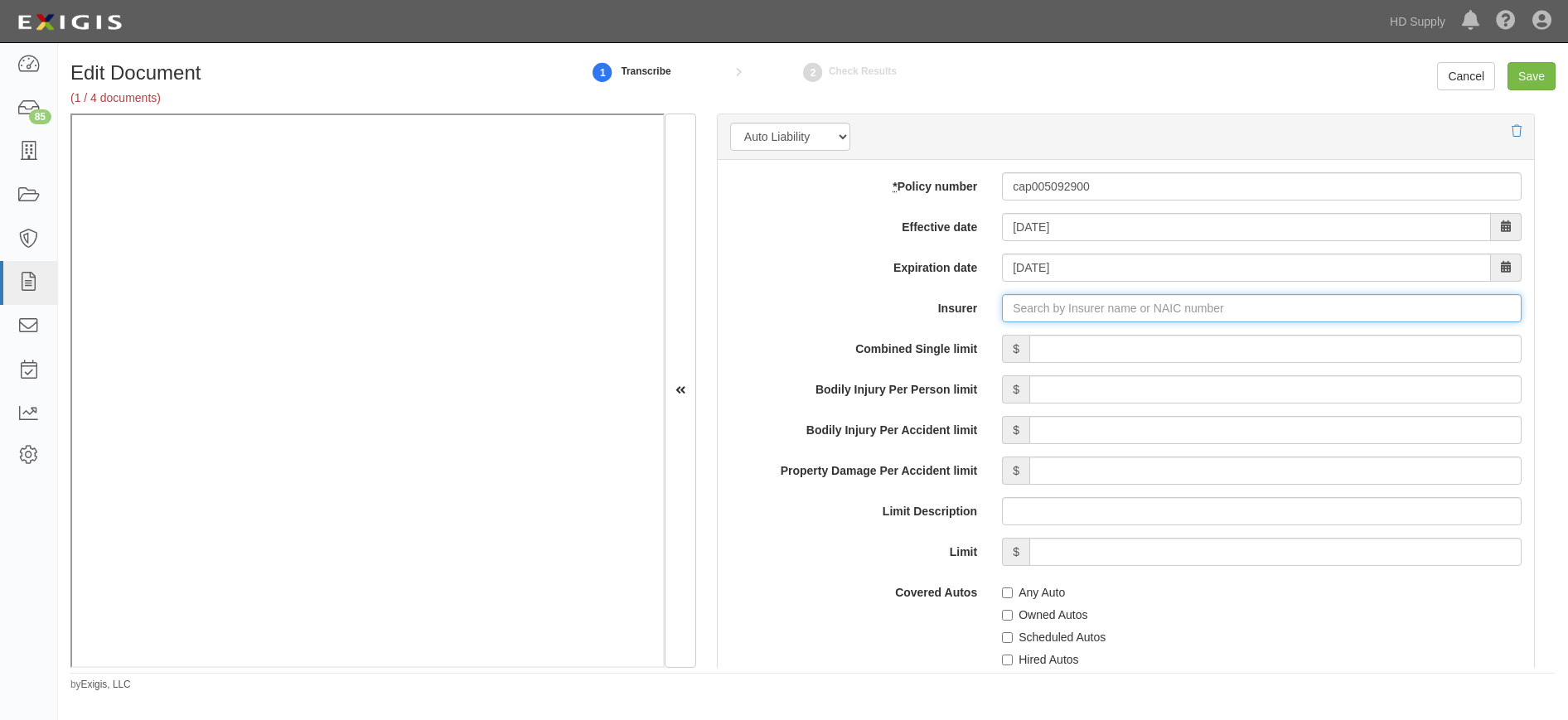
type input "180 Seguros S.A. (0) NR Rating"
type input "1"
click at [1086, 340] on div "Builders Mutual Insurance Company ( 10844 ) A X Rating" at bounding box center [1055, 340] width 321 height 21
type input "Builders Mutual Insurance Company (10844) A X Rating"
click at [1299, 350] on input "Combined Single limit" at bounding box center [1276, 349] width 492 height 29
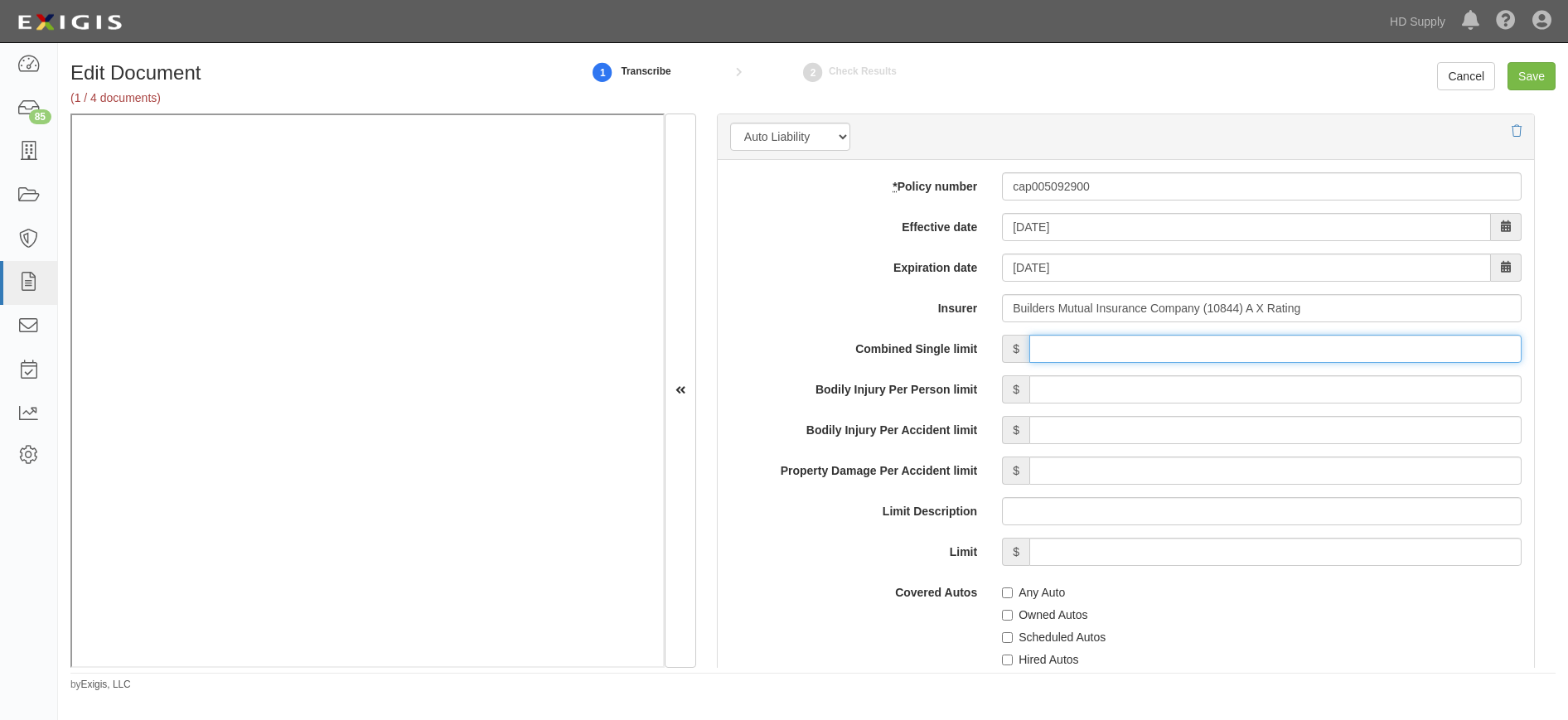
type input "1,000,000"
click at [1003, 592] on input "Any Auto" at bounding box center [1007, 593] width 11 height 11
checkbox input "true"
click at [897, 571] on div "Combined Single limit $ 1,000,000 Bodily Injury Per Person limit $ Bodily Injur…" at bounding box center [1126, 658] width 792 height 646
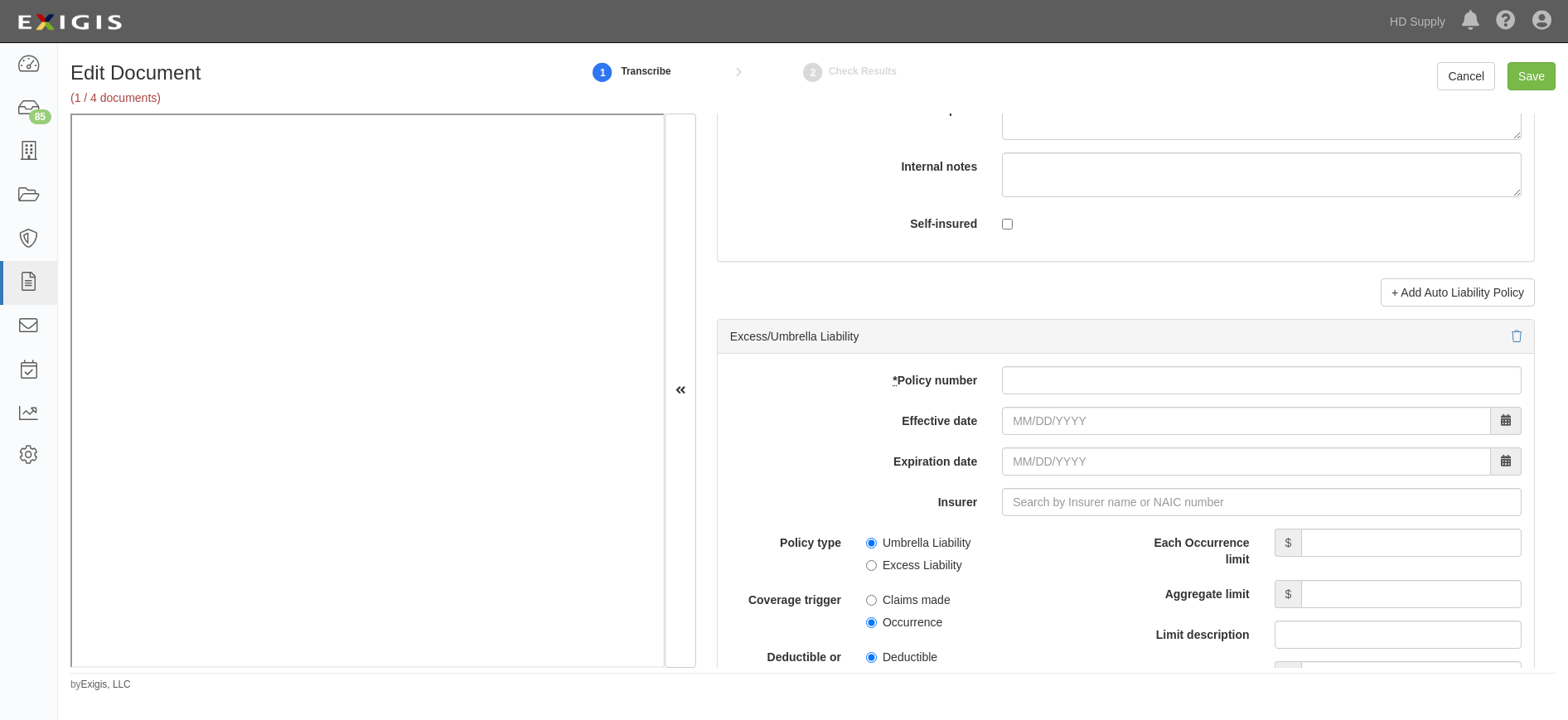
scroll to position [3064, 0]
click at [1067, 382] on input "* Policy number" at bounding box center [1261, 380] width 520 height 29
type input "mub003413700"
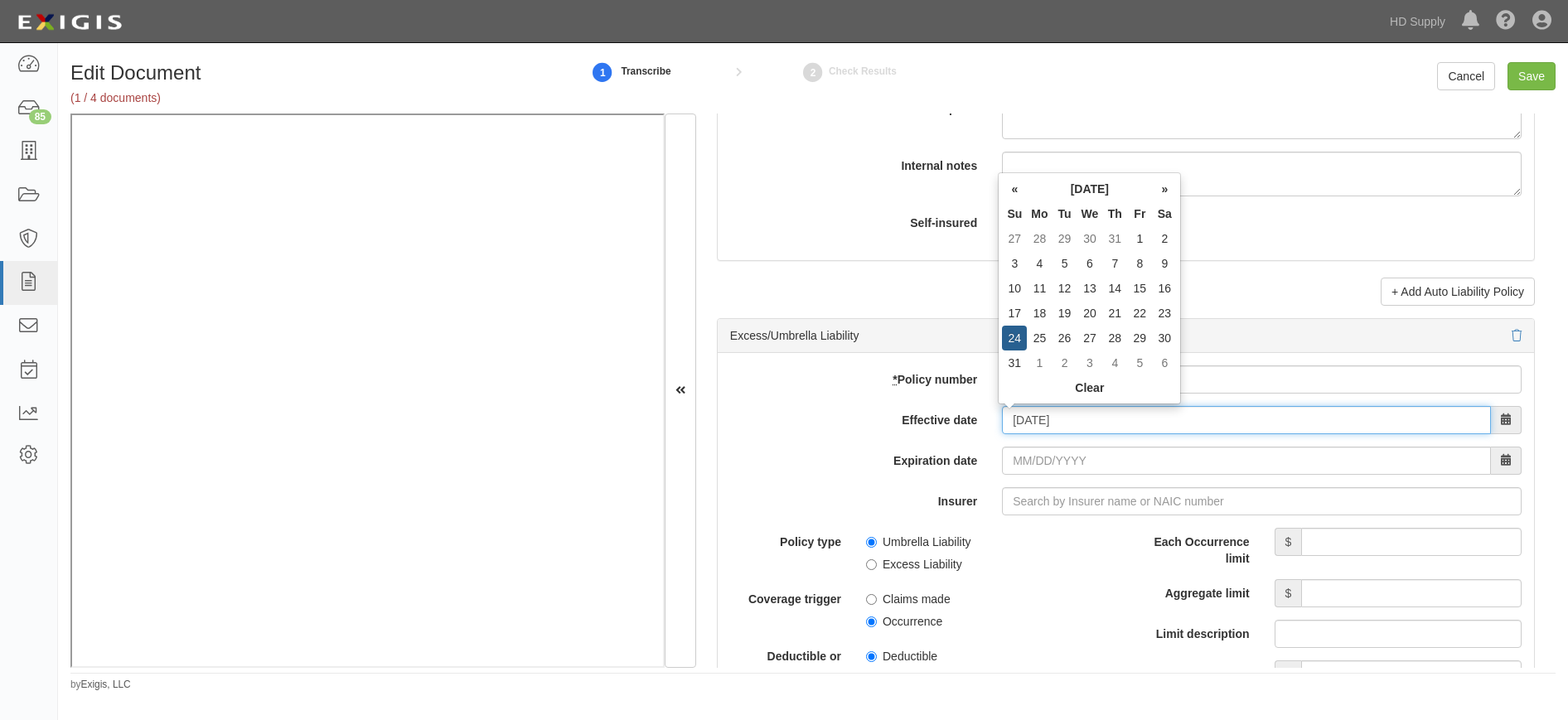
type input "08/24/2025"
type input "[DATE]"
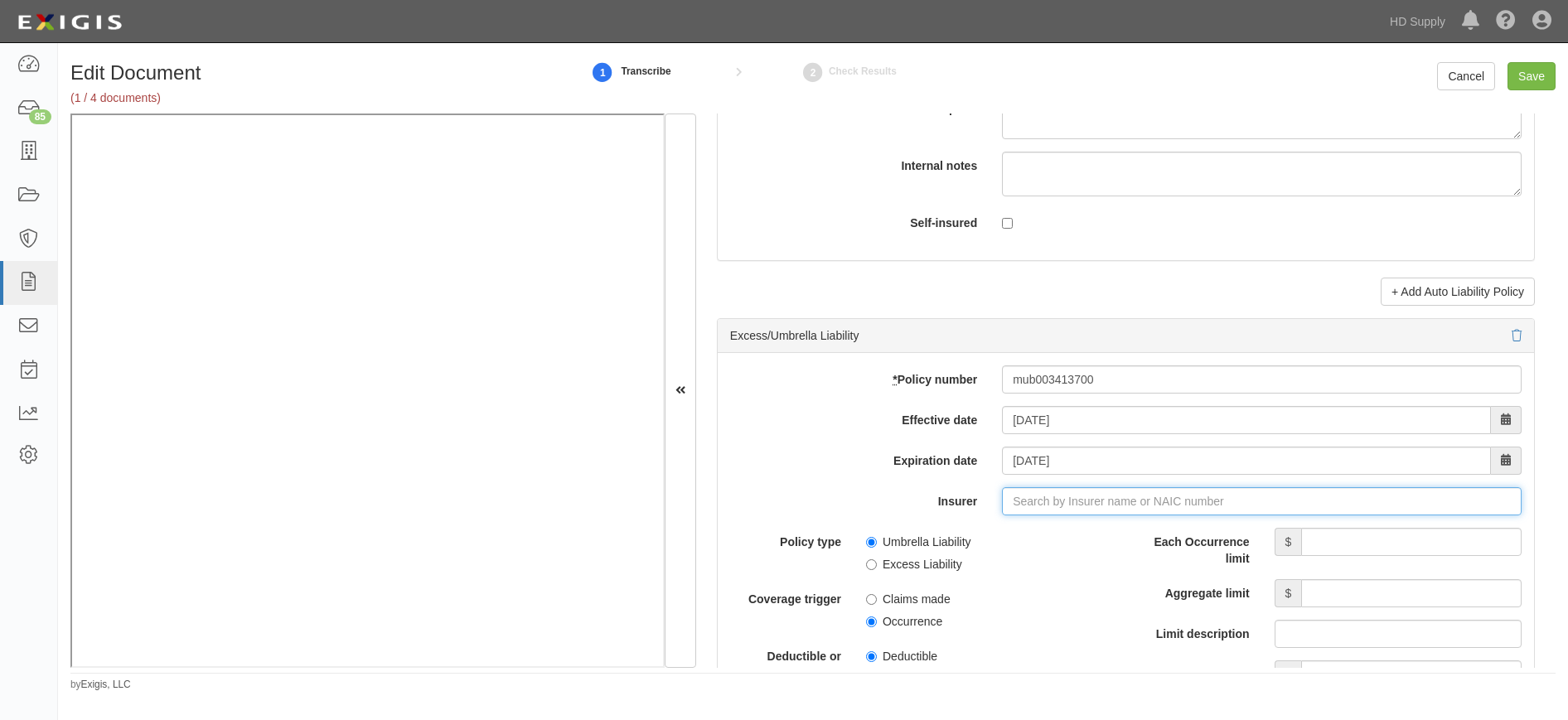
type input "180 Seguros S.A. (0) NR Rating"
type input "1"
type input "Builders Mutual Insurance Company (10844) A X Rating"
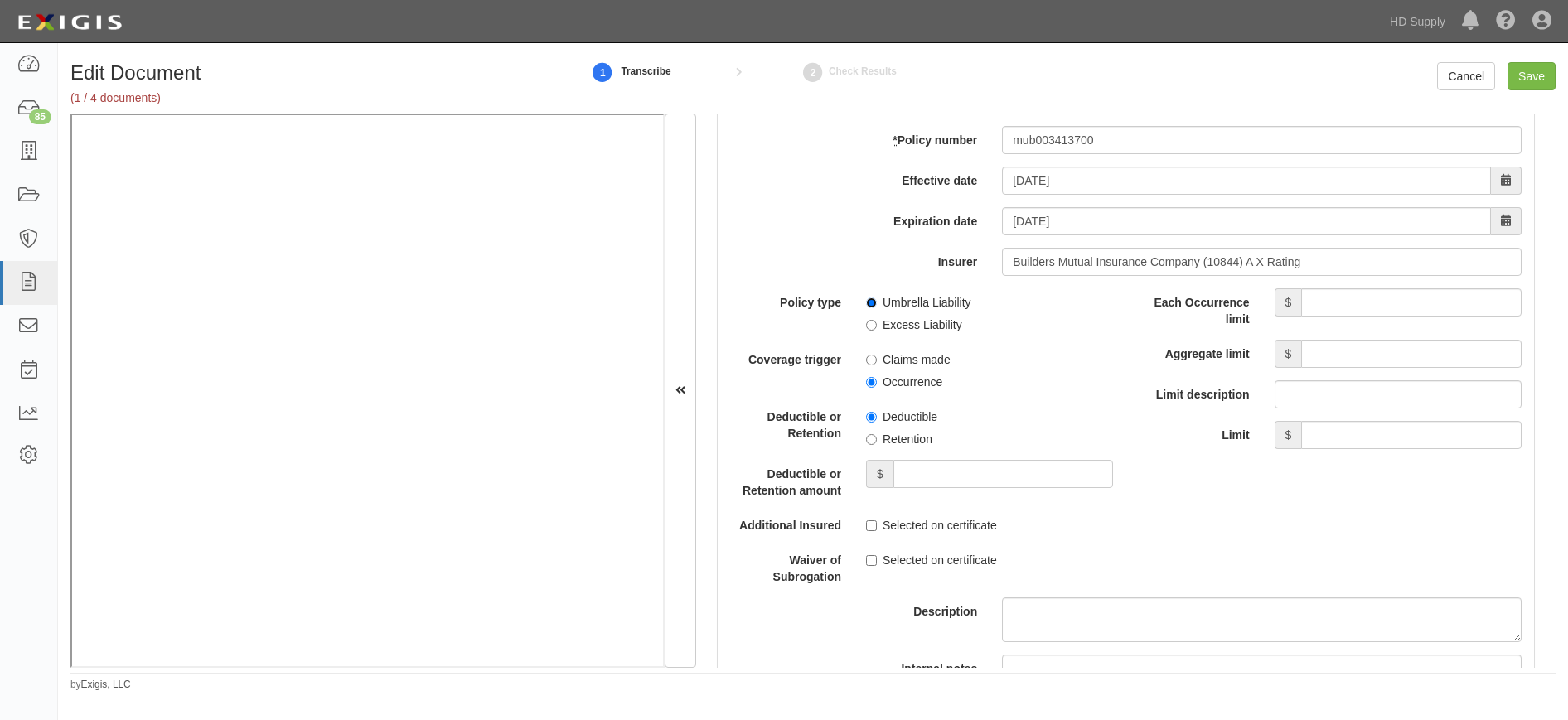
scroll to position [3313, 0]
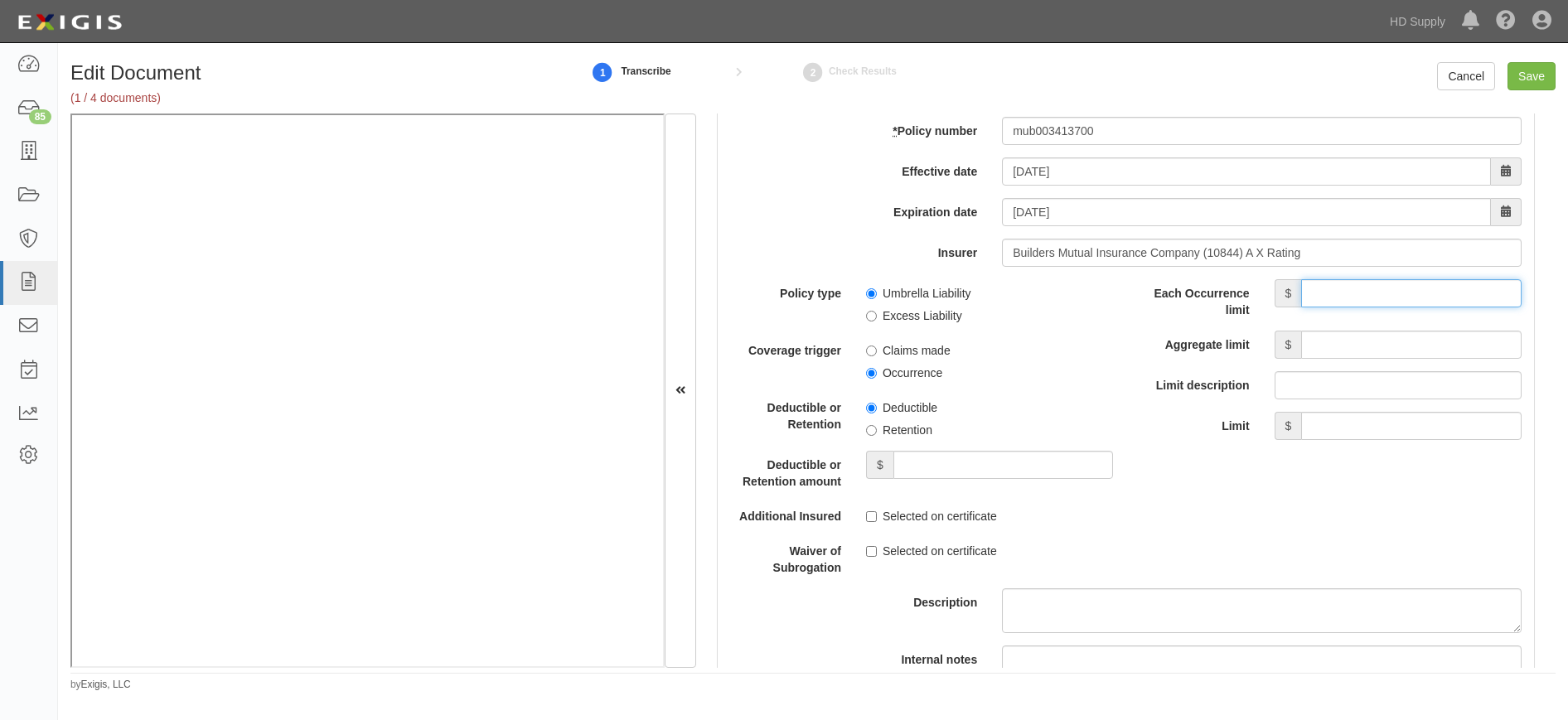
click at [1361, 296] on input "Each Occurrence limit" at bounding box center [1410, 293] width 220 height 29
type input "5,000,000"
click at [1359, 347] on input "Aggregate limit" at bounding box center [1410, 345] width 220 height 29
type input "5,000,000"
drag, startPoint x: 1188, startPoint y: 505, endPoint x: 1184, endPoint y: 520, distance: 15.5
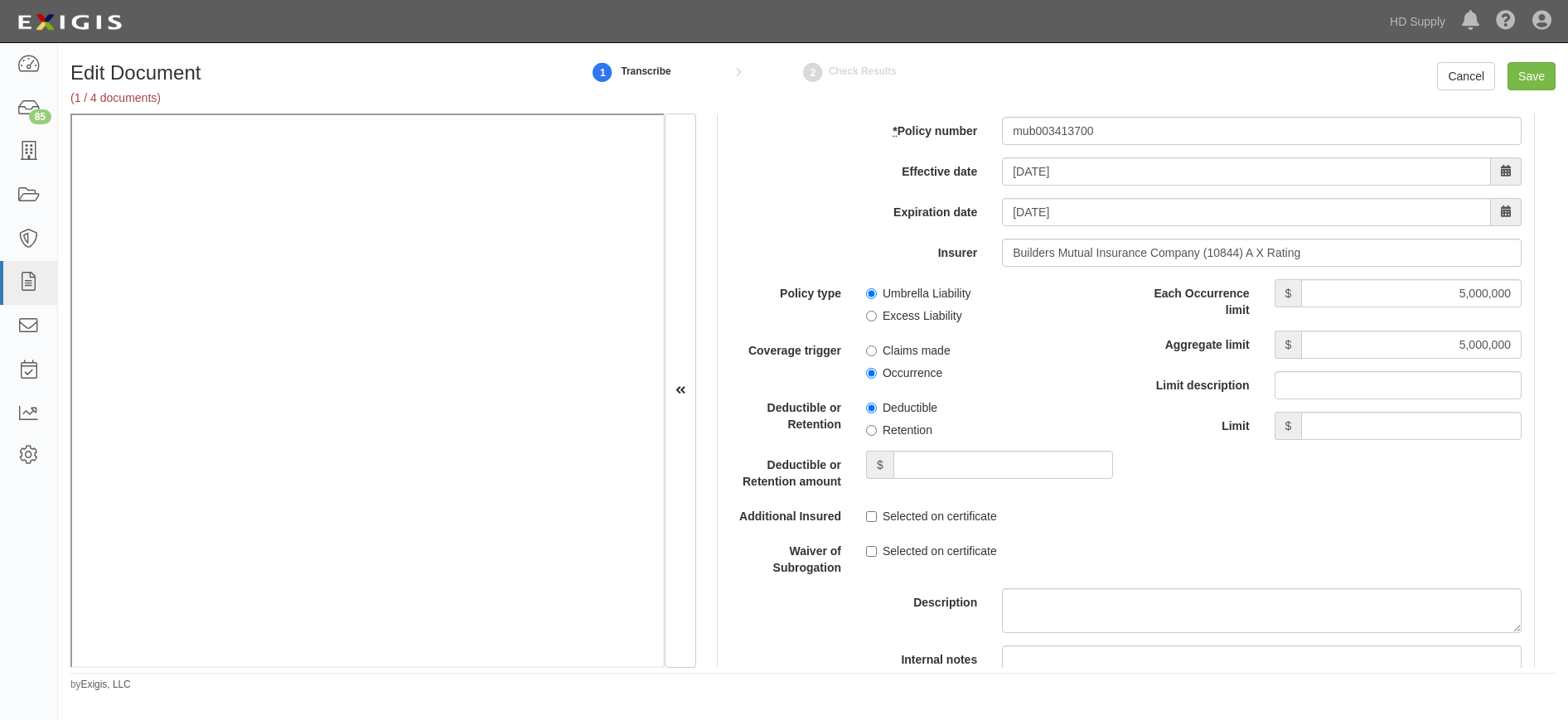
click at [1187, 505] on div "Policy type Umbrella Liability Excess Liability Coverage trigger Claims made Oc…" at bounding box center [1126, 510] width 817 height 462
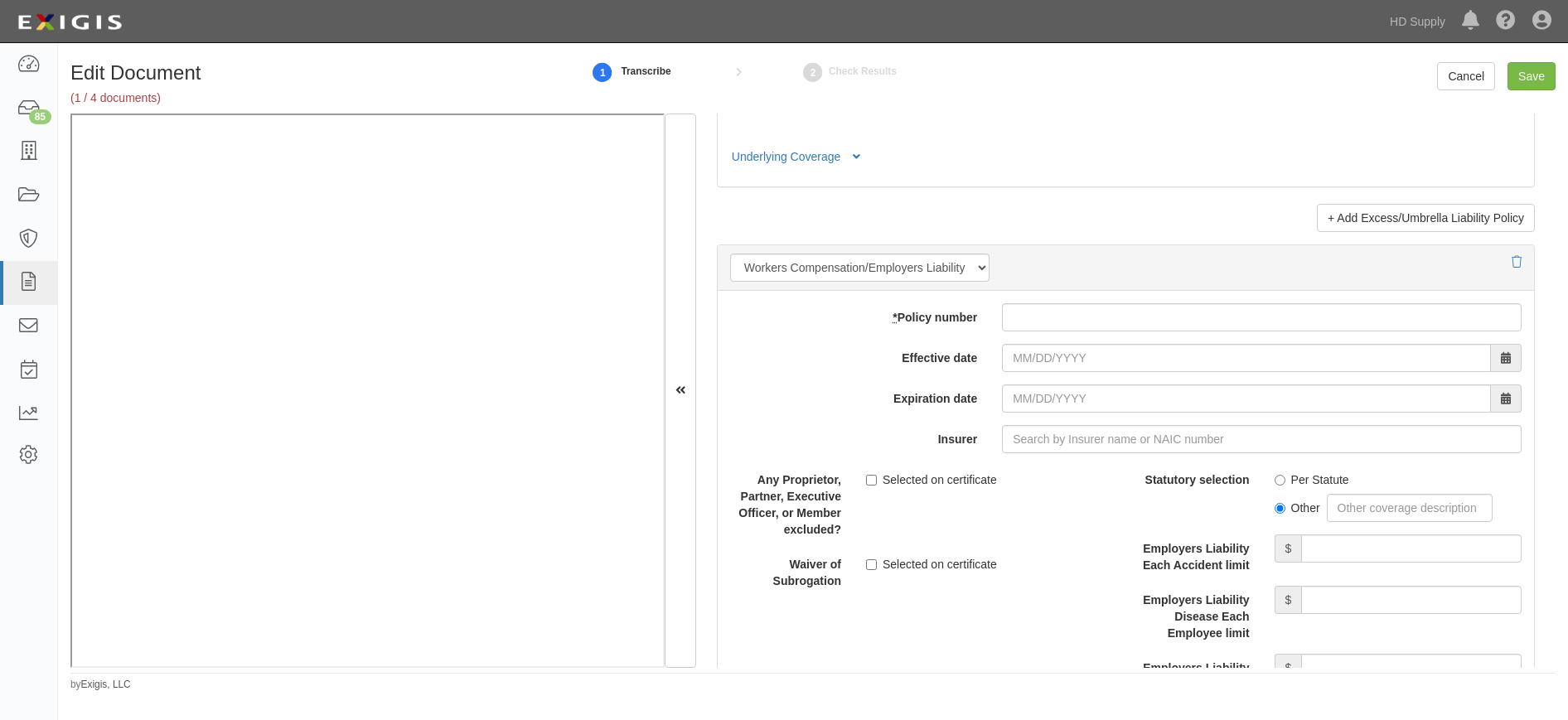
scroll to position [3976, 0]
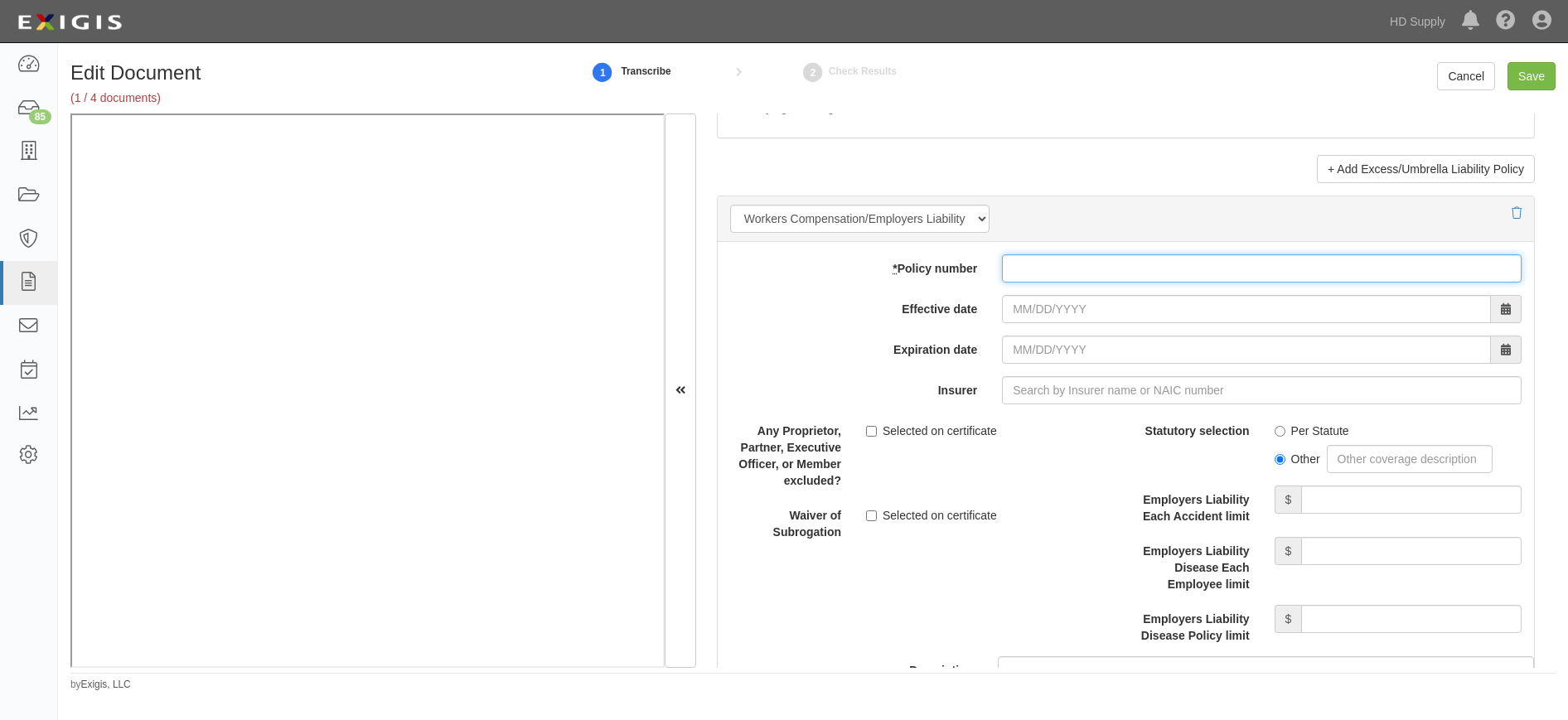
click at [1023, 272] on input "* Policy number" at bounding box center [1261, 268] width 520 height 29
type input "pwc101873000"
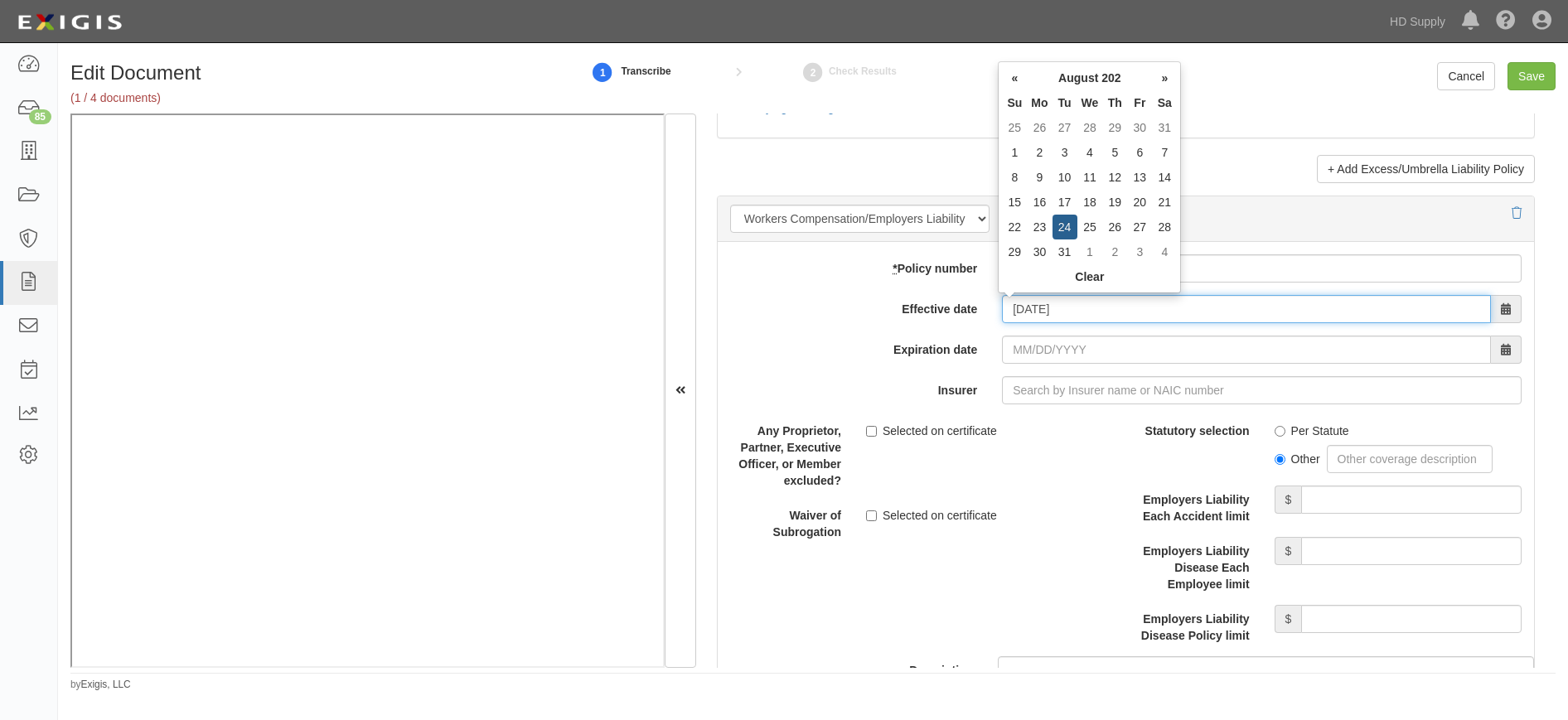
type input "08/24/2025"
type input "[DATE]"
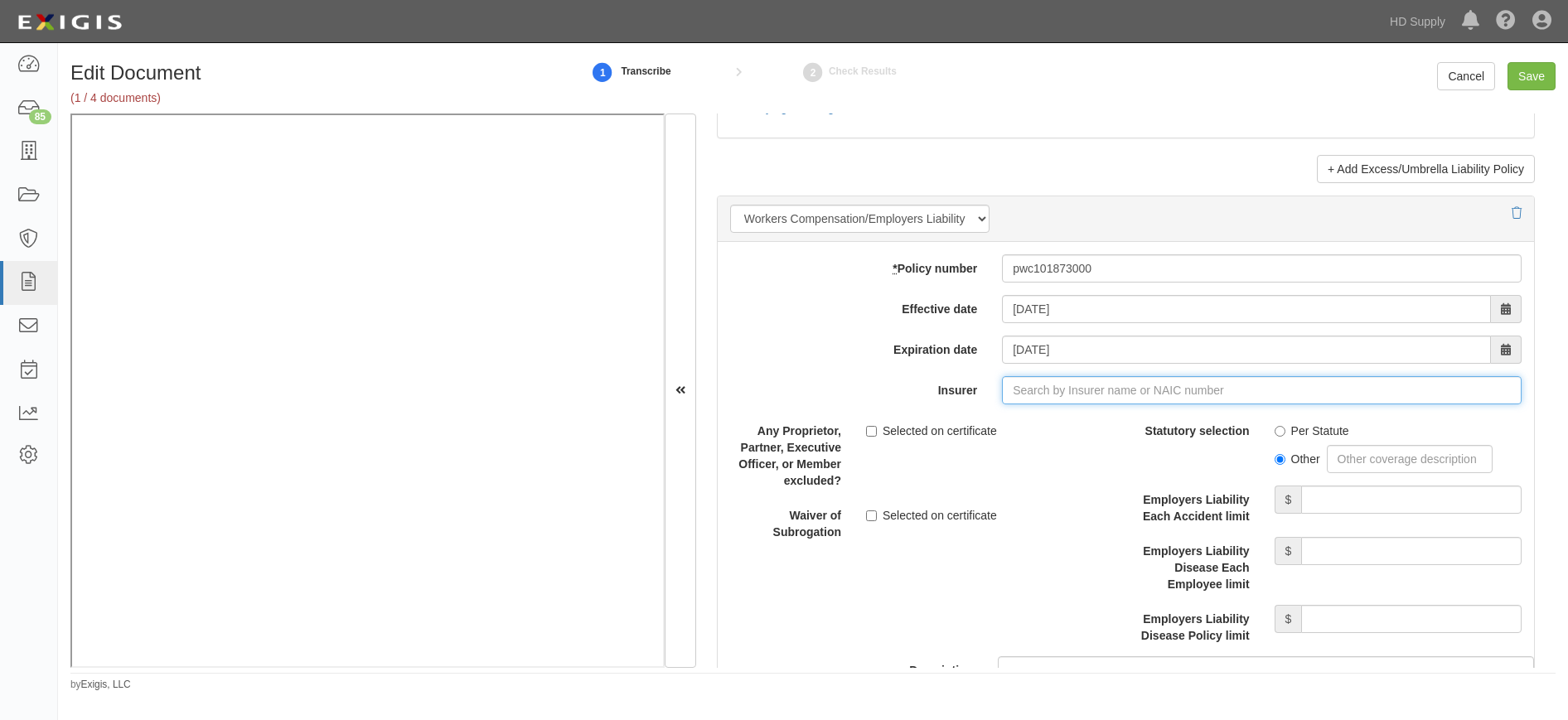
type input "180 Seguros S.A. (0) NR Rating"
type input "1"
type input "Avemco Insurance Company (10367) A++ XV Rating"
drag, startPoint x: 1285, startPoint y: 385, endPoint x: 1064, endPoint y: 368, distance: 221.7
click at [1064, 368] on div "add update renew This new policy will be added This new policy will update exis…" at bounding box center [1126, 531] width 817 height 580
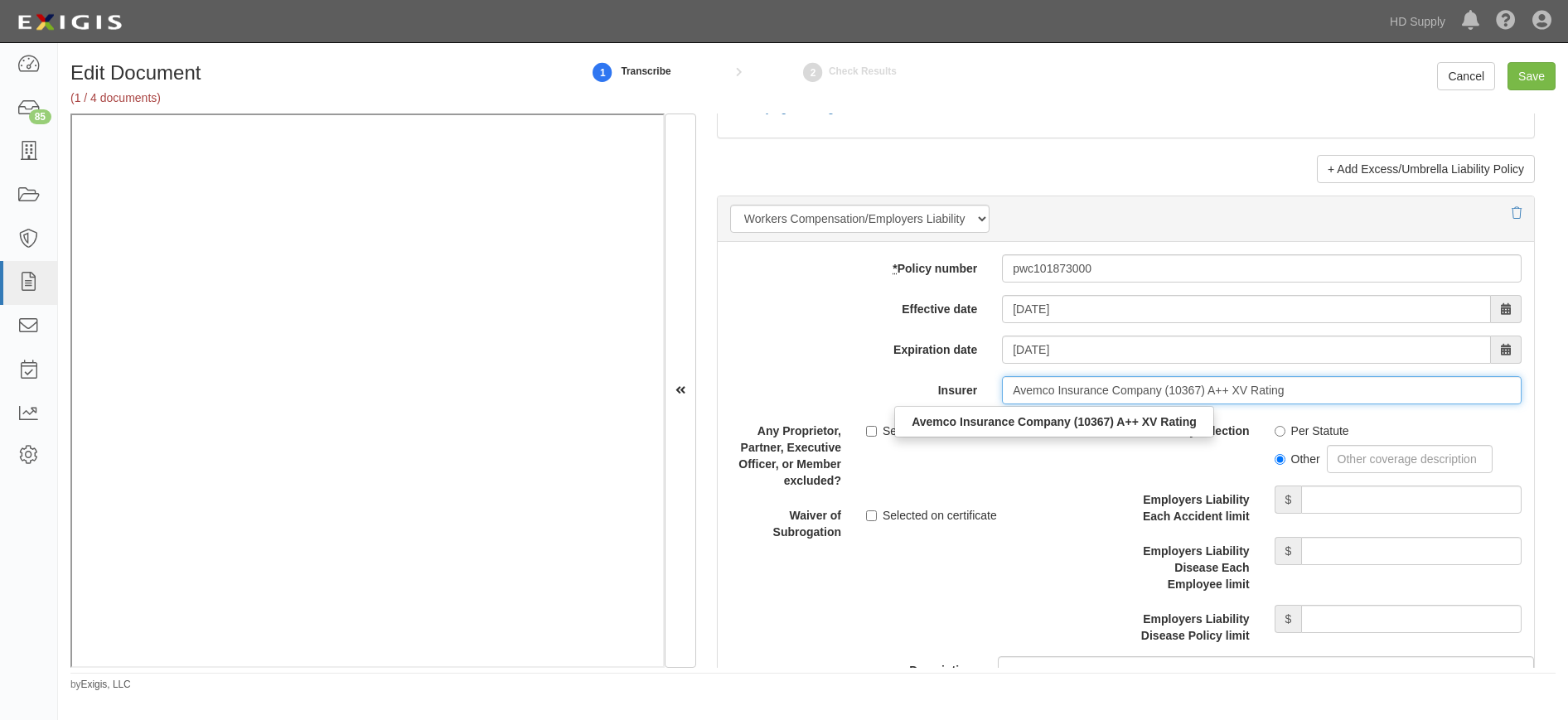
drag, startPoint x: 1212, startPoint y: 405, endPoint x: 1222, endPoint y: 401, distance: 10.8
click at [1214, 404] on input "Avemco Insurance Company (10367) A++ XV Rating" at bounding box center [1261, 390] width 520 height 29
click at [818, 379] on label "Insurer" at bounding box center [853, 387] width 272 height 22
click at [1002, 379] on input "Avemco Insurance Company (10367) A++ XV Rating" at bounding box center [1261, 390] width 520 height 29
click at [1097, 391] on input "Avemco Insurance Company (10367) A++ XV Rating" at bounding box center [1261, 390] width 520 height 29
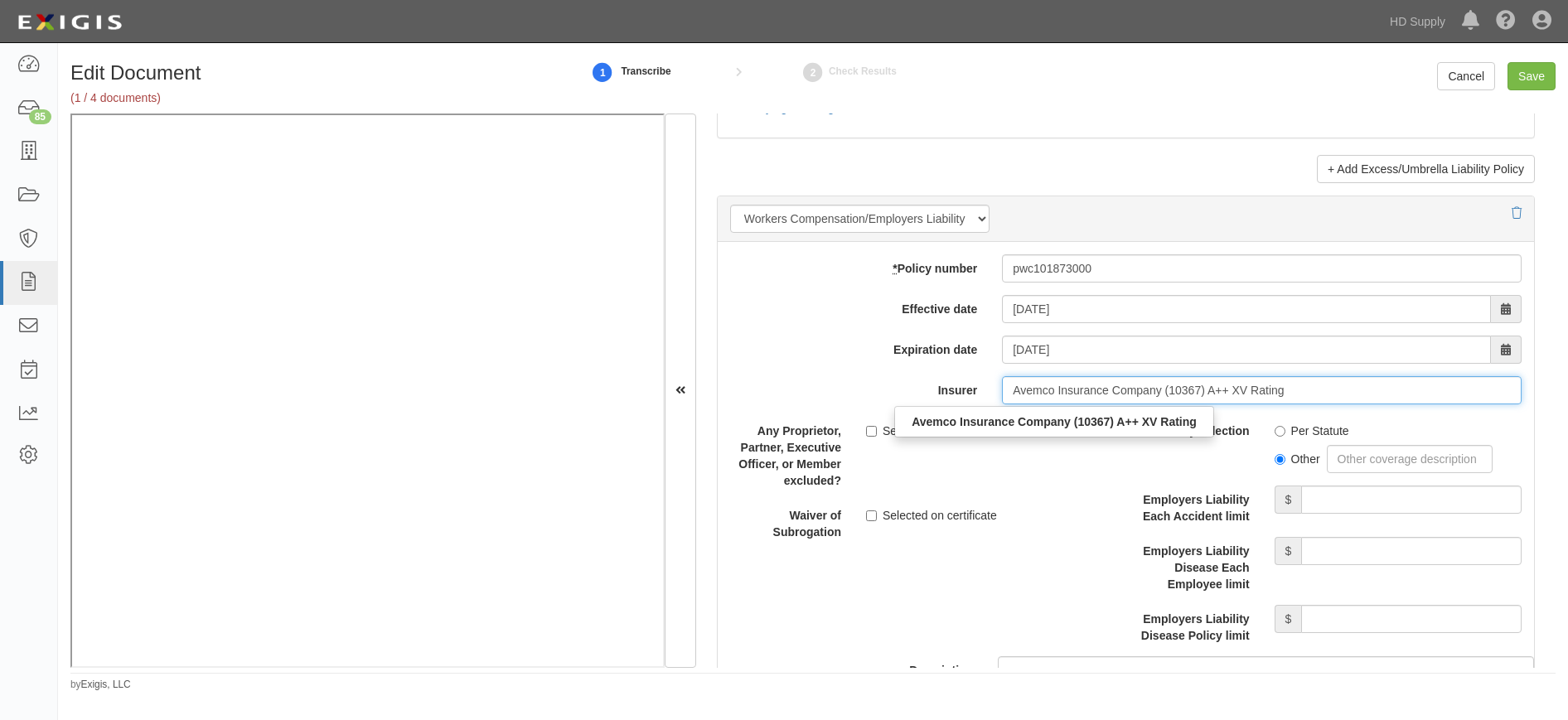
click at [1294, 394] on input "Avemco Insurance Company (10367) A++ XV Rating" at bounding box center [1261, 390] width 520 height 29
drag, startPoint x: 1293, startPoint y: 393, endPoint x: 956, endPoint y: 395, distance: 337.0
click at [956, 395] on div "Insurer Avemco Insurance Company (10367) A++ XV Rating Avemco Insurance Company…" at bounding box center [1126, 390] width 817 height 29
type input "180 Seguros S.A. (0) NR Rating"
type input "1"
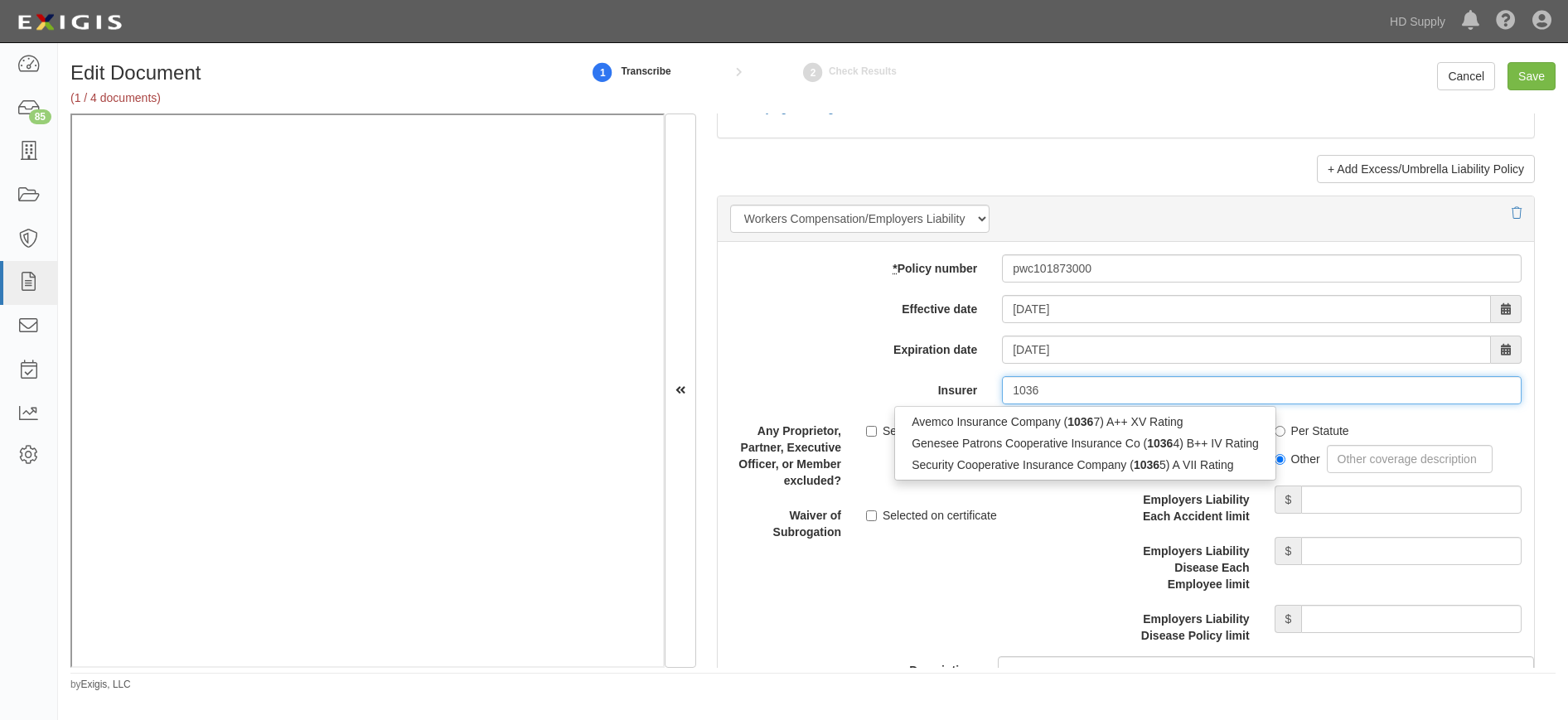
drag, startPoint x: 1071, startPoint y: 387, endPoint x: 917, endPoint y: 386, distance: 154.0
click at [917, 386] on div "Insurer 1036 1036 Avemco Insurance Company ( 1036 7) A++ XV Rating Genesee Patr…" at bounding box center [1126, 390] width 817 height 29
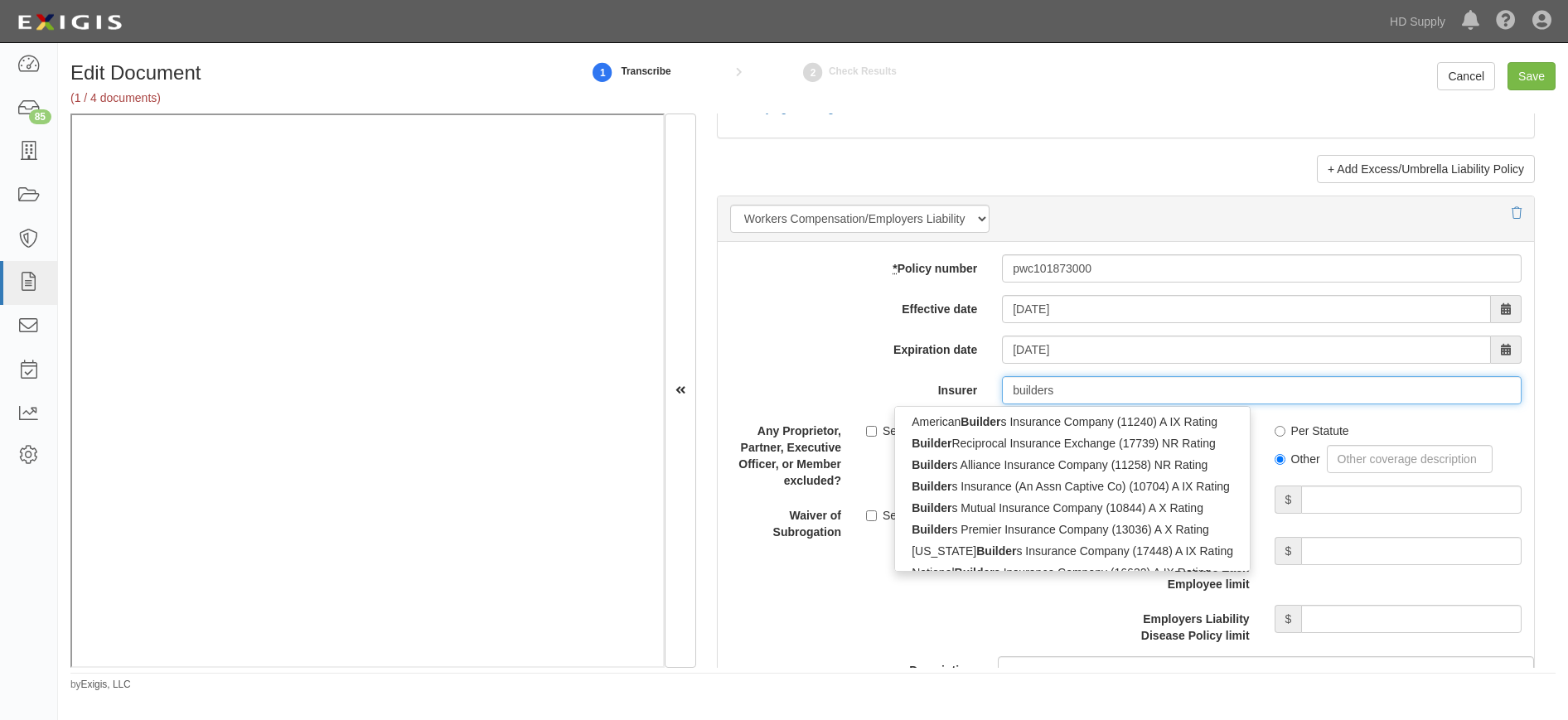
type input "builders"
type input "builders premier Insurance Company (13036) A X Rating"
type input "builders p"
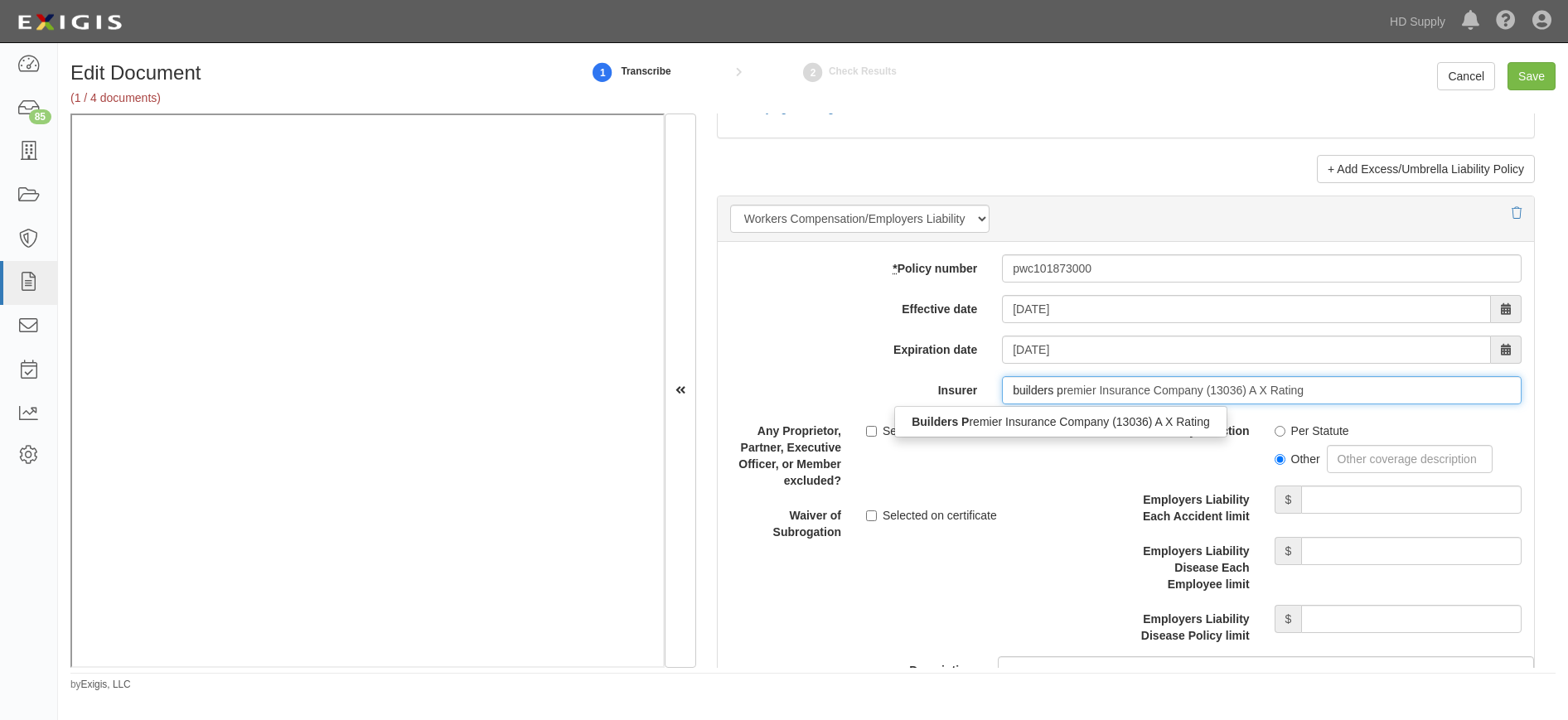
click at [1026, 422] on div "Builders P remier Insurance Company (13036) A X Rating" at bounding box center [1061, 421] width 332 height 21
type input "Builders Premier Insurance Company (13036) A X Rating"
click at [1064, 441] on div "Any Proprietor, Partner, Executive Officer, or Member excluded? Selected on cer…" at bounding box center [922, 453] width 408 height 72
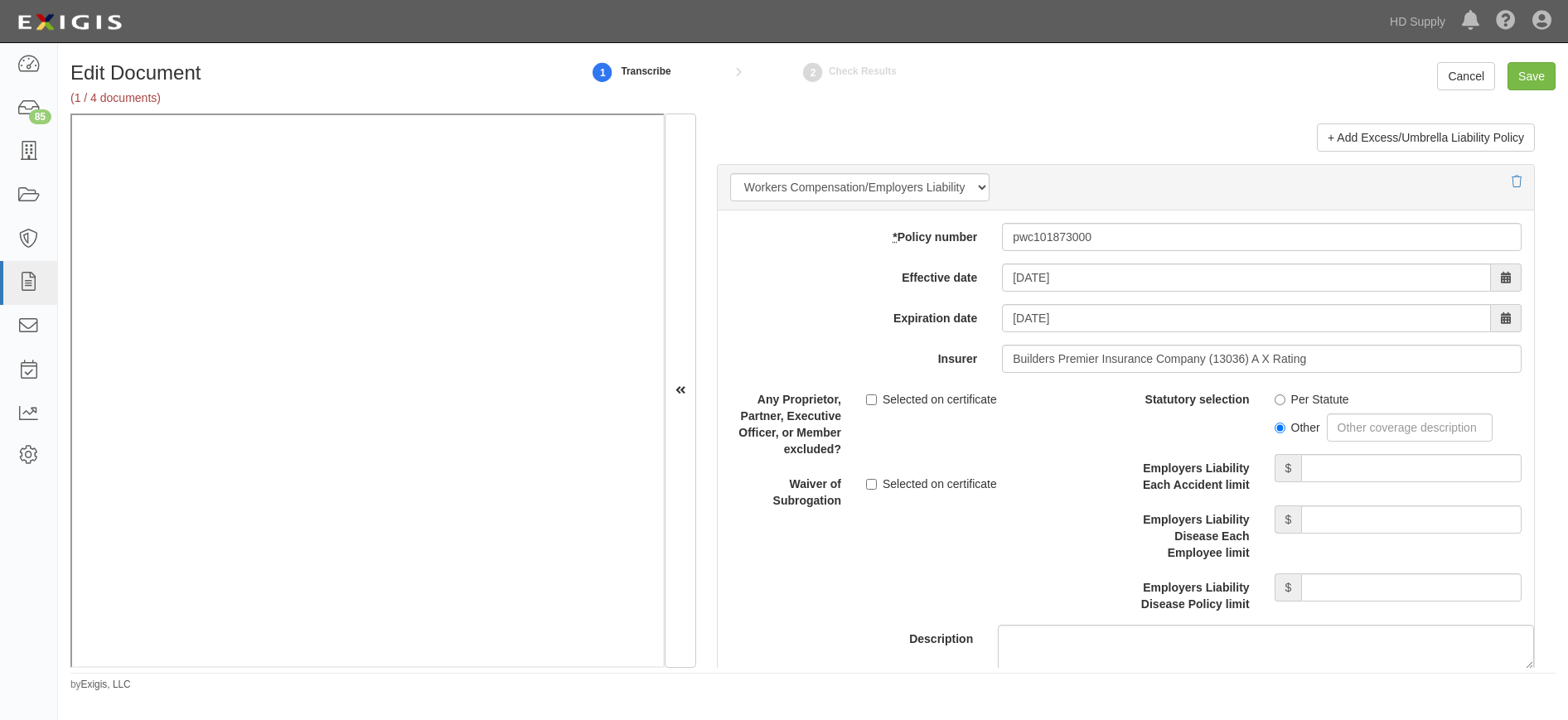
scroll to position [4059, 0]
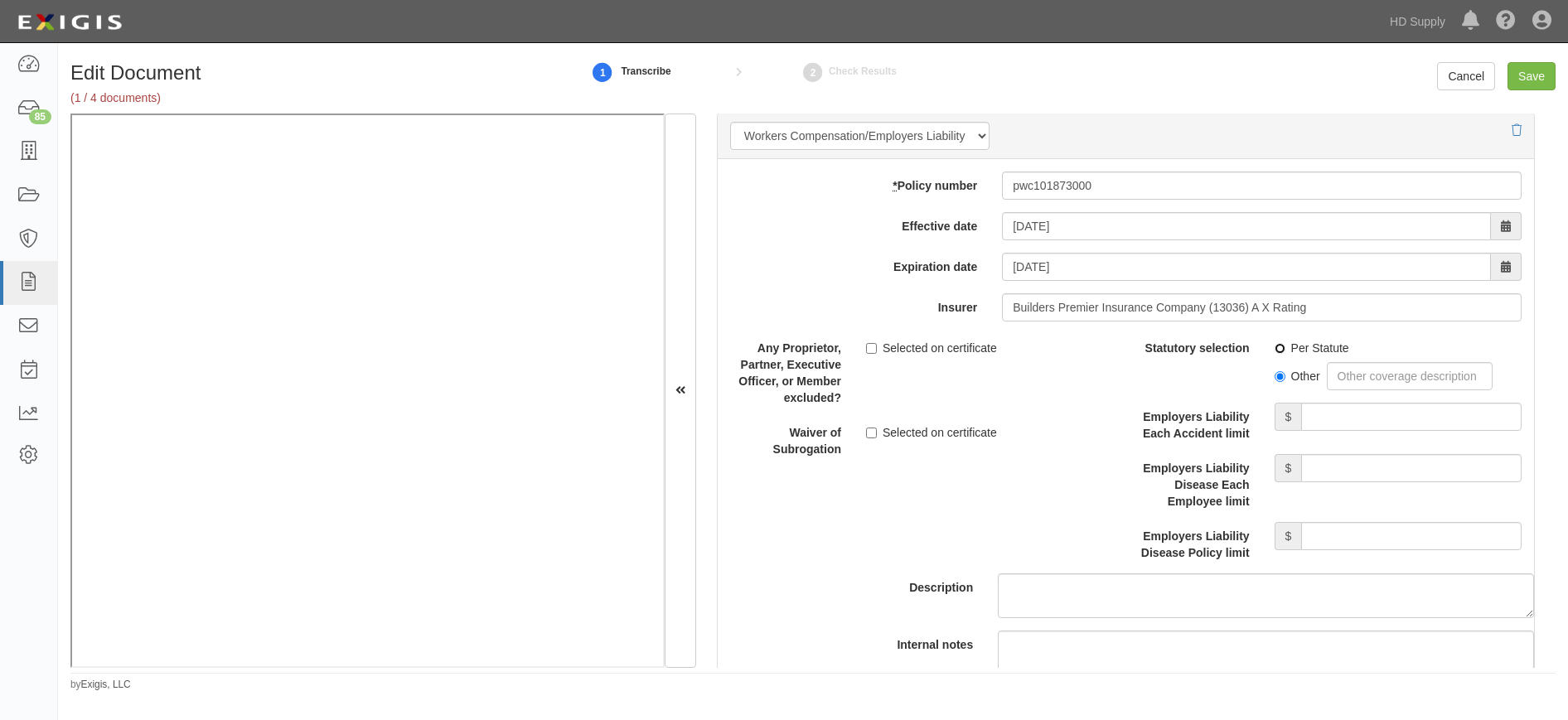
drag, startPoint x: 1270, startPoint y: 347, endPoint x: 1274, endPoint y: 363, distance: 16.5
click at [1275, 348] on input "Per Statute" at bounding box center [1280, 348] width 11 height 11
radio input "true"
click at [1310, 418] on input "Employers Liability Each Accident limit" at bounding box center [1410, 417] width 220 height 29
type input "1,000,000"
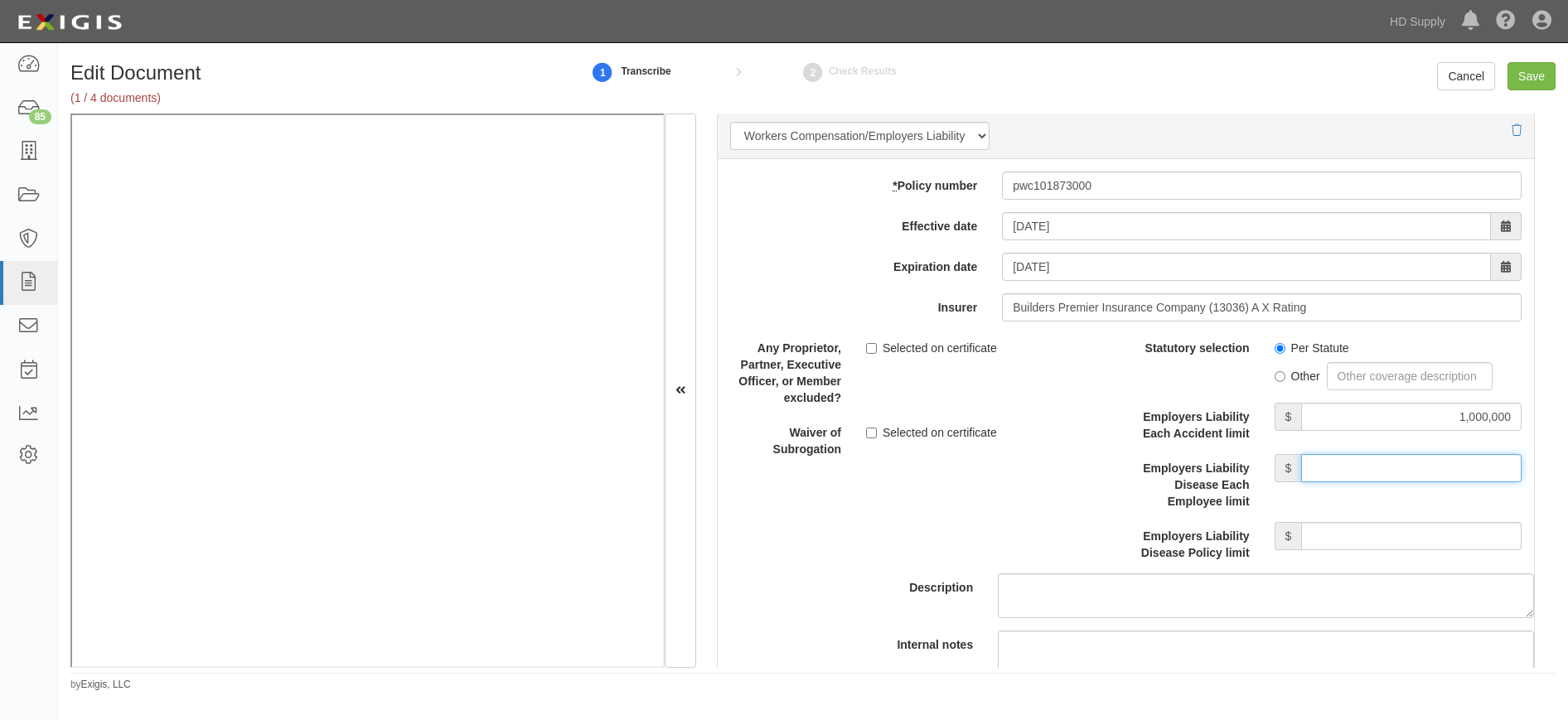
click at [1355, 470] on input "Employers Liability Disease Each Employee limit" at bounding box center [1410, 468] width 220 height 29
type input "1,000,000"
click at [1331, 544] on input "Employers Liability Disease Policy limit" at bounding box center [1410, 536] width 220 height 29
type input "1,000,000"
click at [1102, 444] on div "Waiver of Subrogation Selected on certificate" at bounding box center [922, 438] width 408 height 39
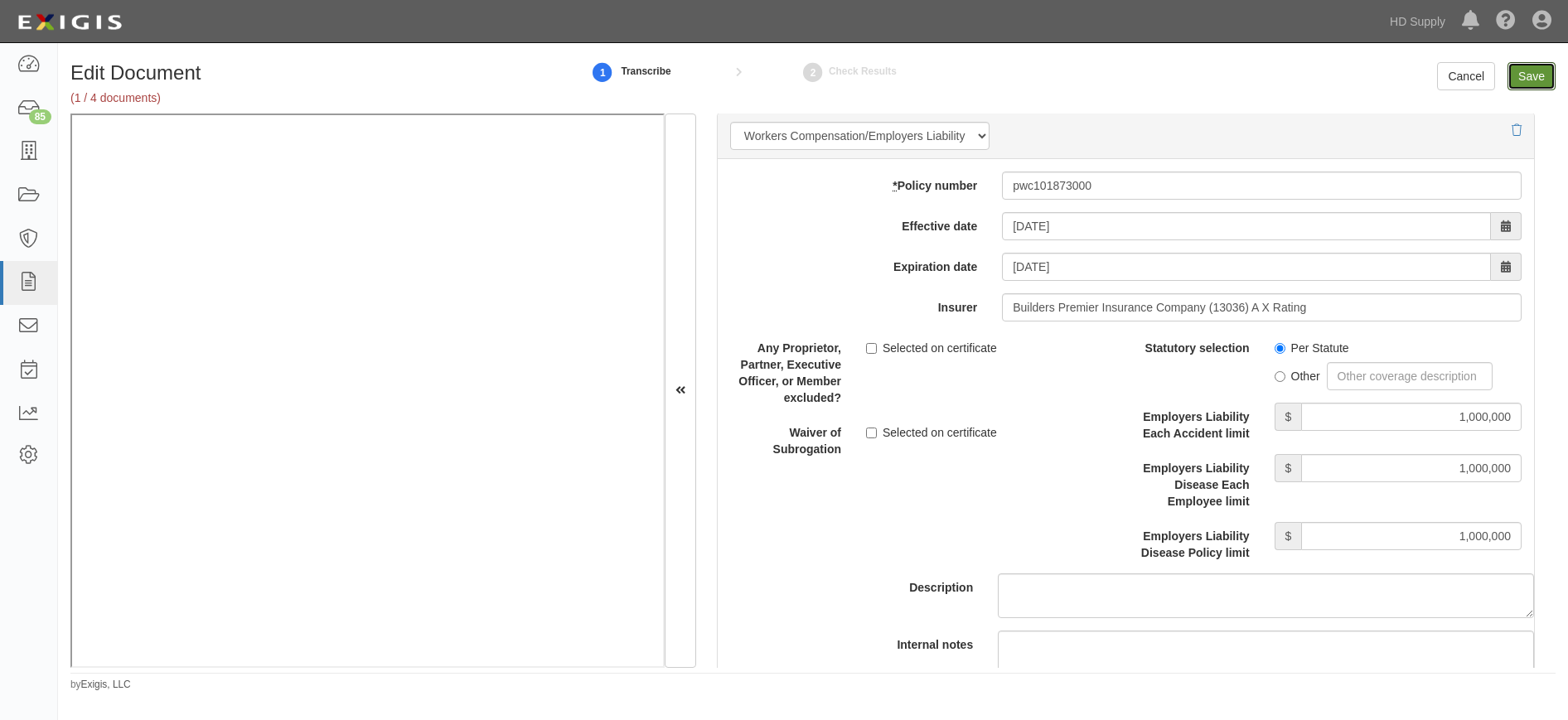
click at [1518, 77] on input "Save" at bounding box center [1531, 77] width 48 height 29
type input "1000000"
type input "100000"
type input "5000"
type input "1000000"
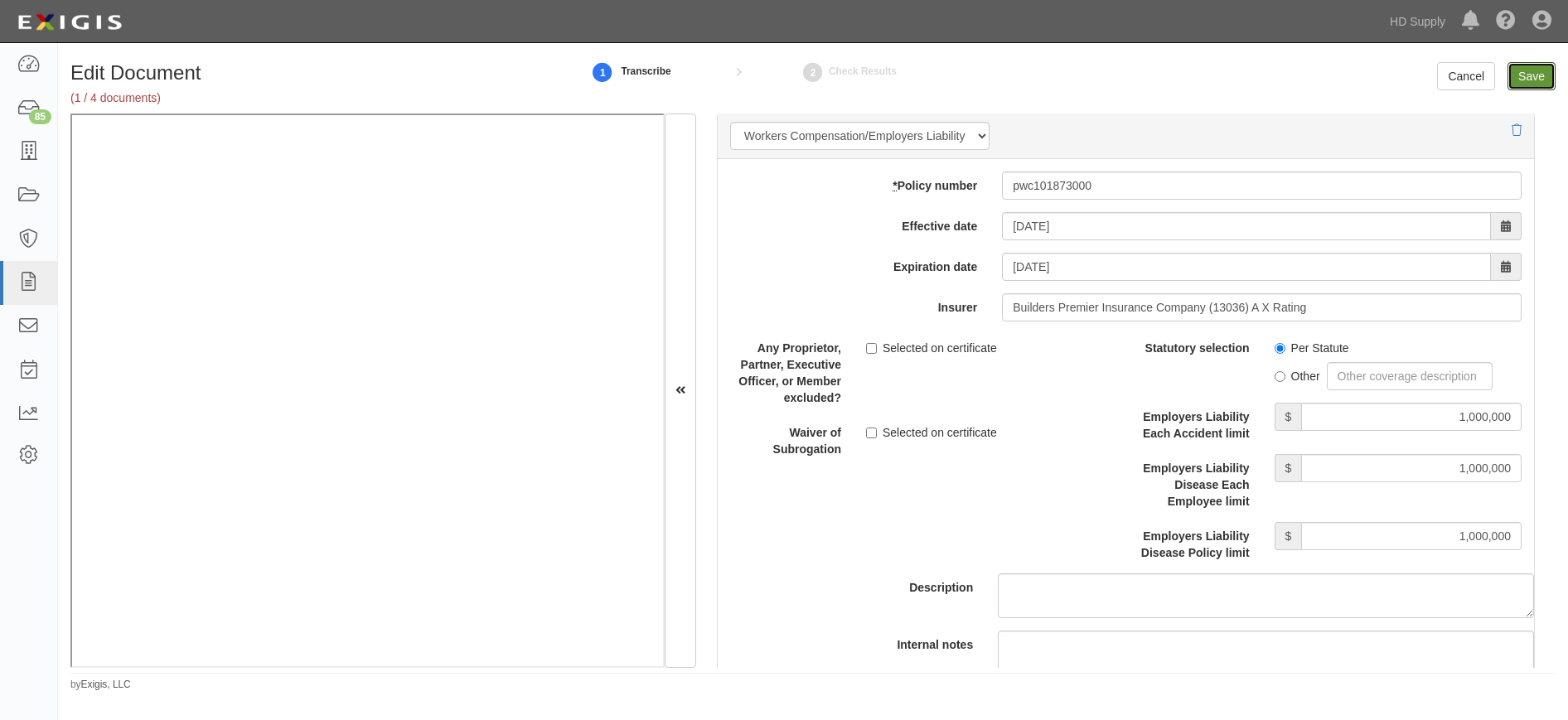
type input "2000000"
type input "1000000"
type input "5000000"
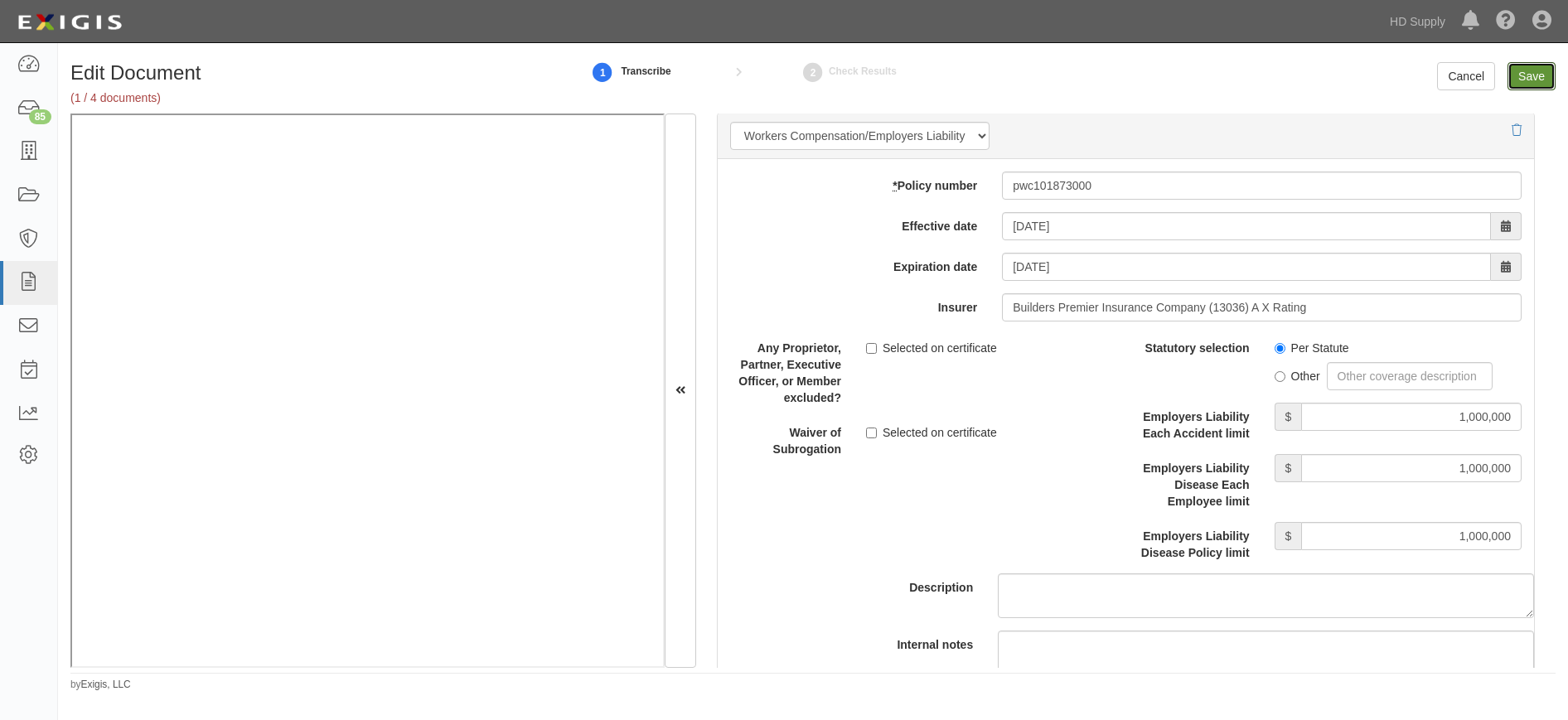
type input "1000000"
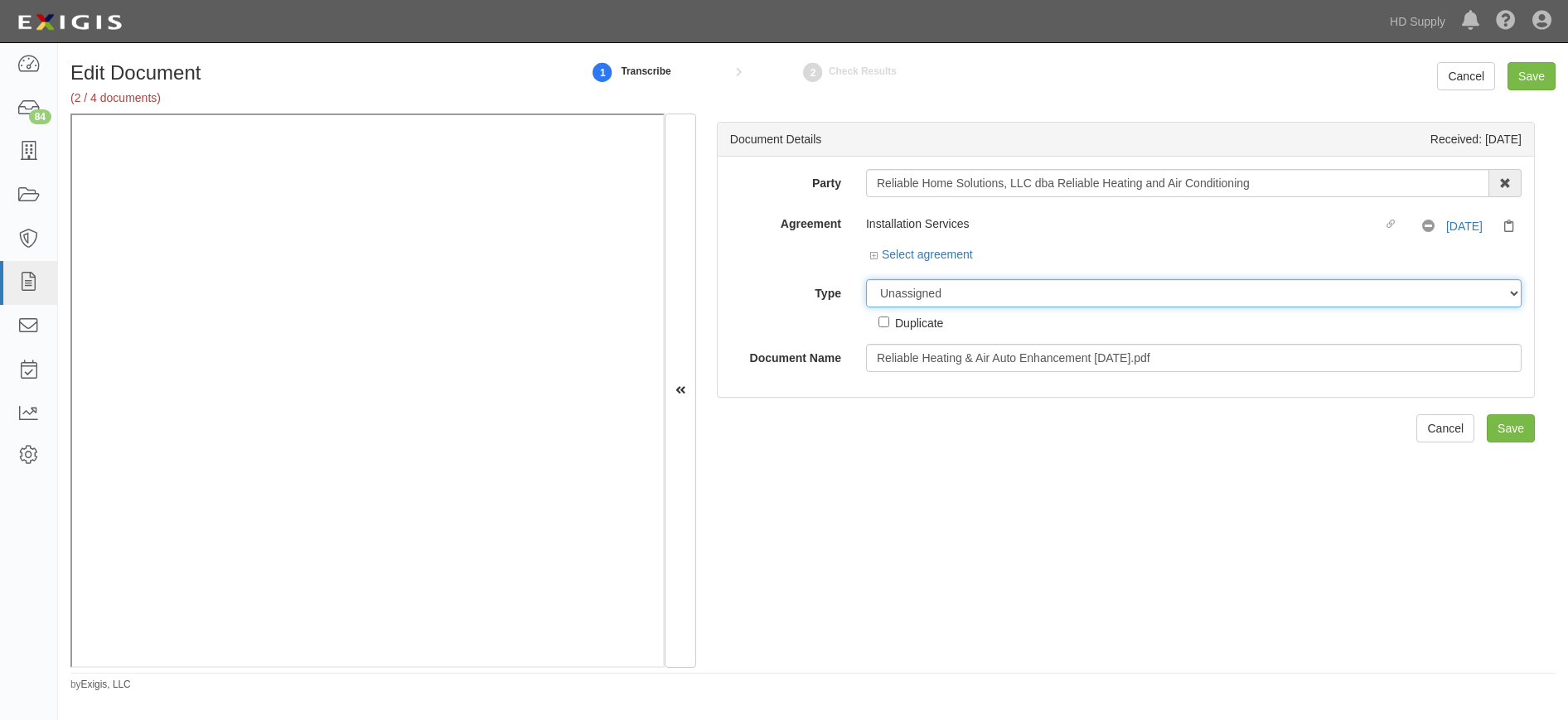
click at [912, 300] on select "Unassigned Binder Cancellation Notice Certificate Contract Endorsement Insuranc…" at bounding box center [1193, 293] width 655 height 29
select select "EndorsementDetail"
click at [866, 279] on select "Unassigned Binder Cancellation Notice Certificate Contract Endorsement Insuranc…" at bounding box center [1193, 293] width 655 height 29
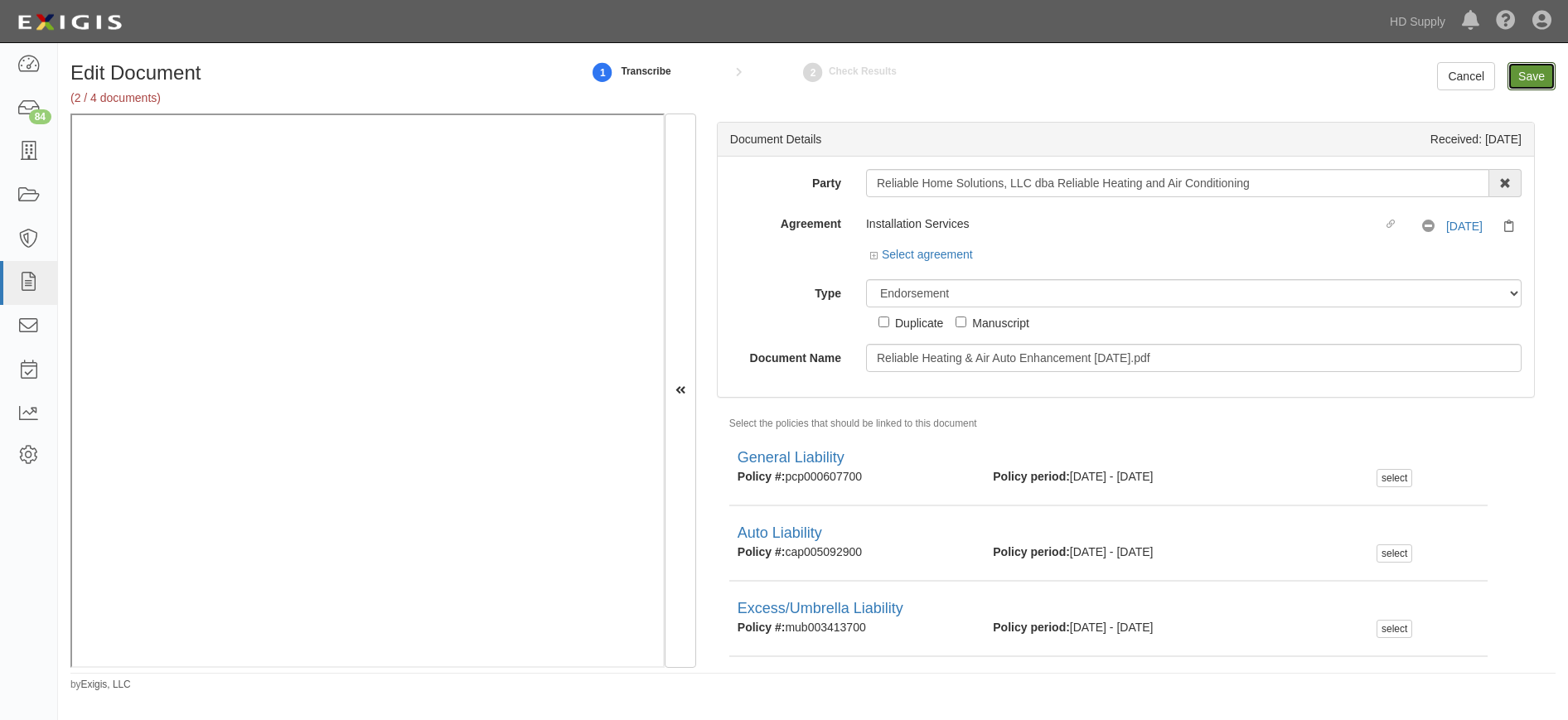
click at [1542, 81] on input "Save" at bounding box center [1531, 77] width 48 height 29
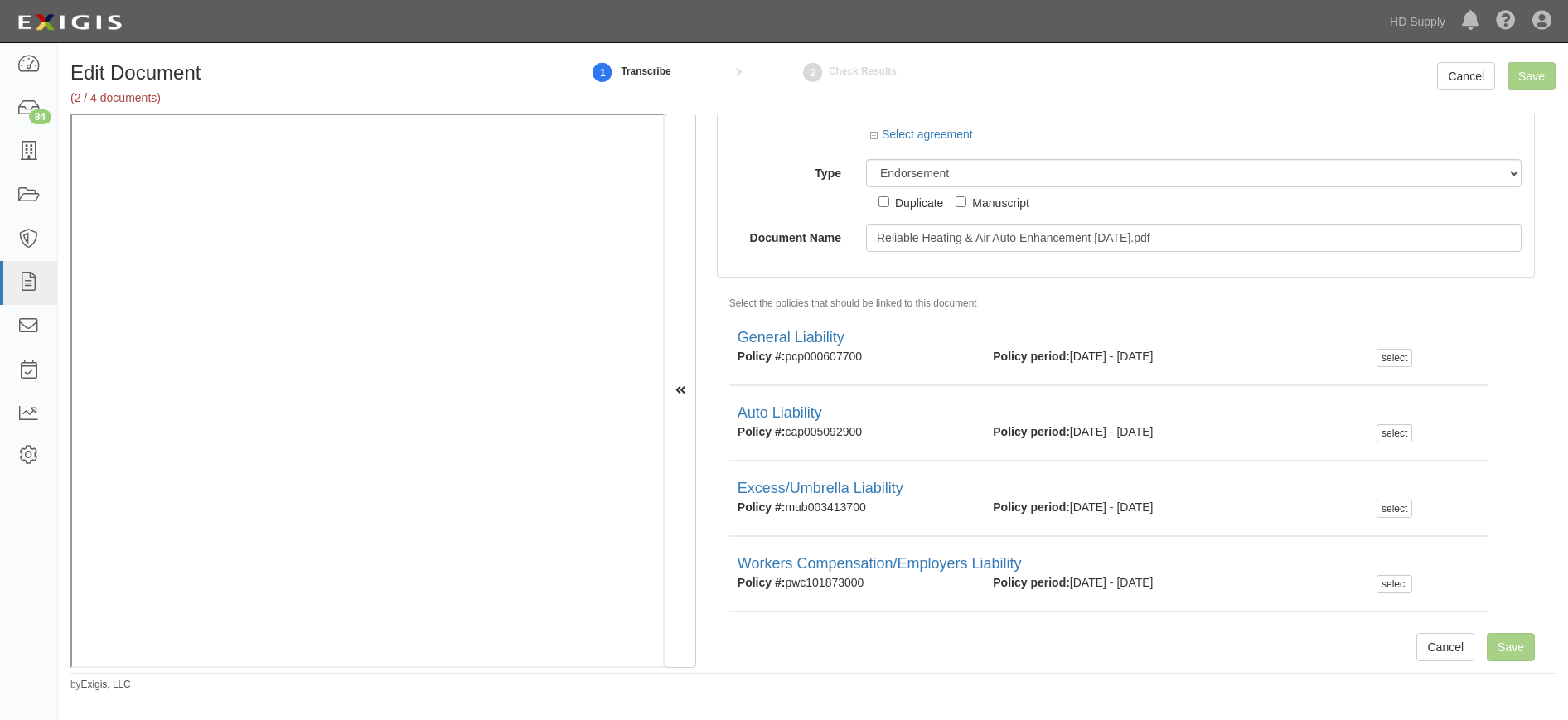
scroll to position [122, 0]
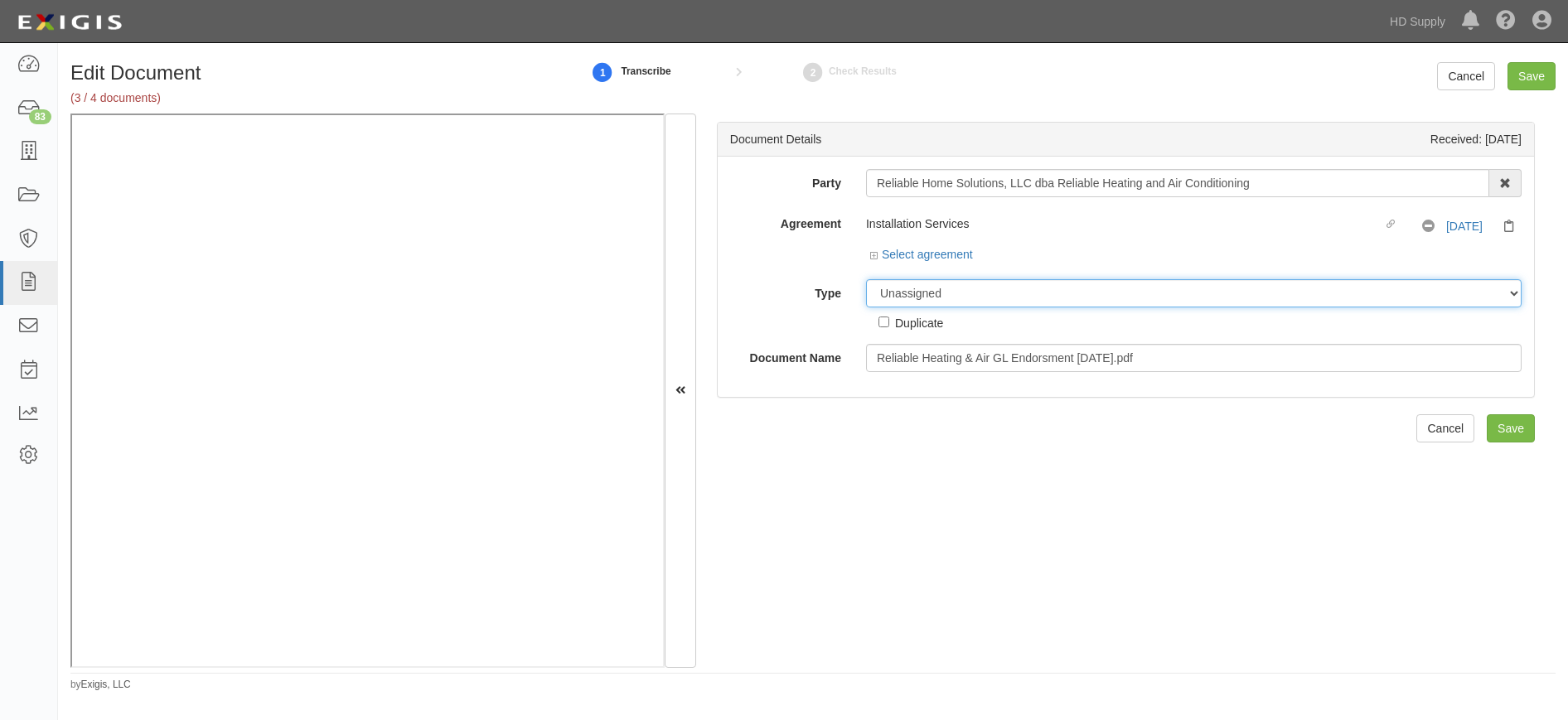
click at [885, 294] on select "Unassigned Binder Cancellation Notice Certificate Contract Endorsement Insuranc…" at bounding box center [1193, 293] width 655 height 29
select select "EndorsementDetail"
click at [866, 279] on select "Unassigned Binder Cancellation Notice Certificate Contract Endorsement Insuranc…" at bounding box center [1193, 293] width 655 height 29
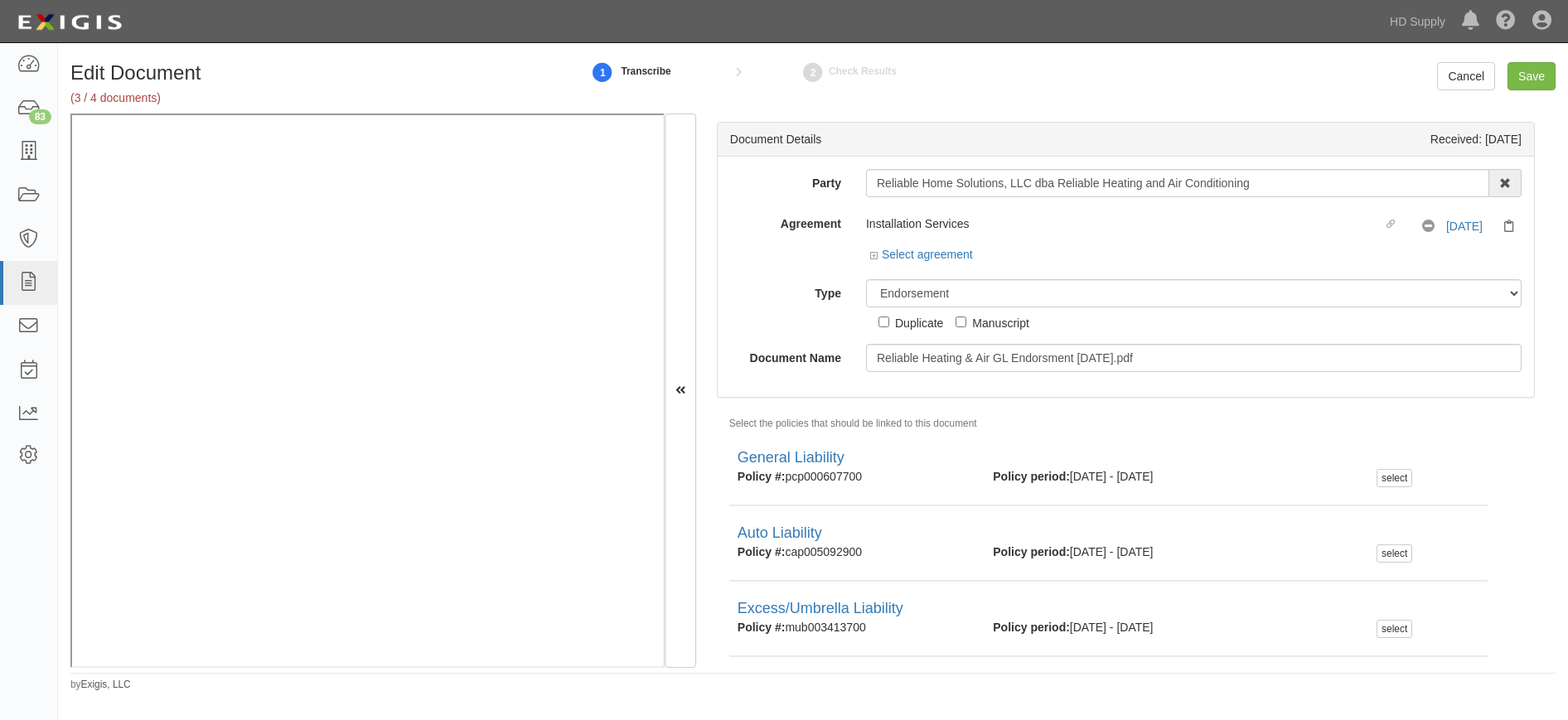
click at [1399, 476] on div "select" at bounding box center [1394, 478] width 36 height 18
checkbox input "true"
click at [1526, 80] on input "Save" at bounding box center [1531, 77] width 48 height 29
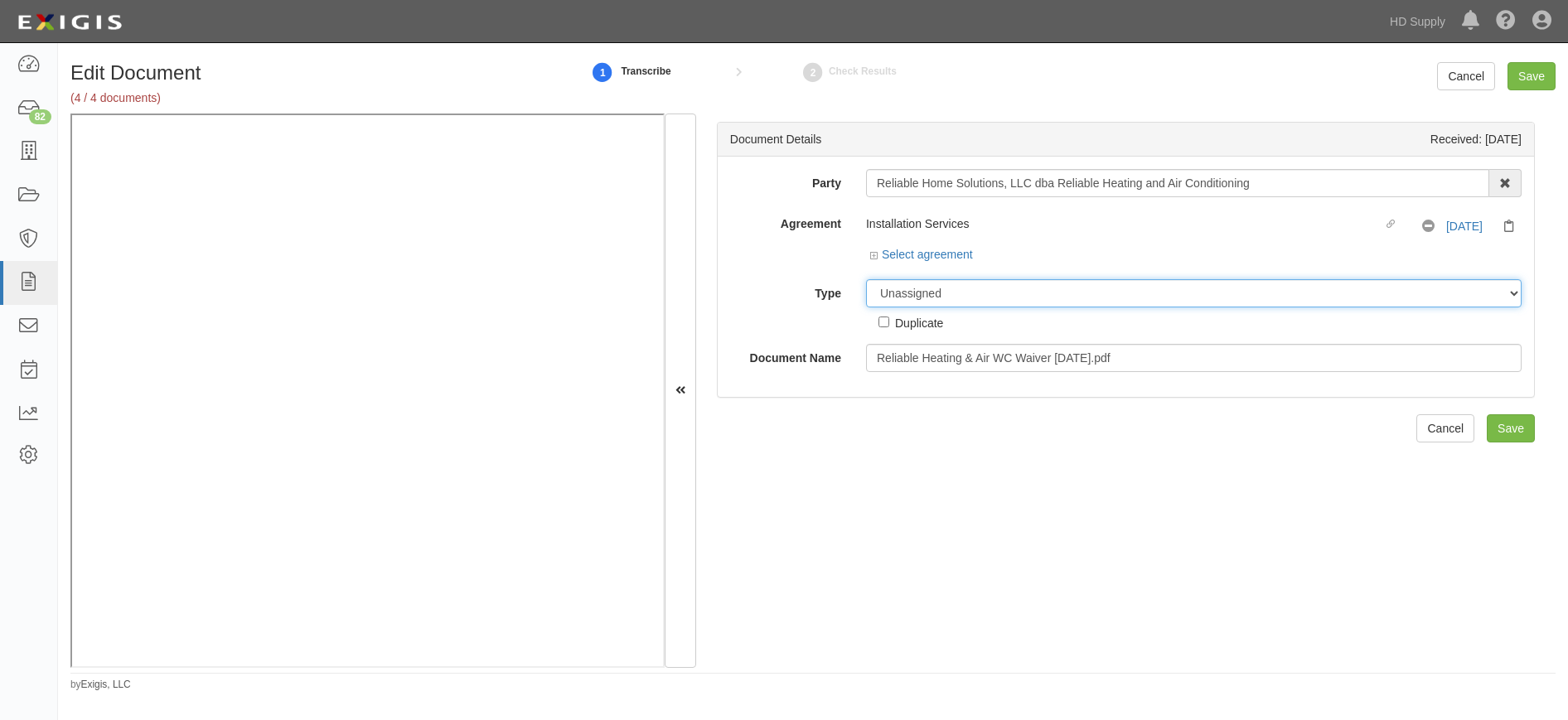
click at [890, 282] on select "Unassigned Binder Cancellation Notice Certificate Contract Endorsement Insuranc…" at bounding box center [1193, 293] width 655 height 29
select select "EndorsementDetail"
click at [866, 279] on select "Unassigned Binder Cancellation Notice Certificate Contract Endorsement Insuranc…" at bounding box center [1193, 293] width 655 height 29
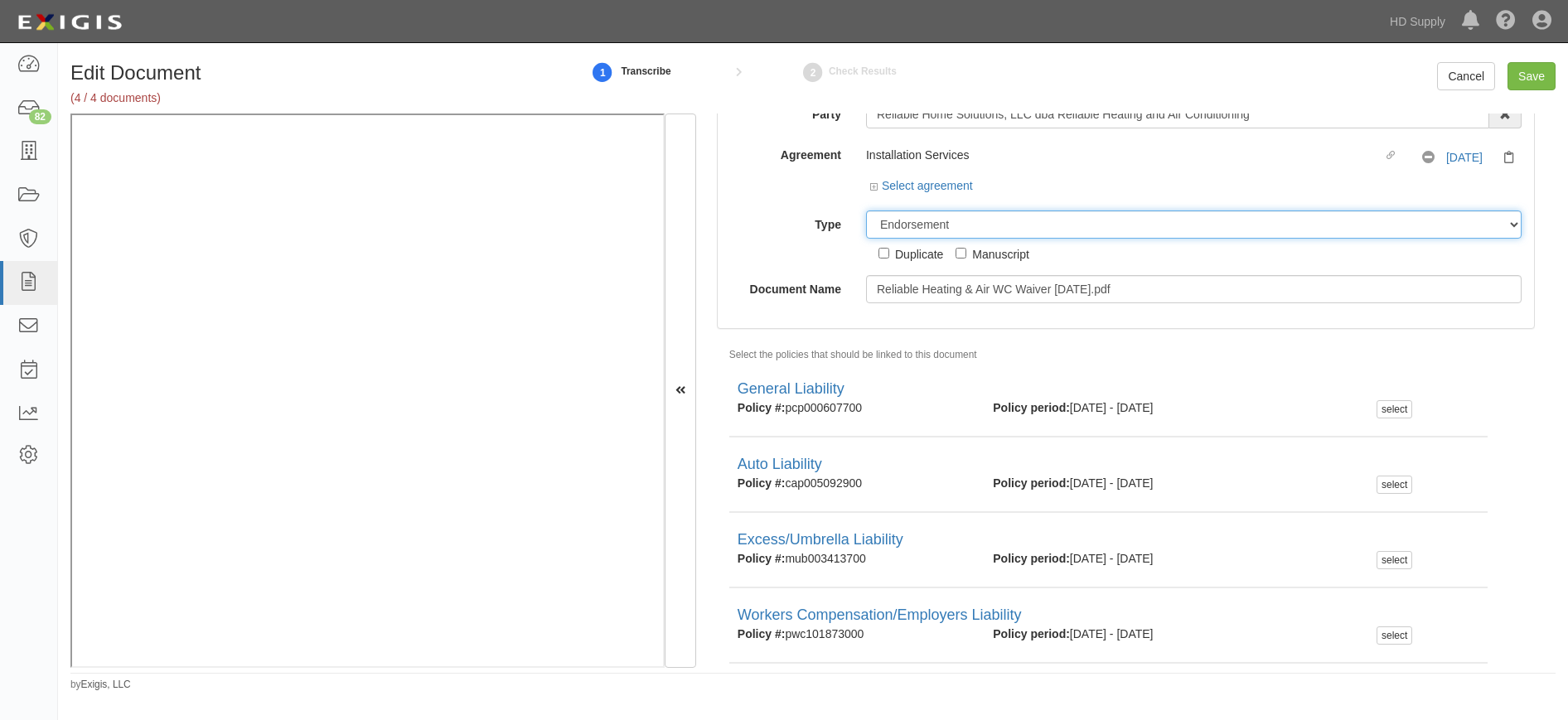
scroll to position [122, 0]
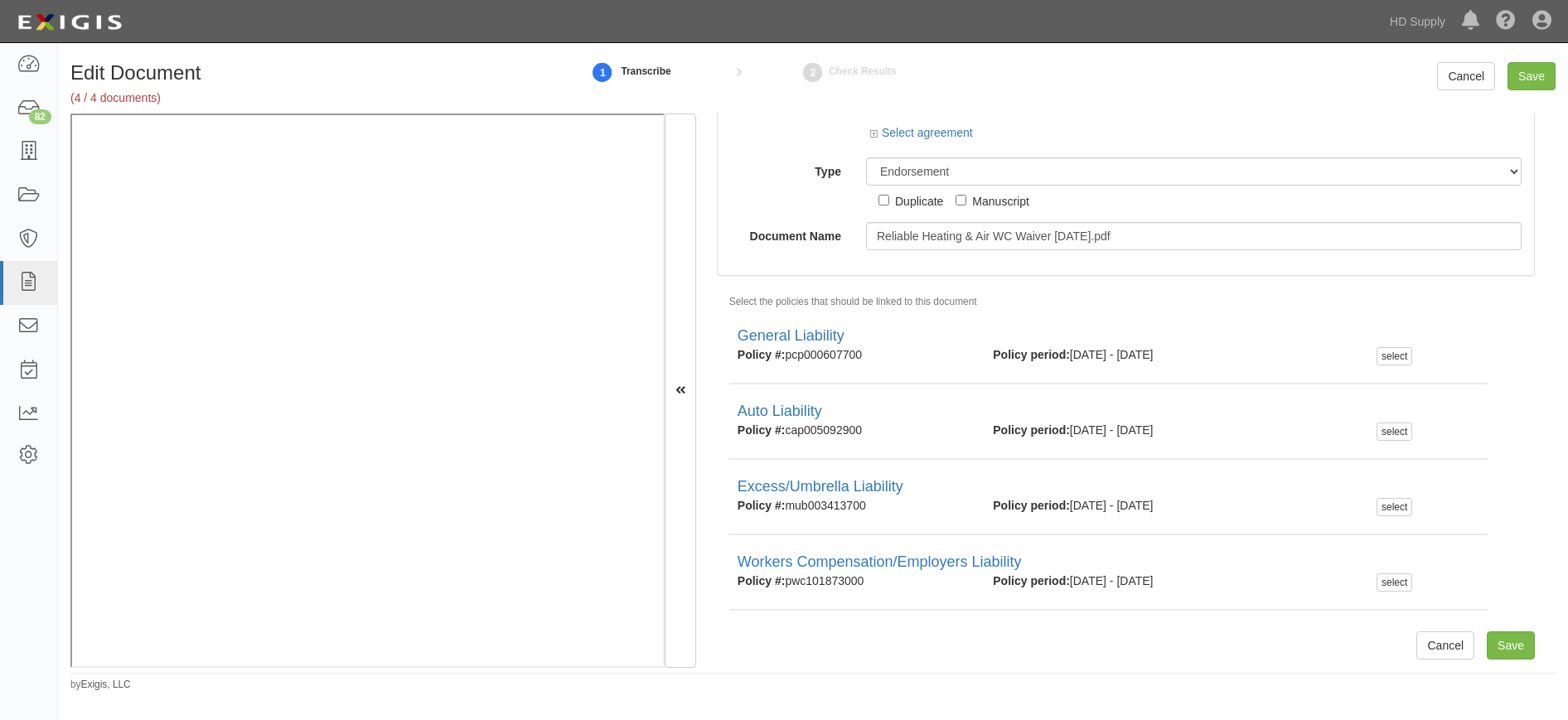
click at [1381, 580] on div "select" at bounding box center [1394, 582] width 36 height 18
checkbox input "true"
drag, startPoint x: 1505, startPoint y: 644, endPoint x: 1499, endPoint y: 637, distance: 9.2
click at [1503, 643] on input "Save" at bounding box center [1511, 645] width 48 height 29
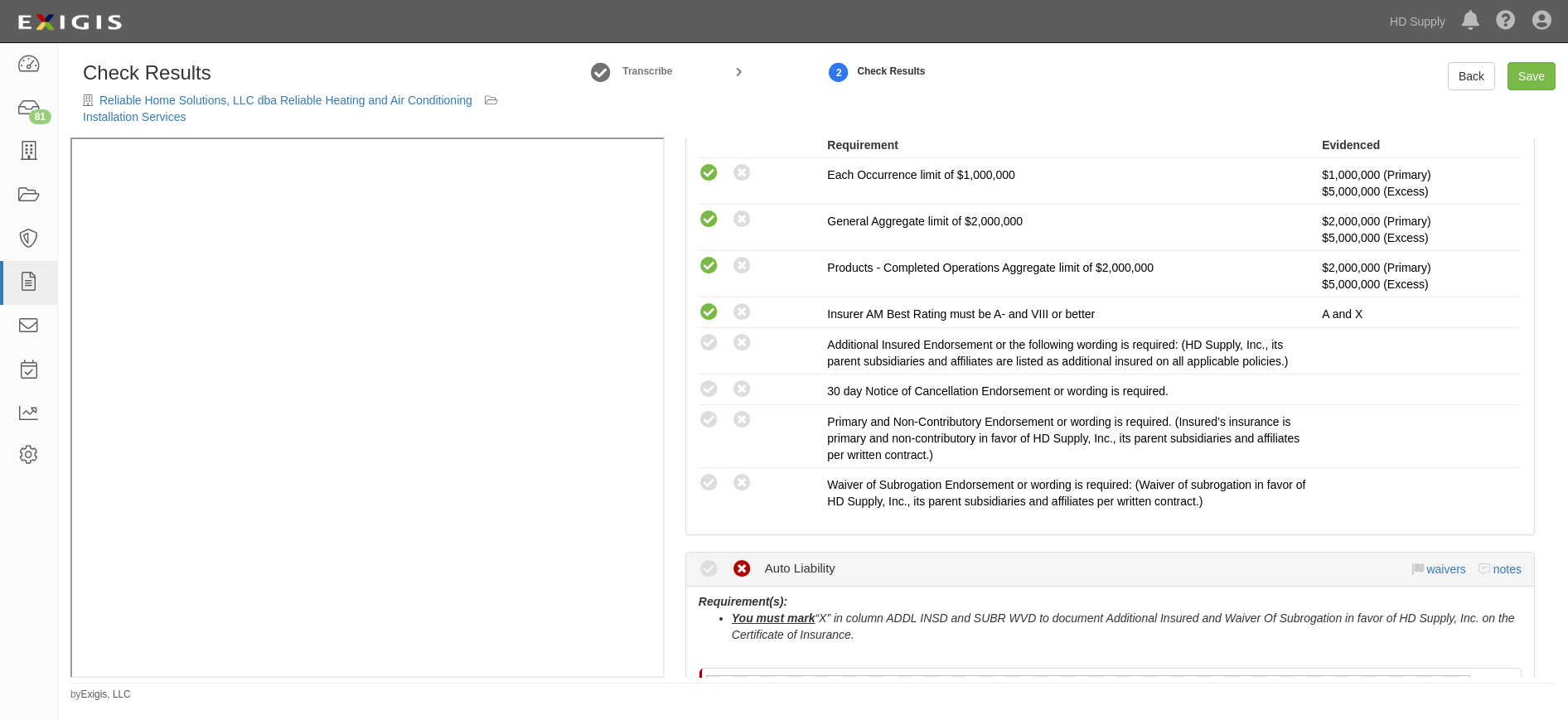
scroll to position [497, 0]
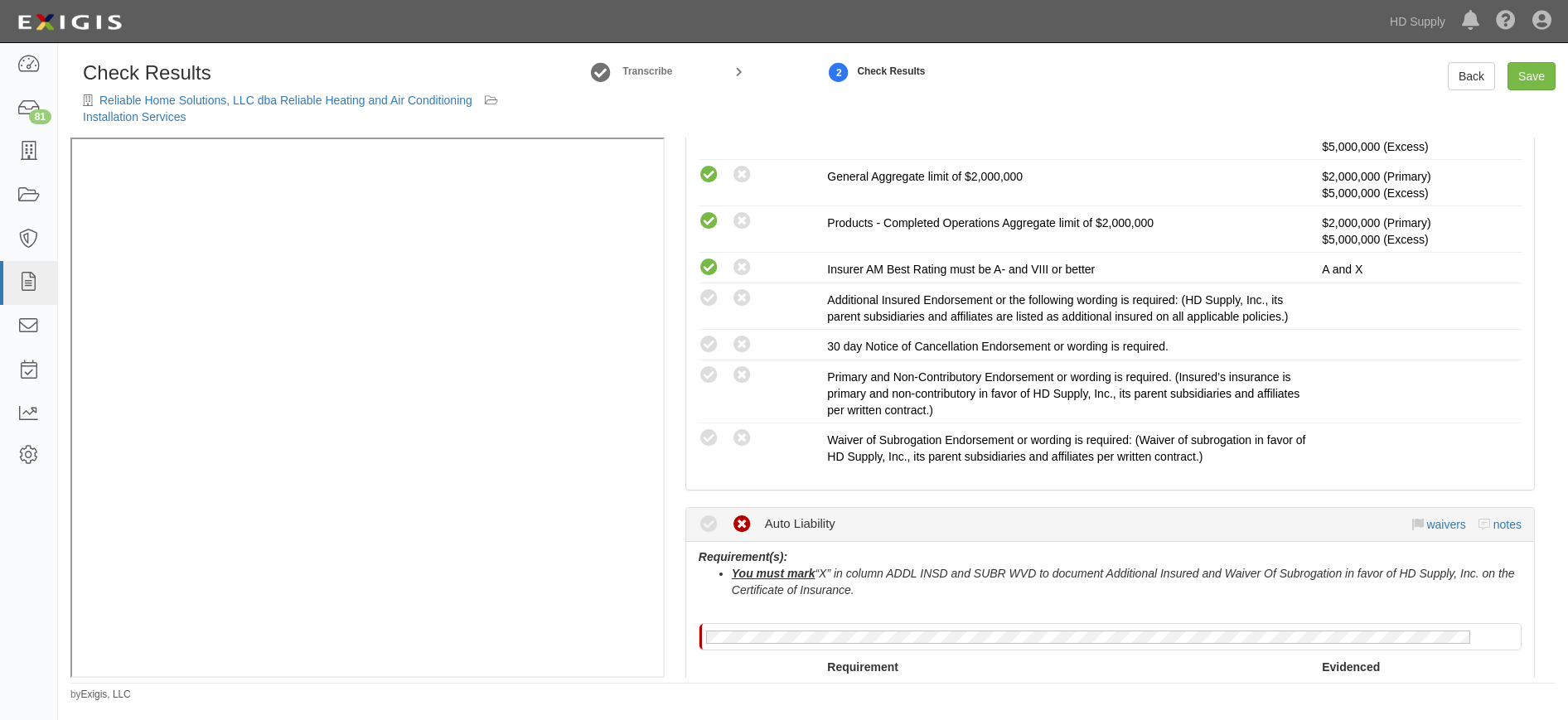
click at [703, 300] on icon at bounding box center [709, 298] width 21 height 20
radio input "true"
click at [712, 344] on icon at bounding box center [709, 345] width 21 height 20
radio input "true"
click at [708, 378] on icon at bounding box center [709, 375] width 21 height 20
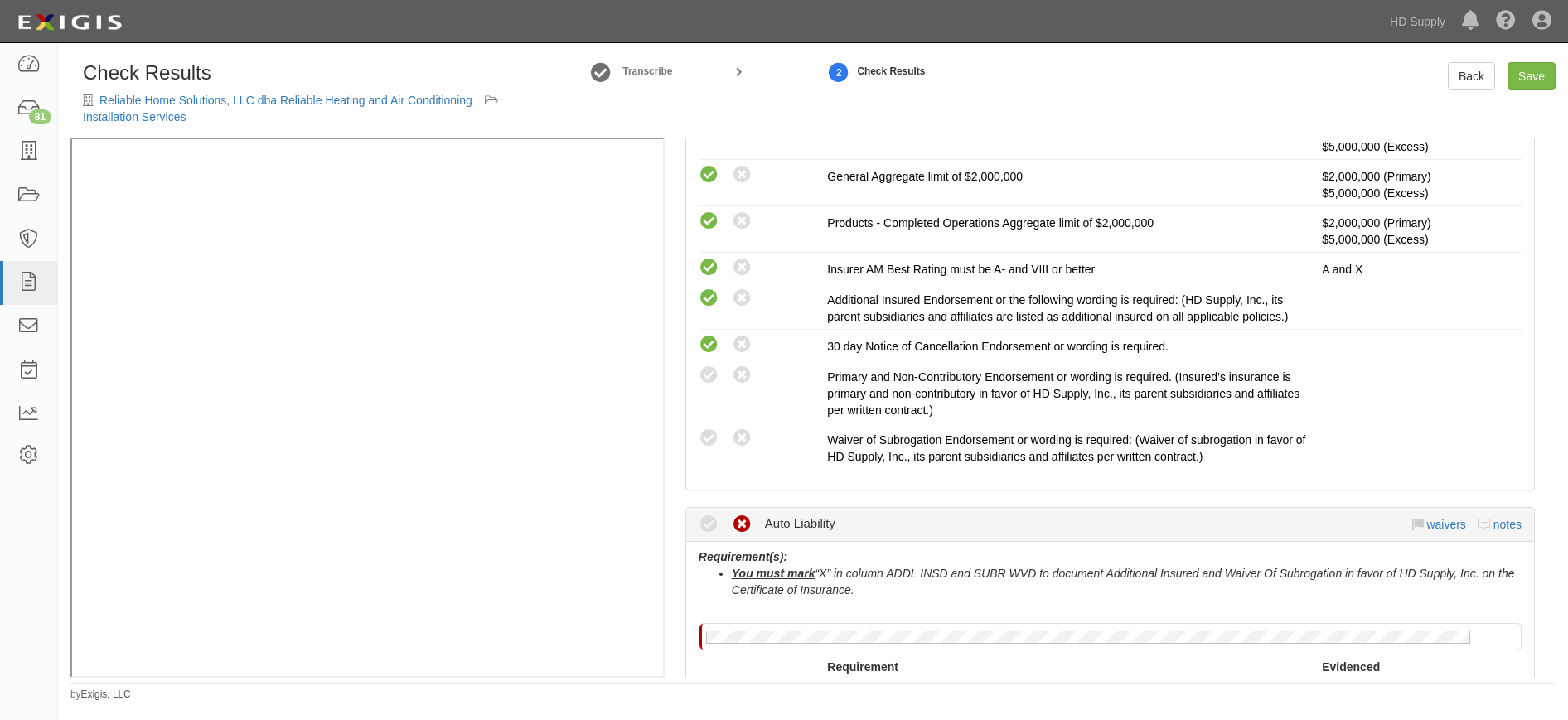
radio input "true"
click at [704, 442] on icon at bounding box center [709, 438] width 21 height 20
radio input "true"
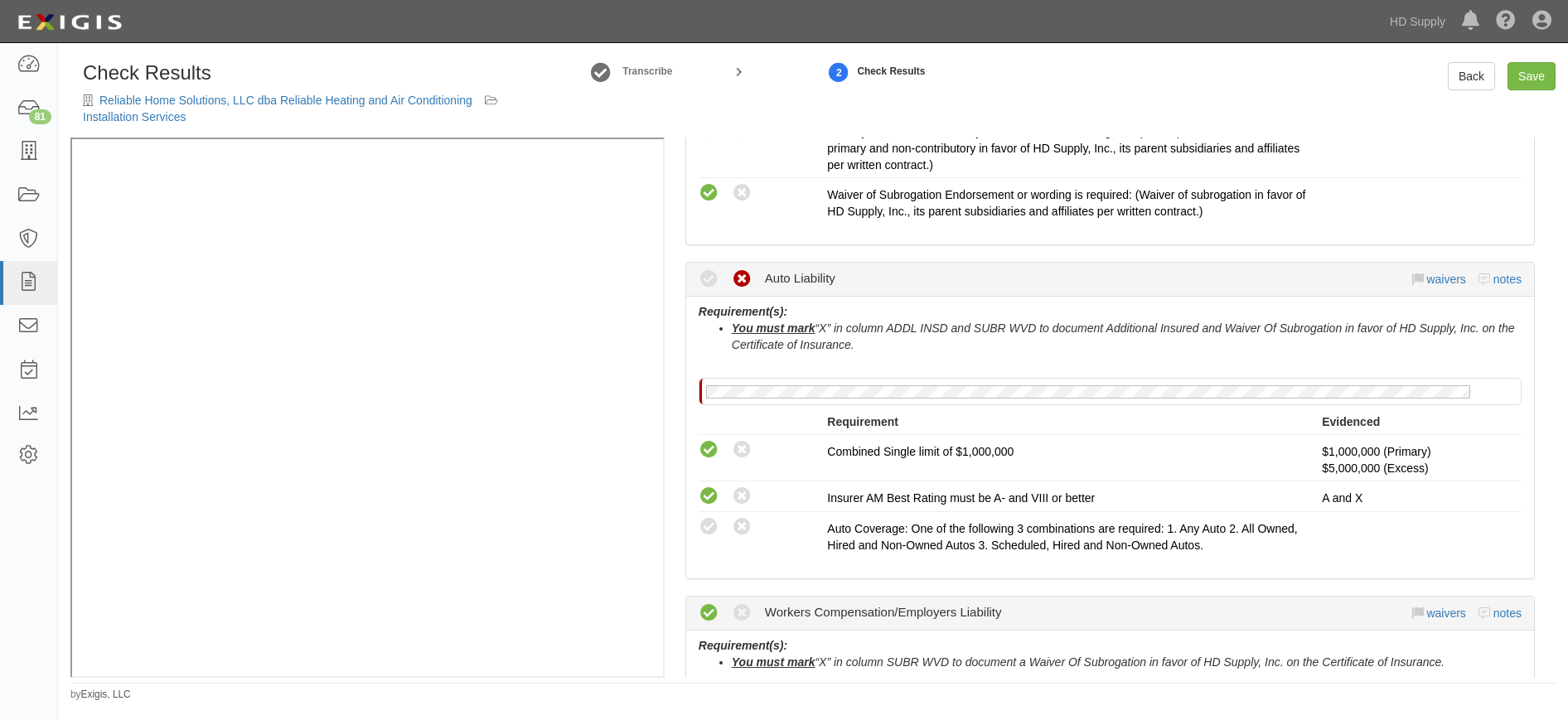
scroll to position [746, 0]
click at [702, 523] on icon at bounding box center [709, 523] width 21 height 20
radio input "true"
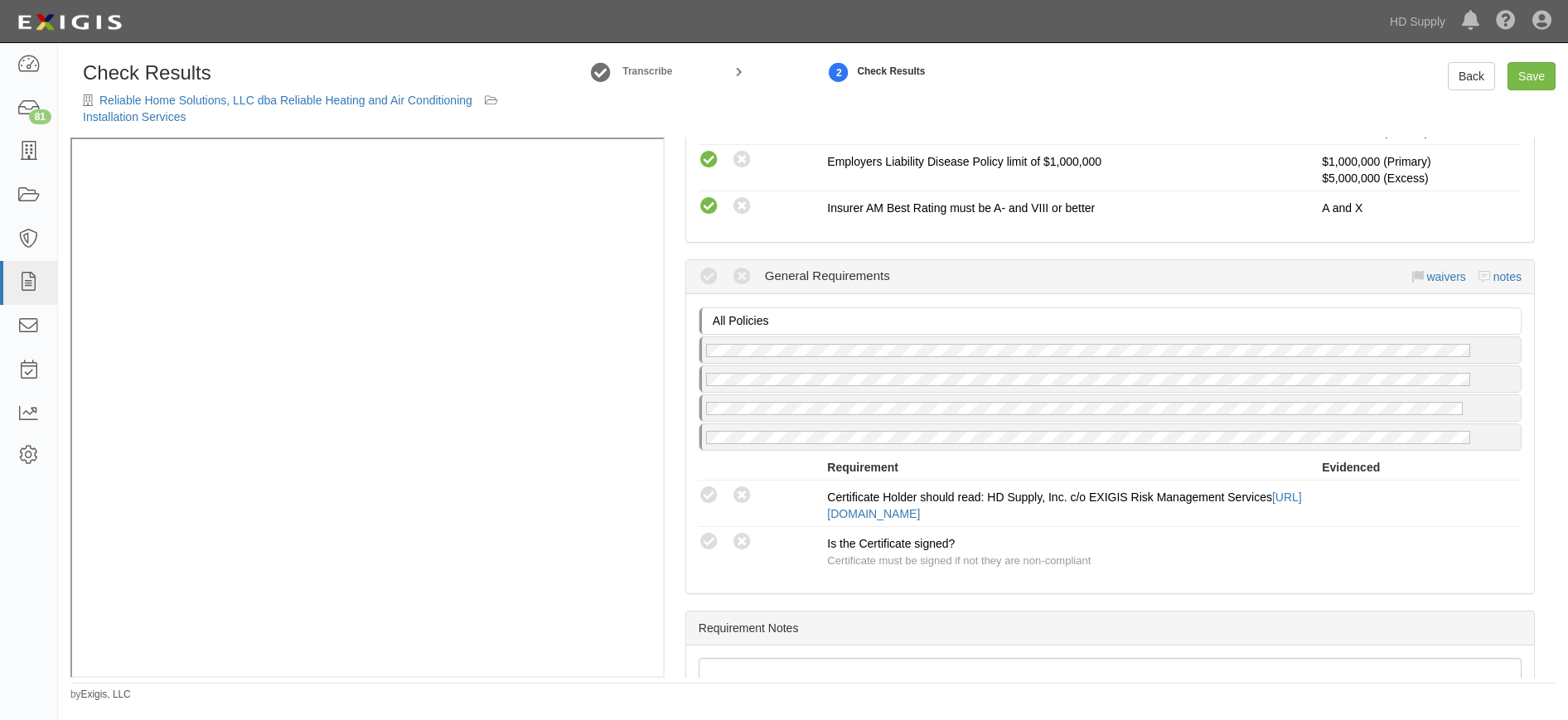
scroll to position [1491, 0]
click at [710, 491] on icon at bounding box center [709, 494] width 21 height 20
radio input "true"
click at [708, 536] on icon at bounding box center [709, 540] width 21 height 20
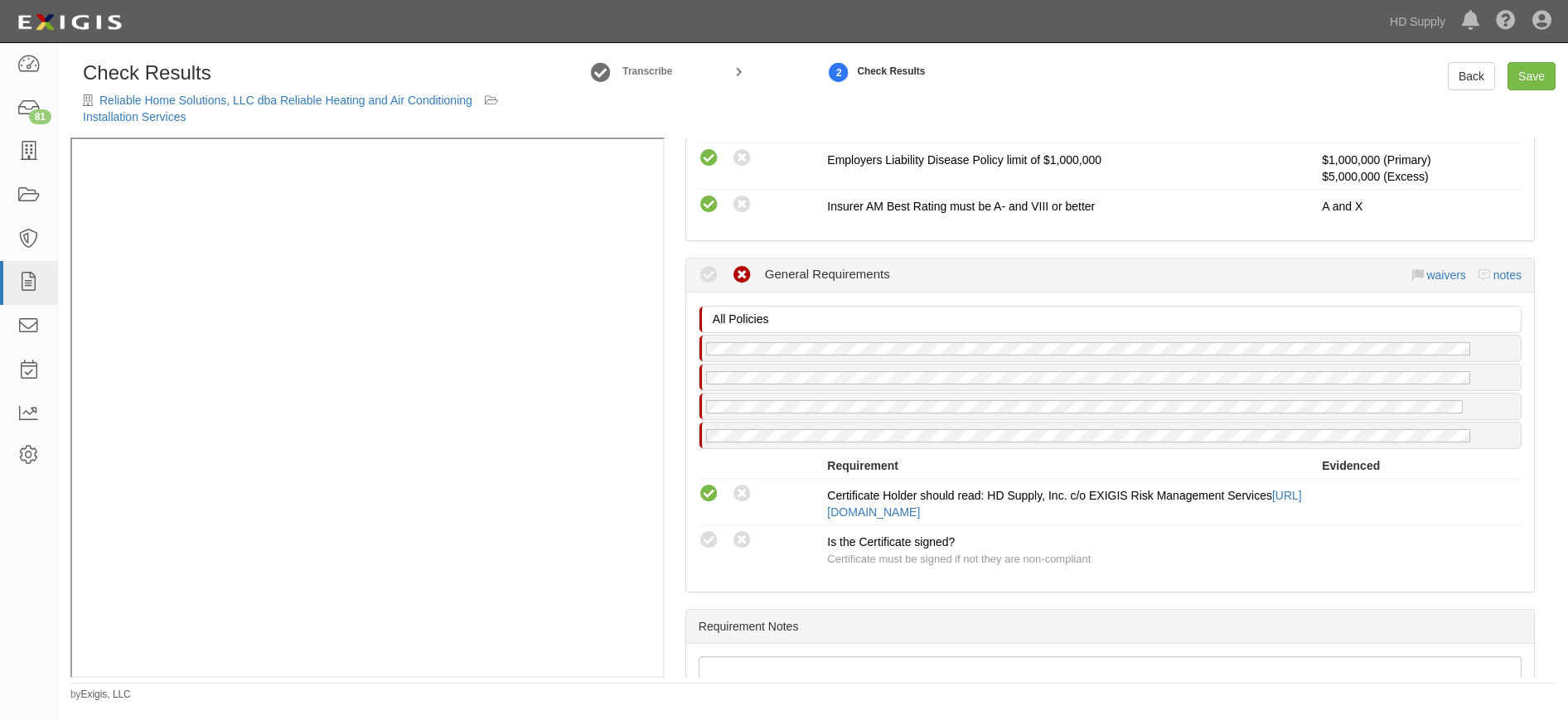
radio input "true"
click at [1534, 77] on link "Save" at bounding box center [1531, 77] width 48 height 29
radio input "true"
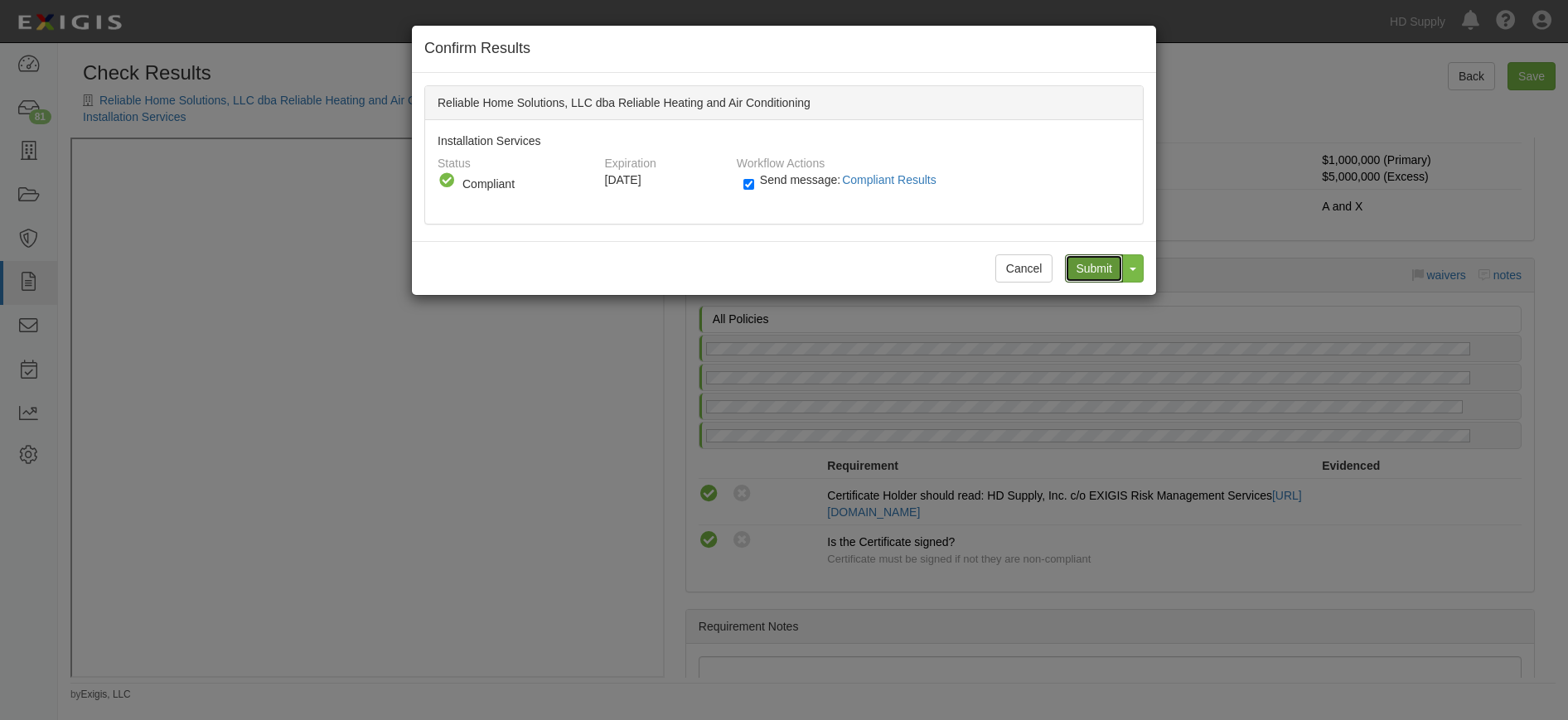
click at [1096, 274] on input "Submit" at bounding box center [1093, 268] width 58 height 29
